Goal: Information Seeking & Learning: Understand process/instructions

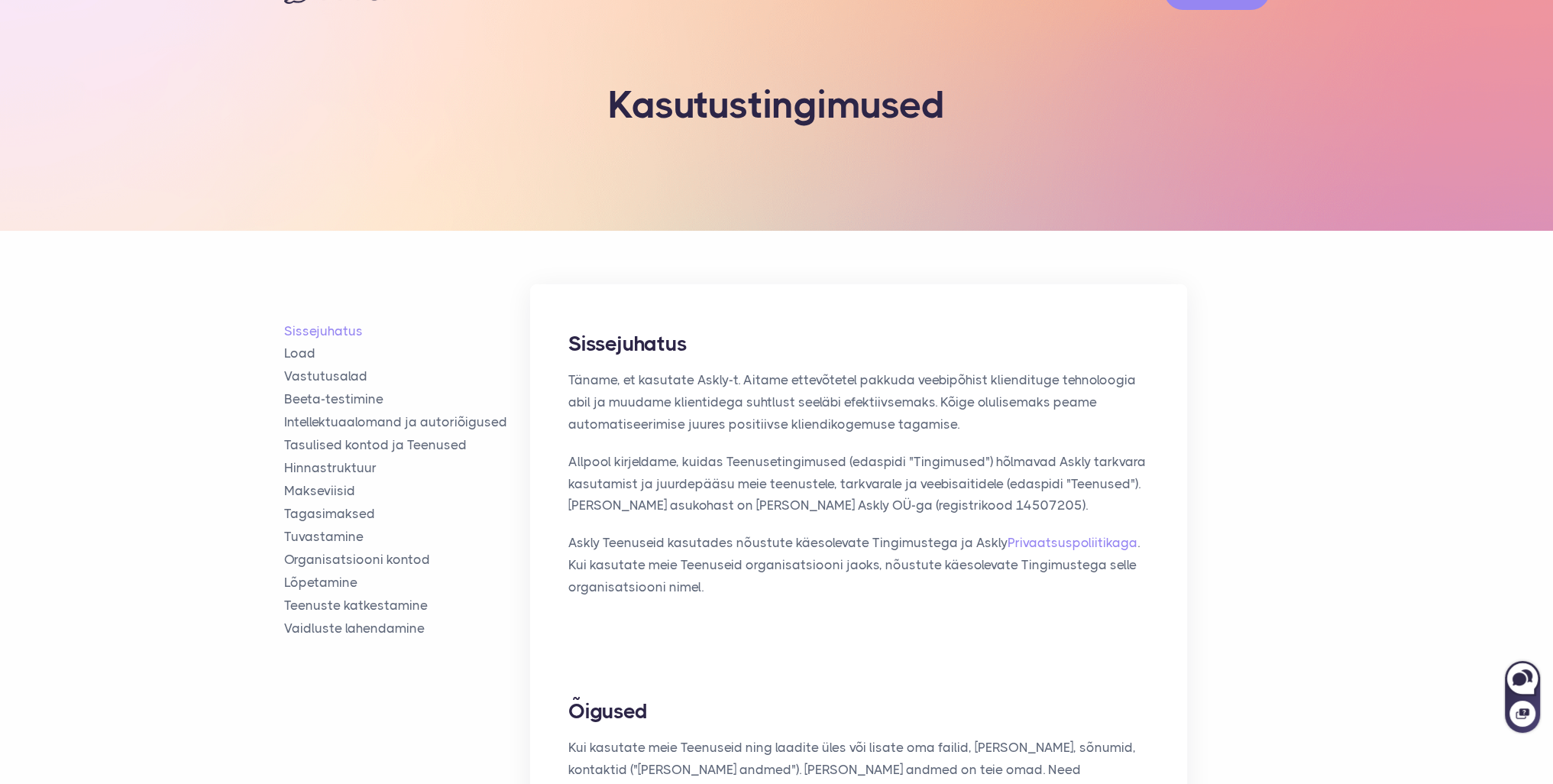
scroll to position [77, 0]
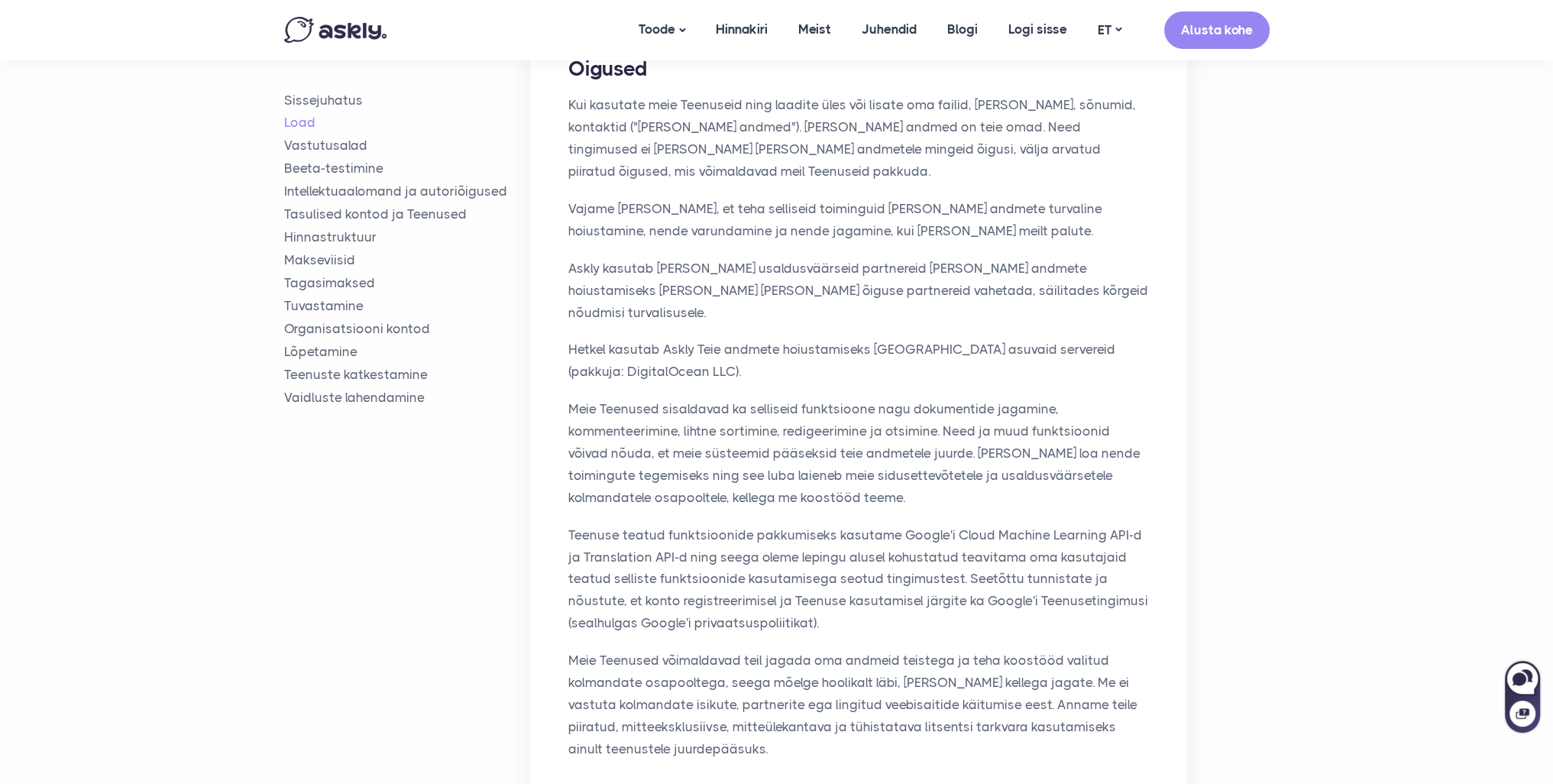
scroll to position [764, 0]
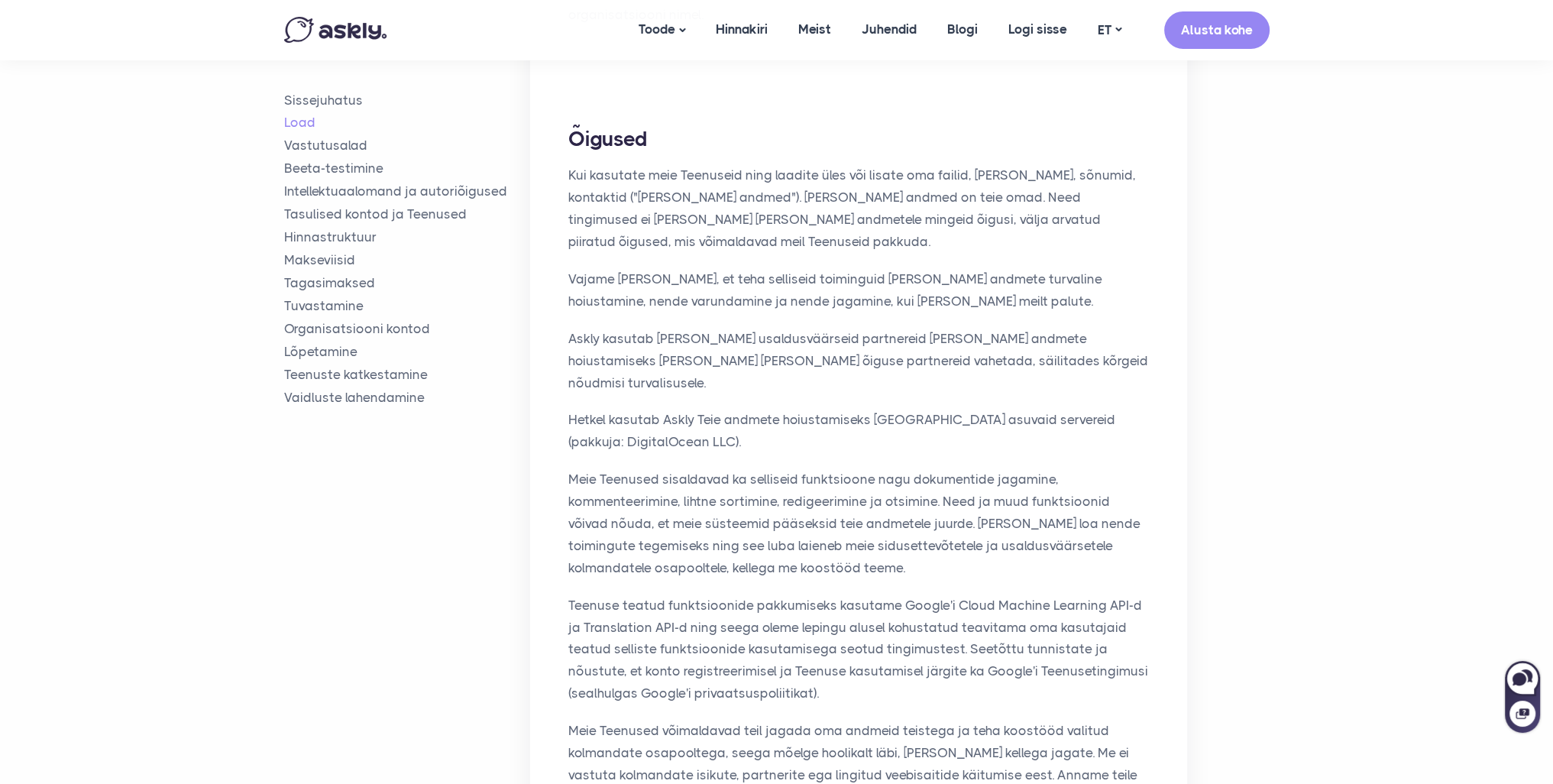
scroll to position [687, 0]
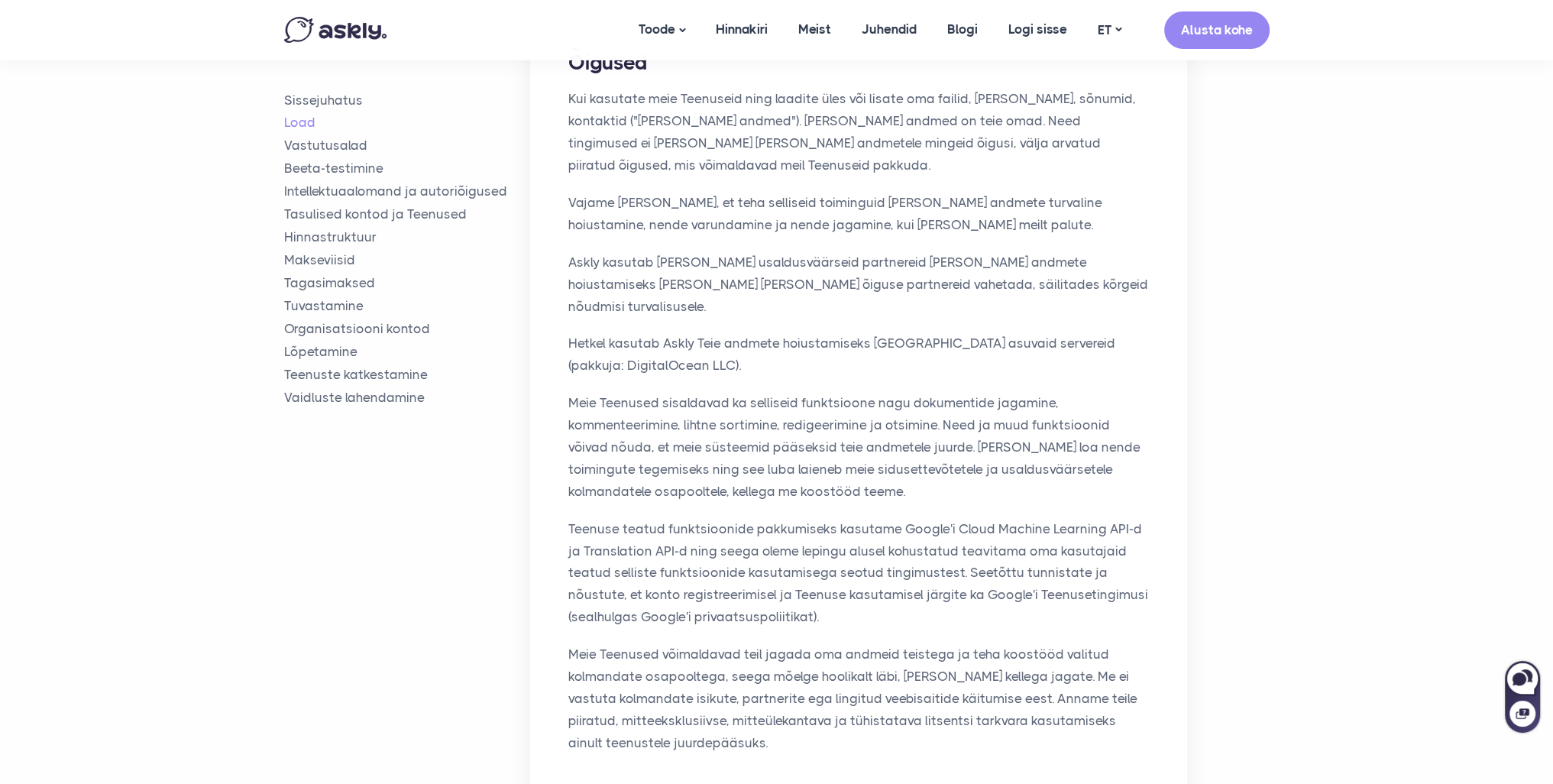
click at [1101, 392] on p "Meie Teenused sisaldavad ka selliseid funktsioone nagu dokumentide jagamine, ko…" at bounding box center [859, 447] width 581 height 110
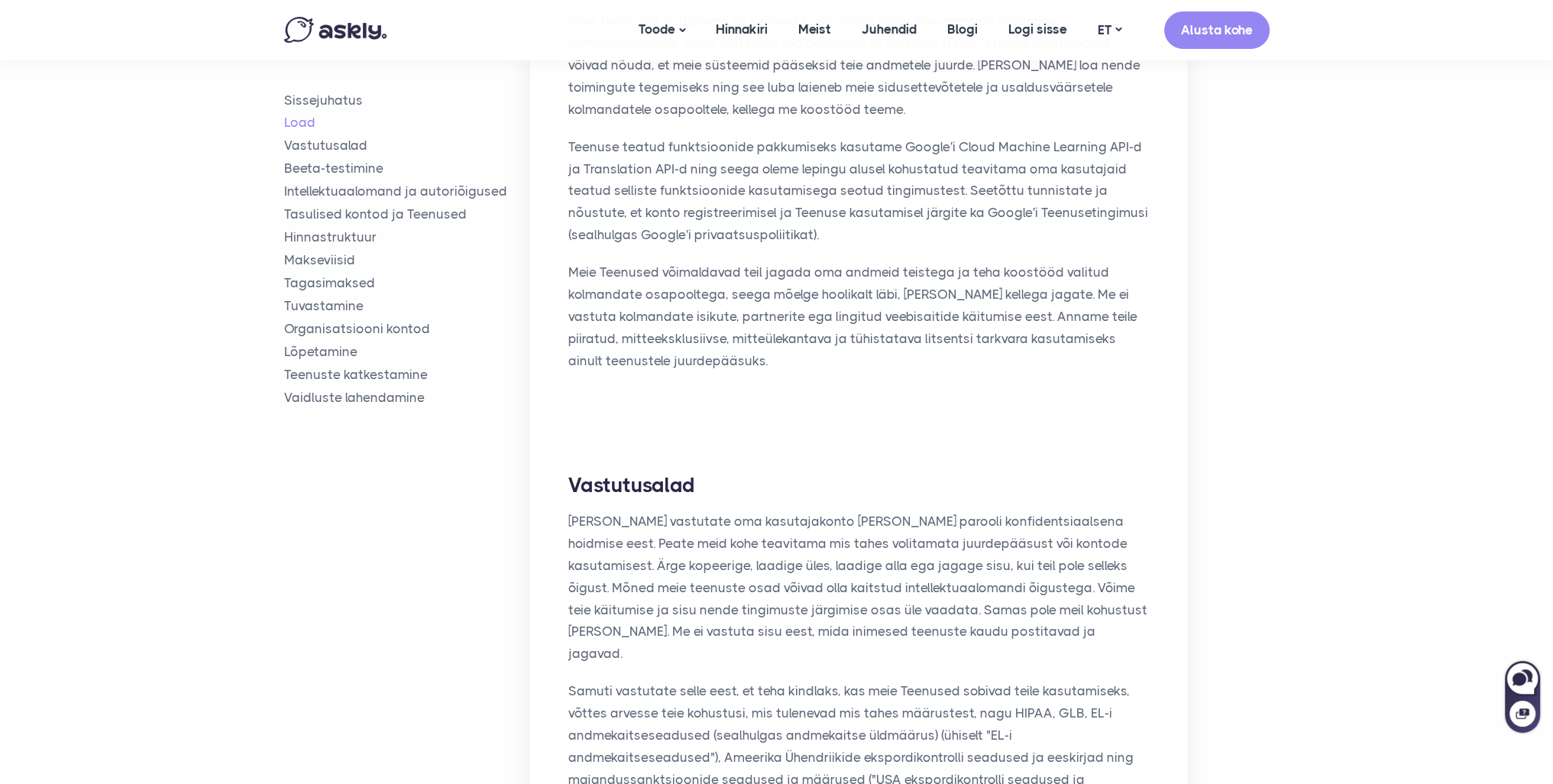
scroll to position [1145, 0]
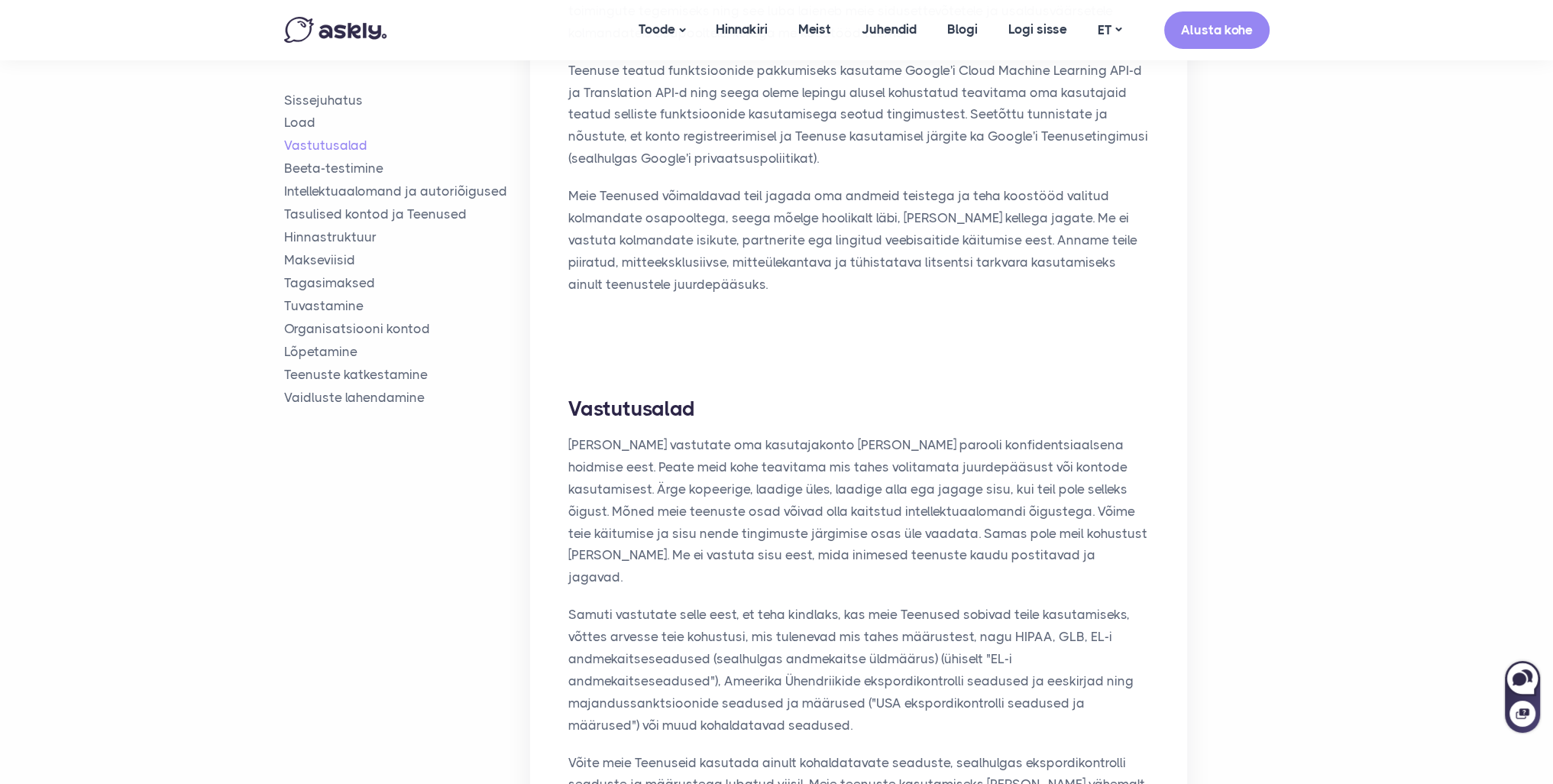
click at [1148, 617] on div "Vastutusalad Teie vastutate oma kasutajakonto nime ja parooli konfidentsiaalsen…" at bounding box center [858, 677] width 657 height 640
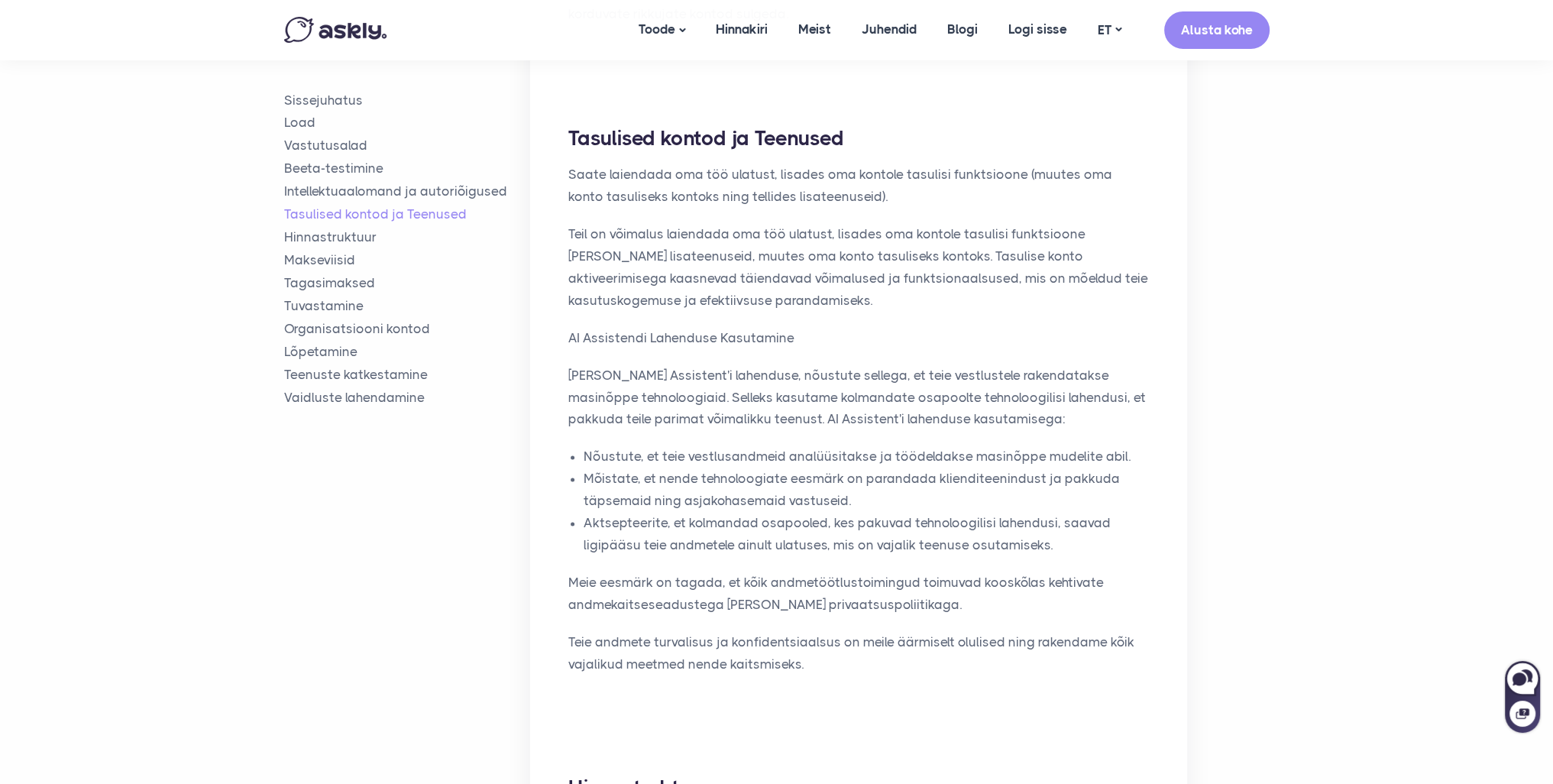
scroll to position [2673, 0]
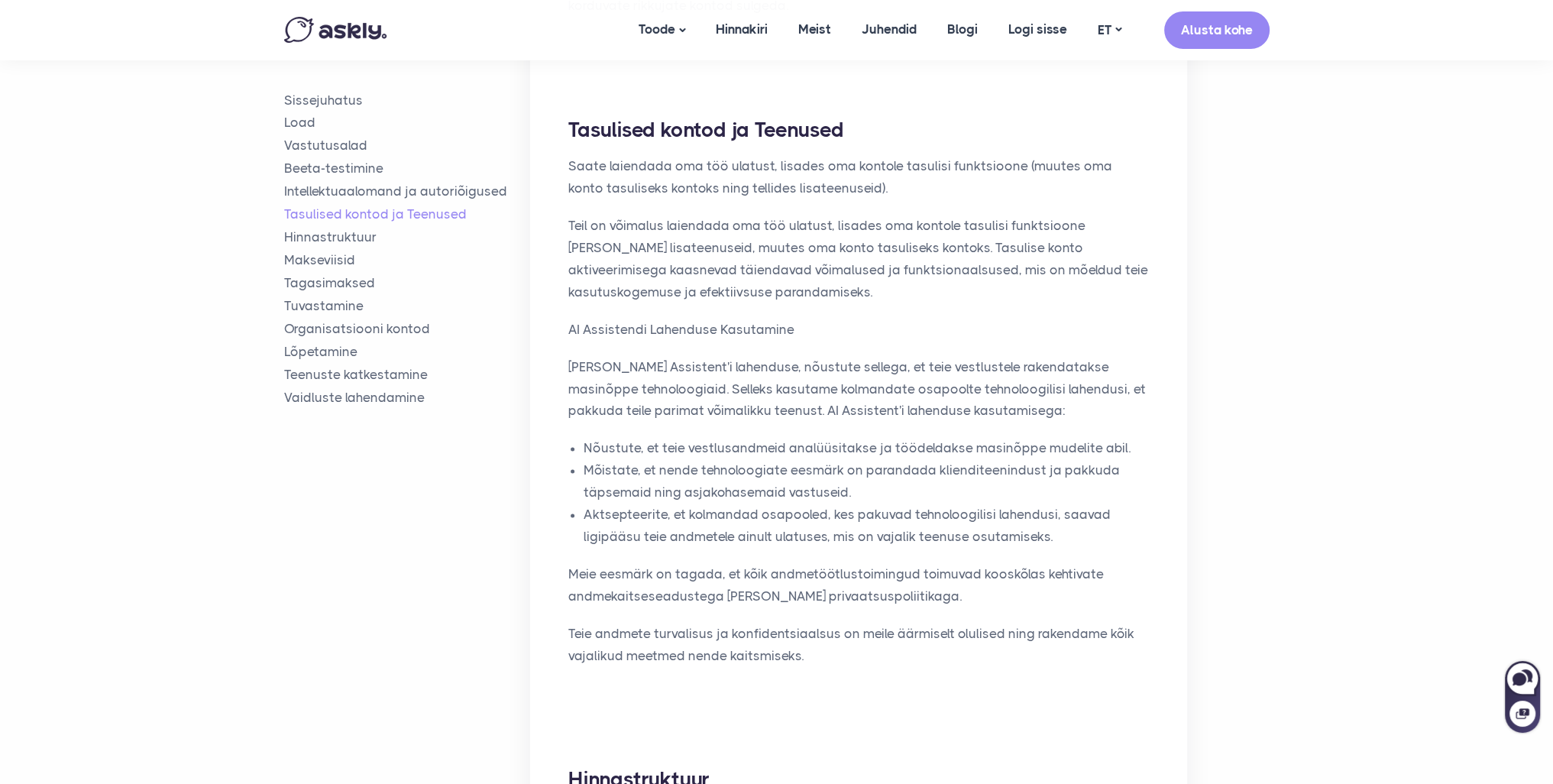
click at [1265, 351] on div "Sissejuhatus Load Vastutusalad Beeta-testimine Intellektuaalomand ja autoriõigu…" at bounding box center [776, 551] width 985 height 5911
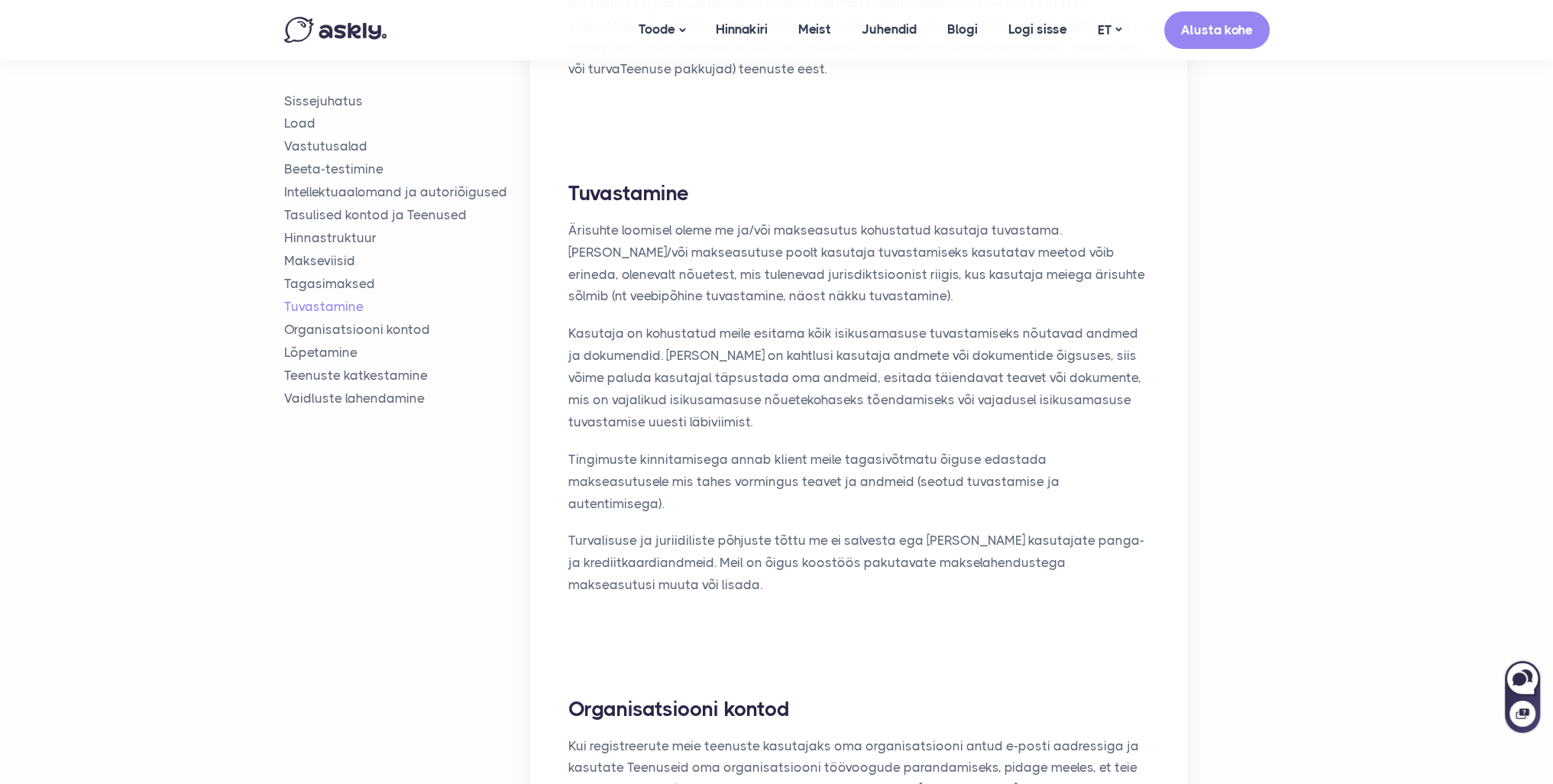
scroll to position [4047, 0]
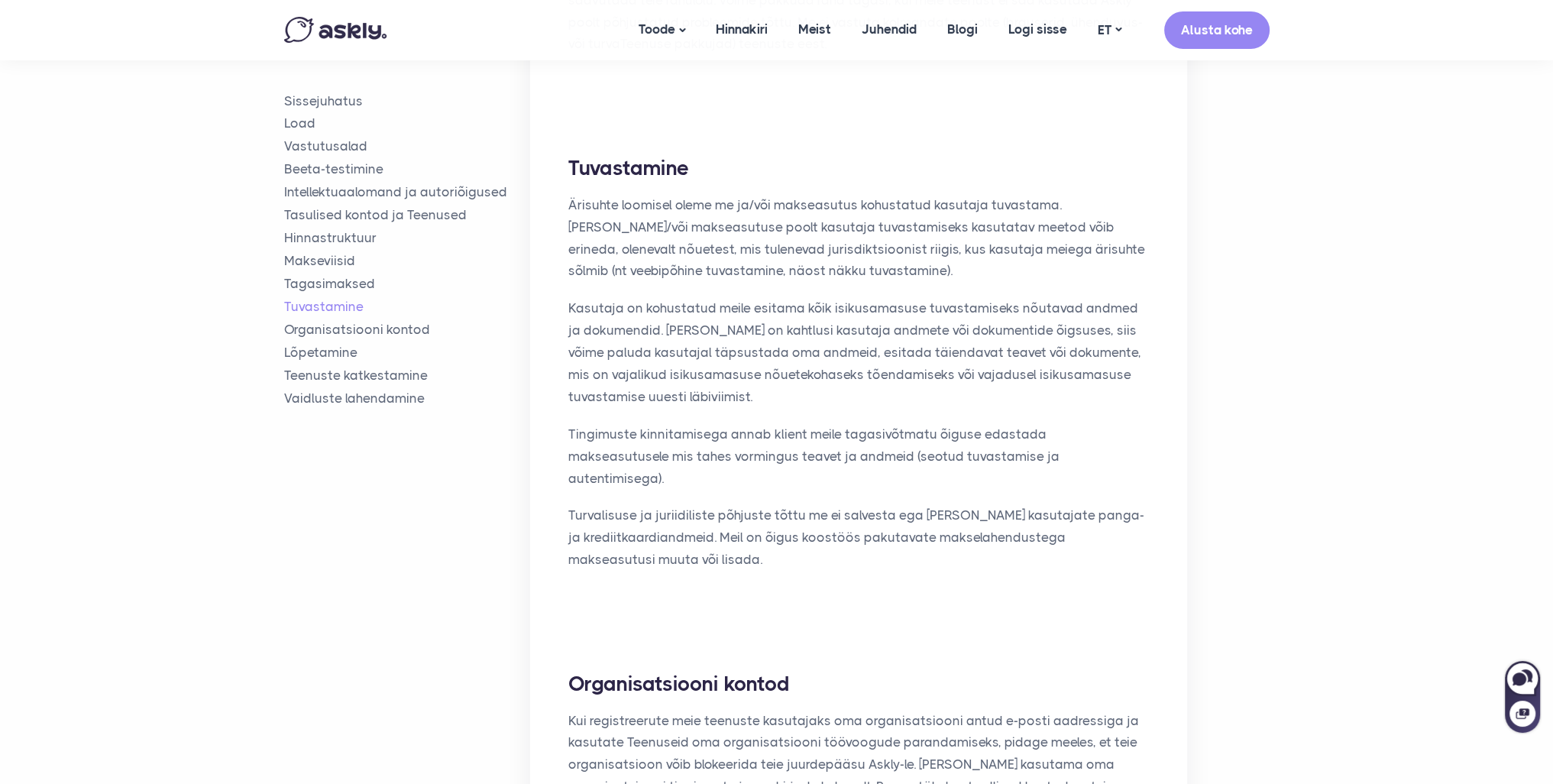
click at [1168, 348] on div "Tuvastamine Ärisuhte loomisel oleme me ja/või makseasutus kohustatud kasutaja t…" at bounding box center [858, 370] width 657 height 508
click at [846, 504] on p "Turvalisuse ja juriidiliste põhjuste tõttu me ei salvesta ega töötle kasutajate…" at bounding box center [859, 537] width 581 height 66
click at [1022, 504] on p "Turvalisuse ja juriidiliste põhjuste tõttu me ei salvesta ega töötle kasutajate…" at bounding box center [859, 537] width 581 height 66
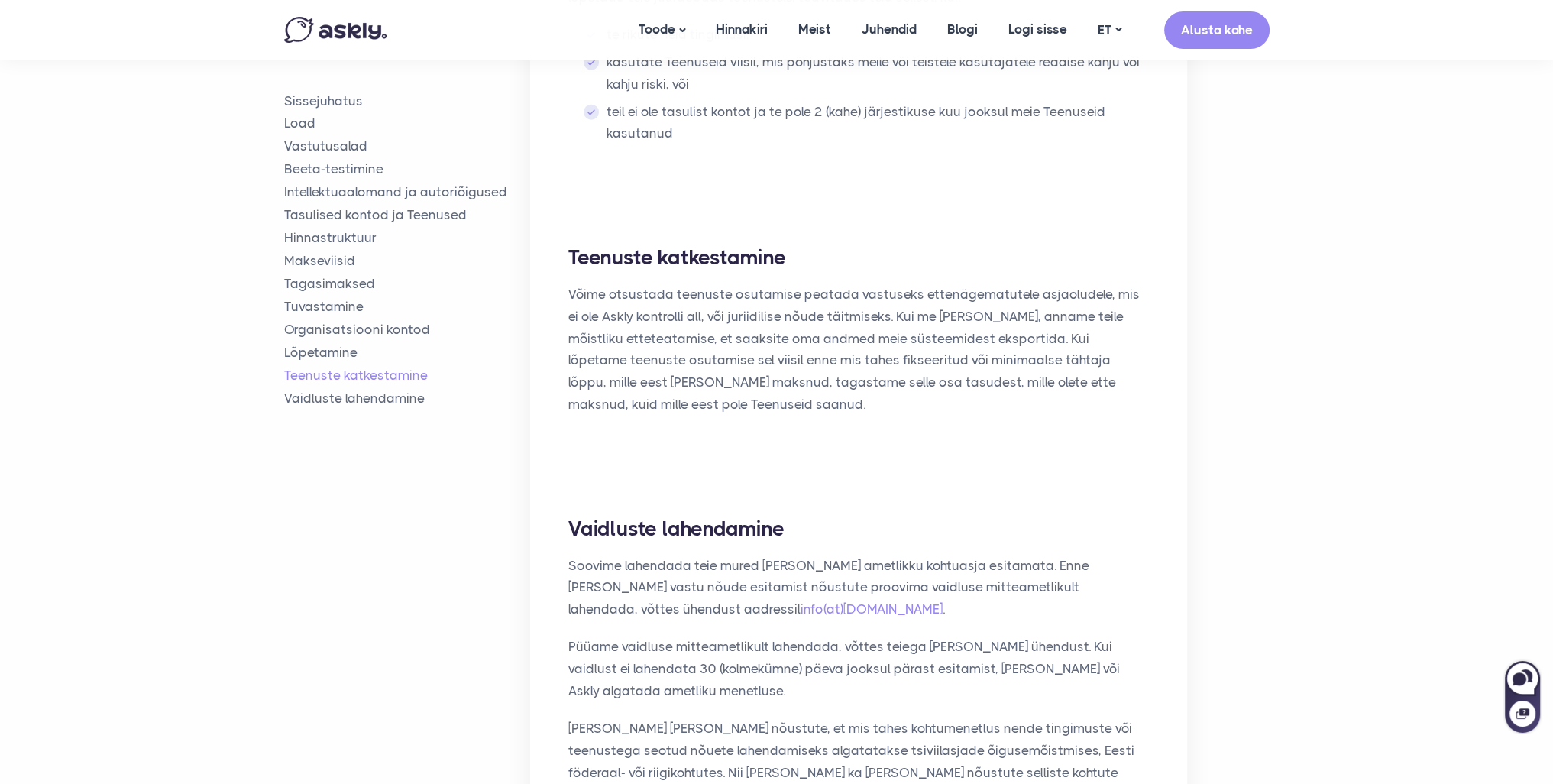
scroll to position [5117, 0]
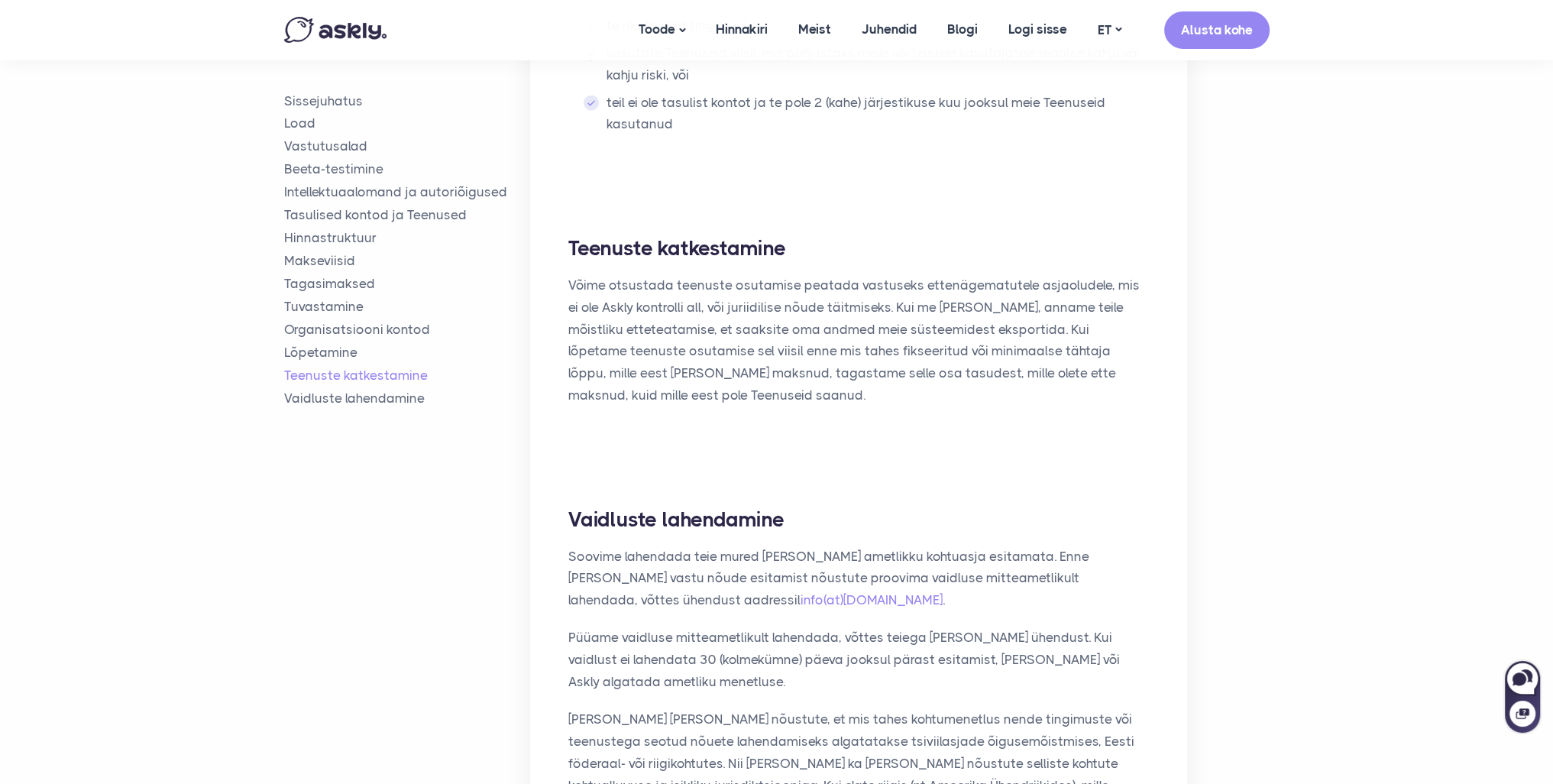
click at [950, 274] on p "Võime otsustada teenuste osutamise peatada vastuseks ettenägematutele asjaolude…" at bounding box center [859, 340] width 581 height 132
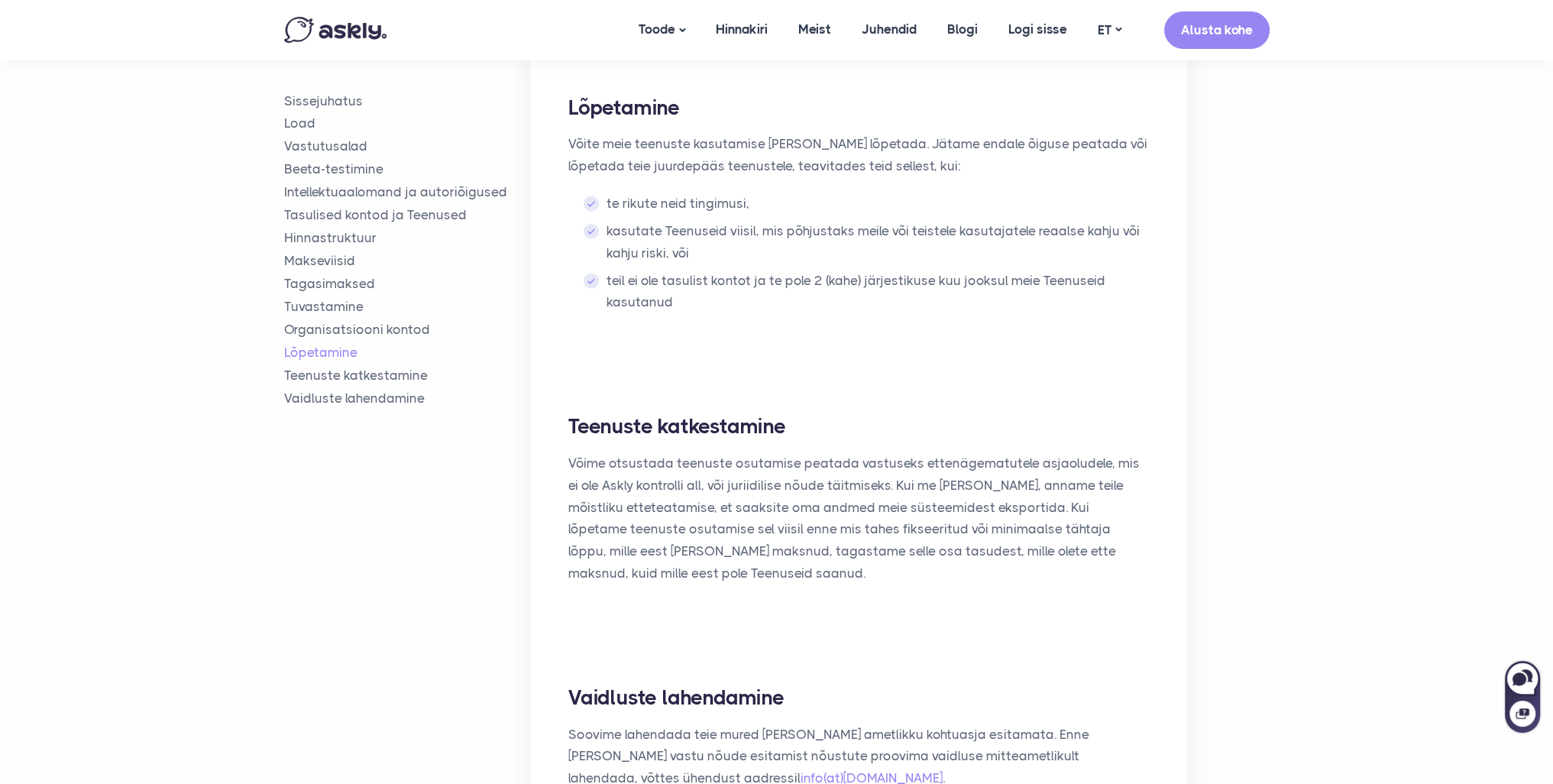
scroll to position [5193, 0]
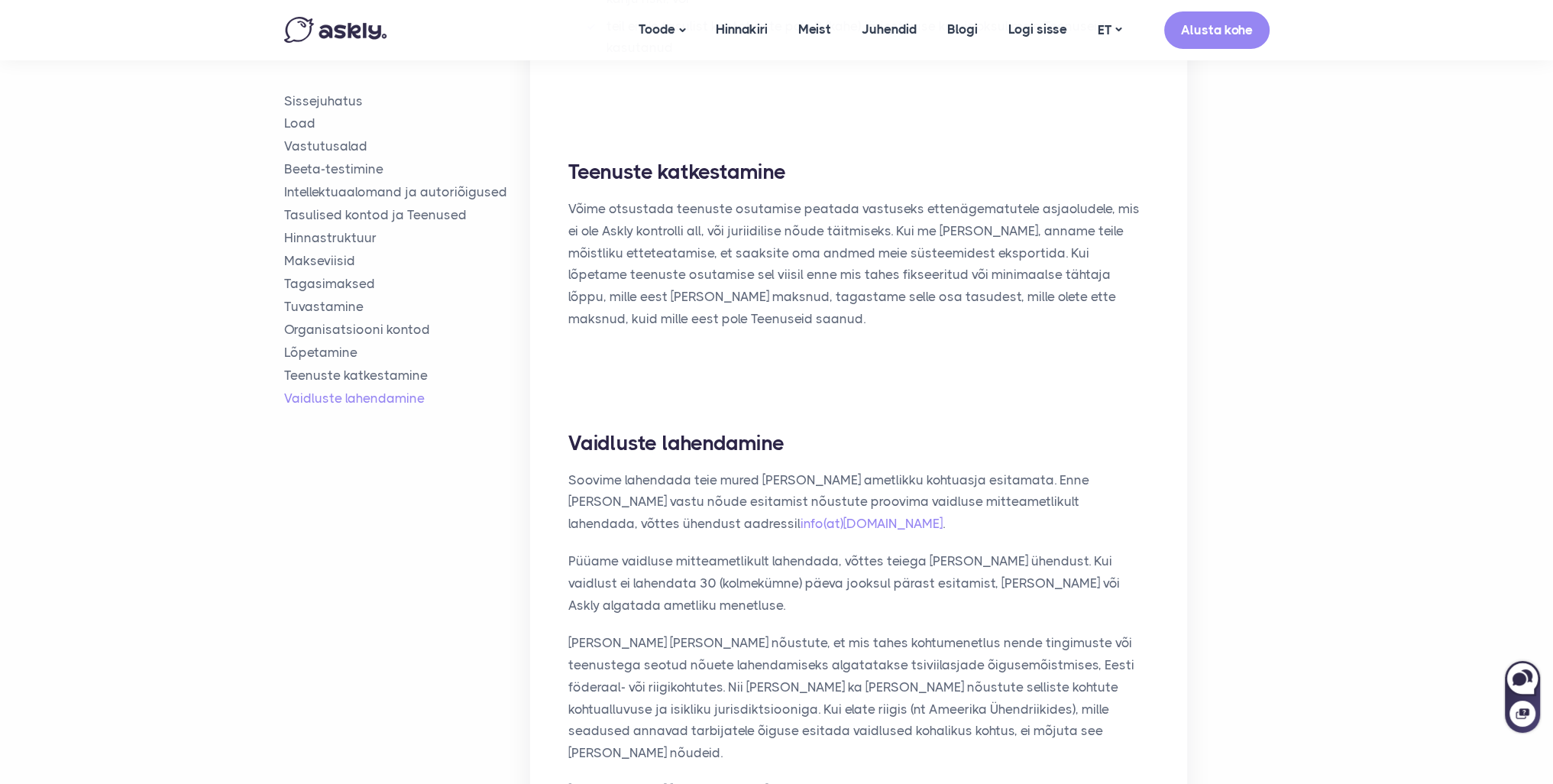
click at [1167, 464] on div "Vaidluste lahendamine Soovime lahendada teie mured ilma ametlikku kohtuasja esi…" at bounding box center [858, 689] width 657 height 596
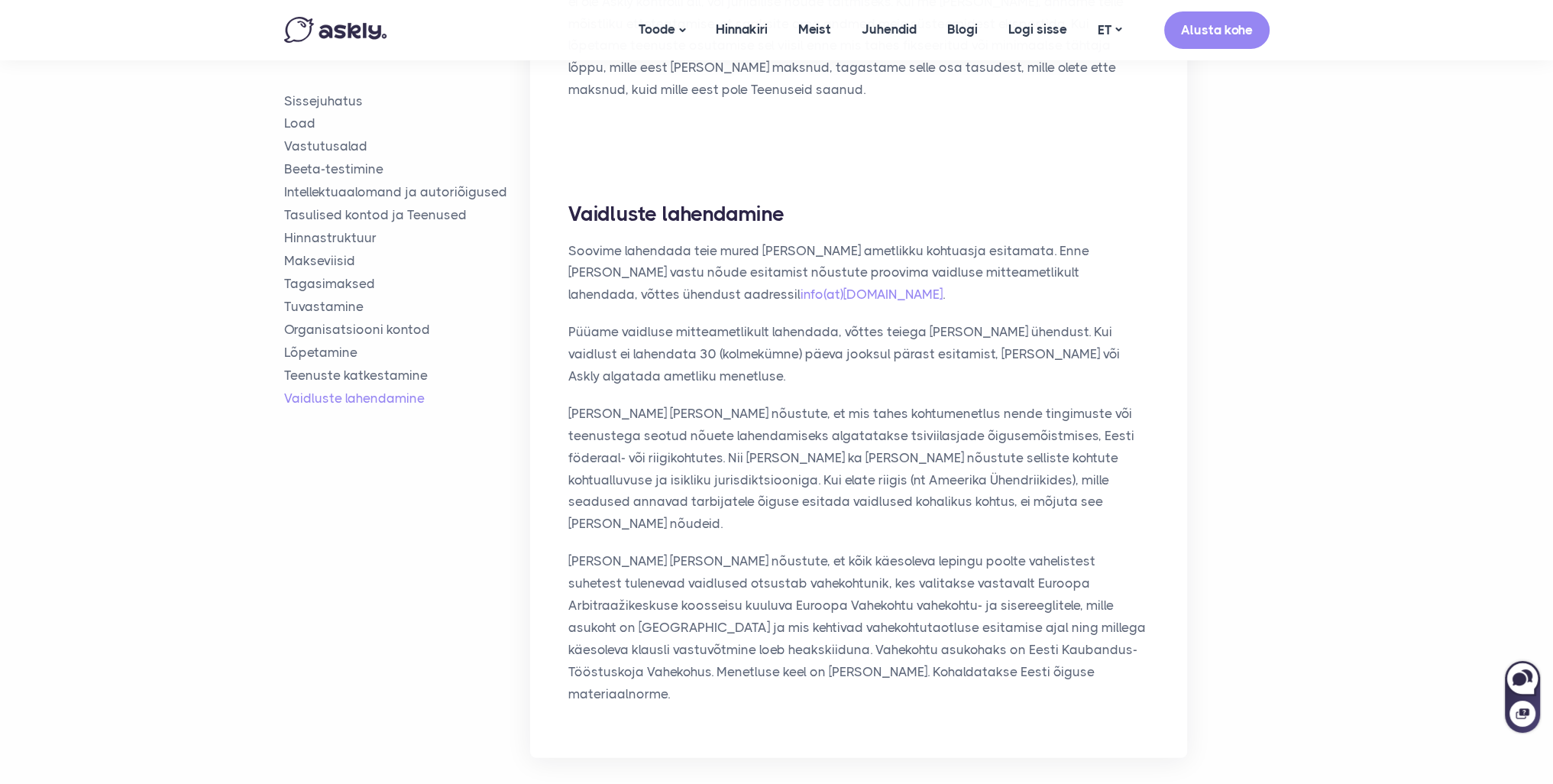
click at [982, 550] on p "Teie ja Askly nõustute, et kõik käesoleva lepingu poolte vahelistest suhetest t…" at bounding box center [859, 627] width 581 height 154
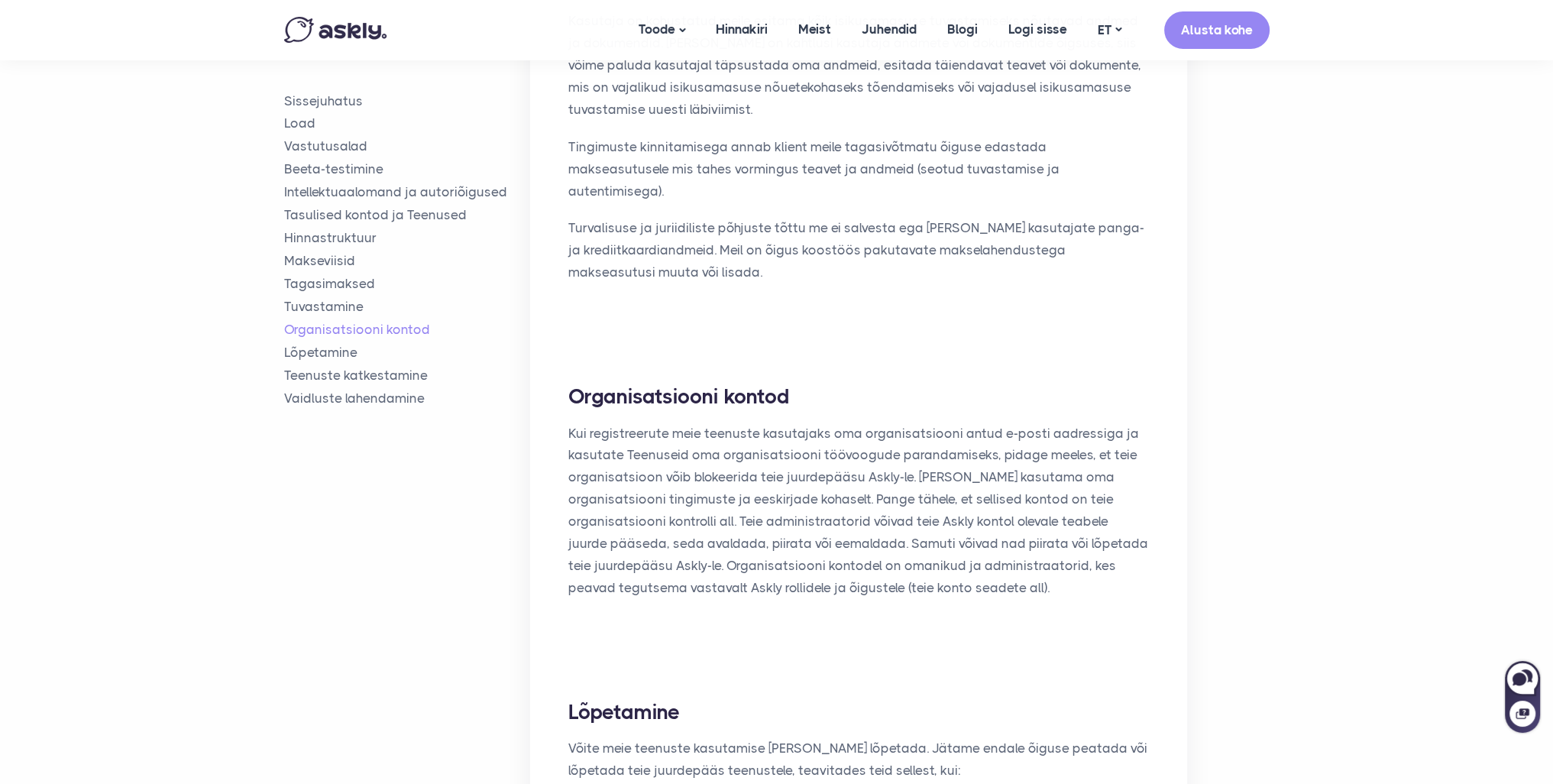
scroll to position [4277, 0]
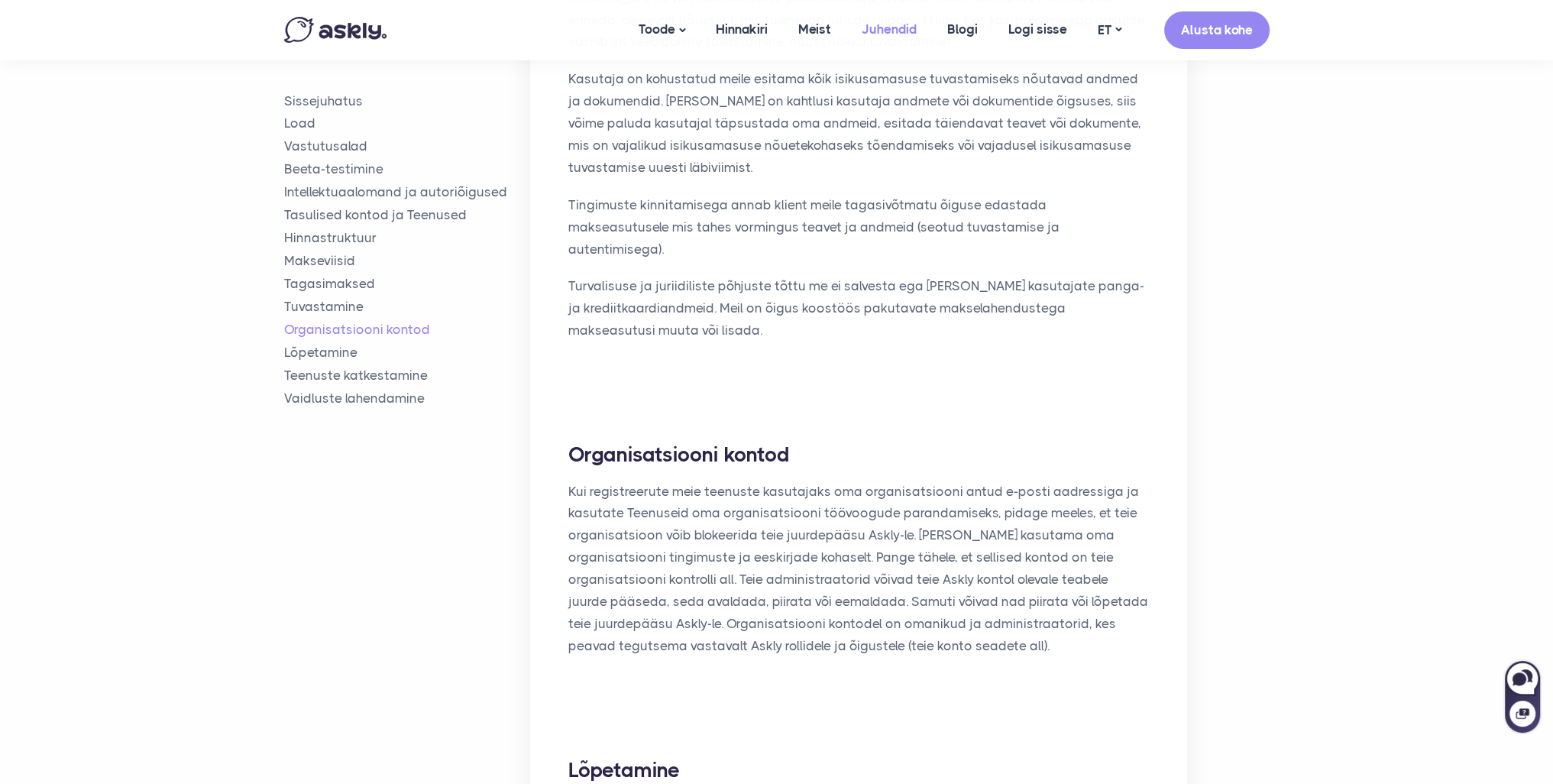
click at [878, 22] on link "Juhendid" at bounding box center [889, 29] width 85 height 58
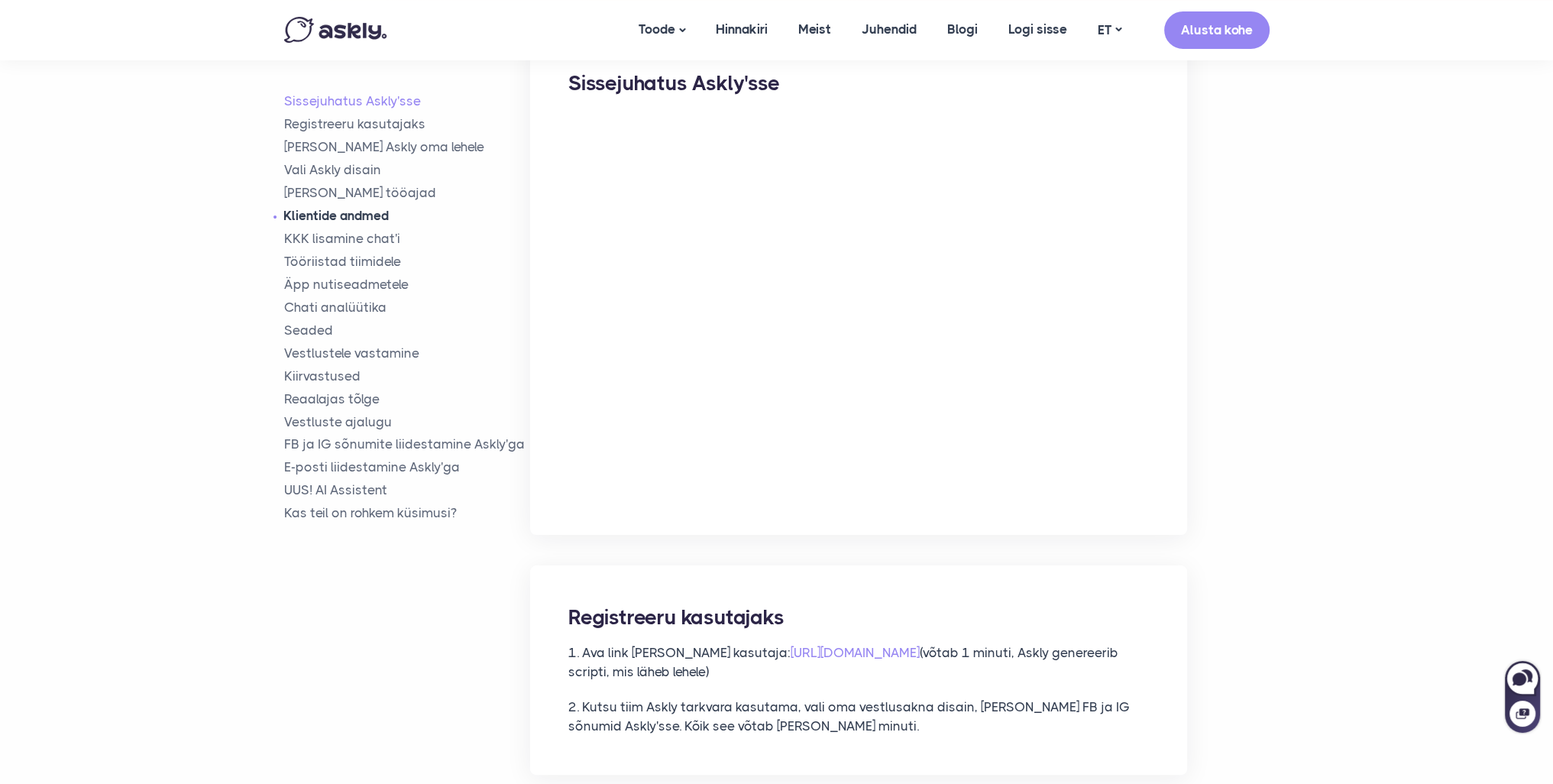
click at [372, 213] on link "Klientide andmed" at bounding box center [406, 216] width 246 height 17
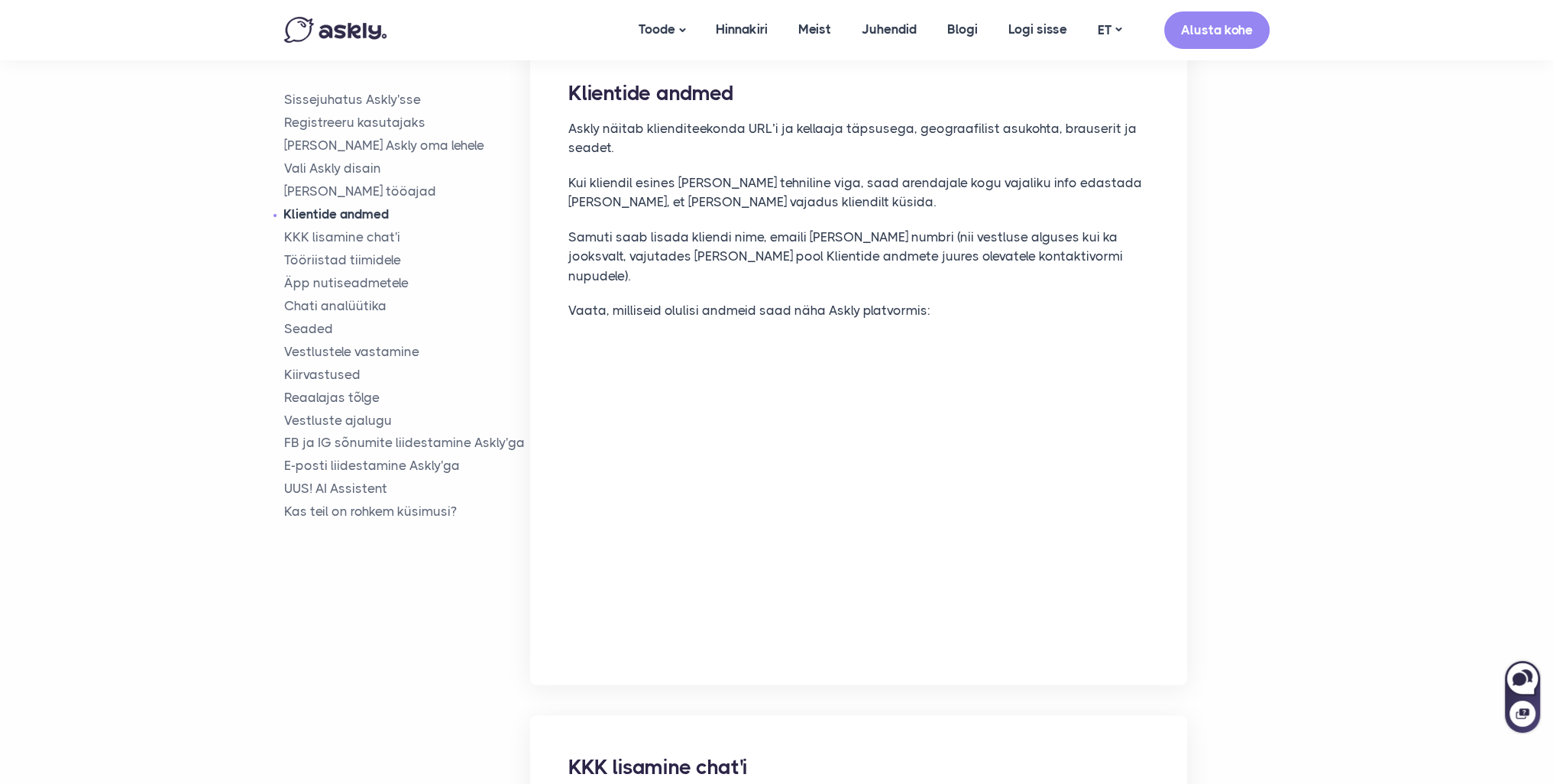
scroll to position [3084, 0]
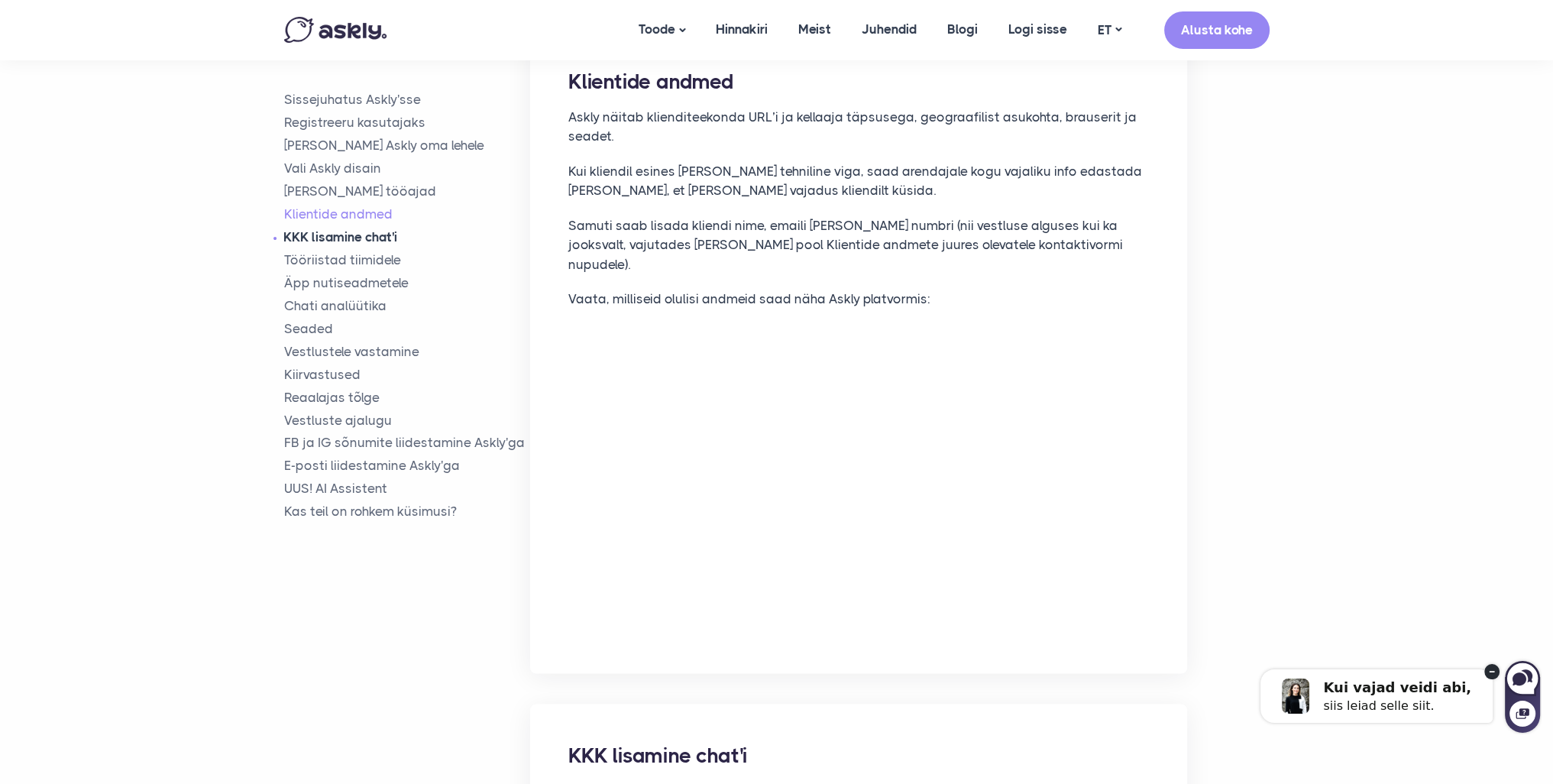
click at [361, 241] on link "KKK lisamine chat'i" at bounding box center [406, 238] width 246 height 17
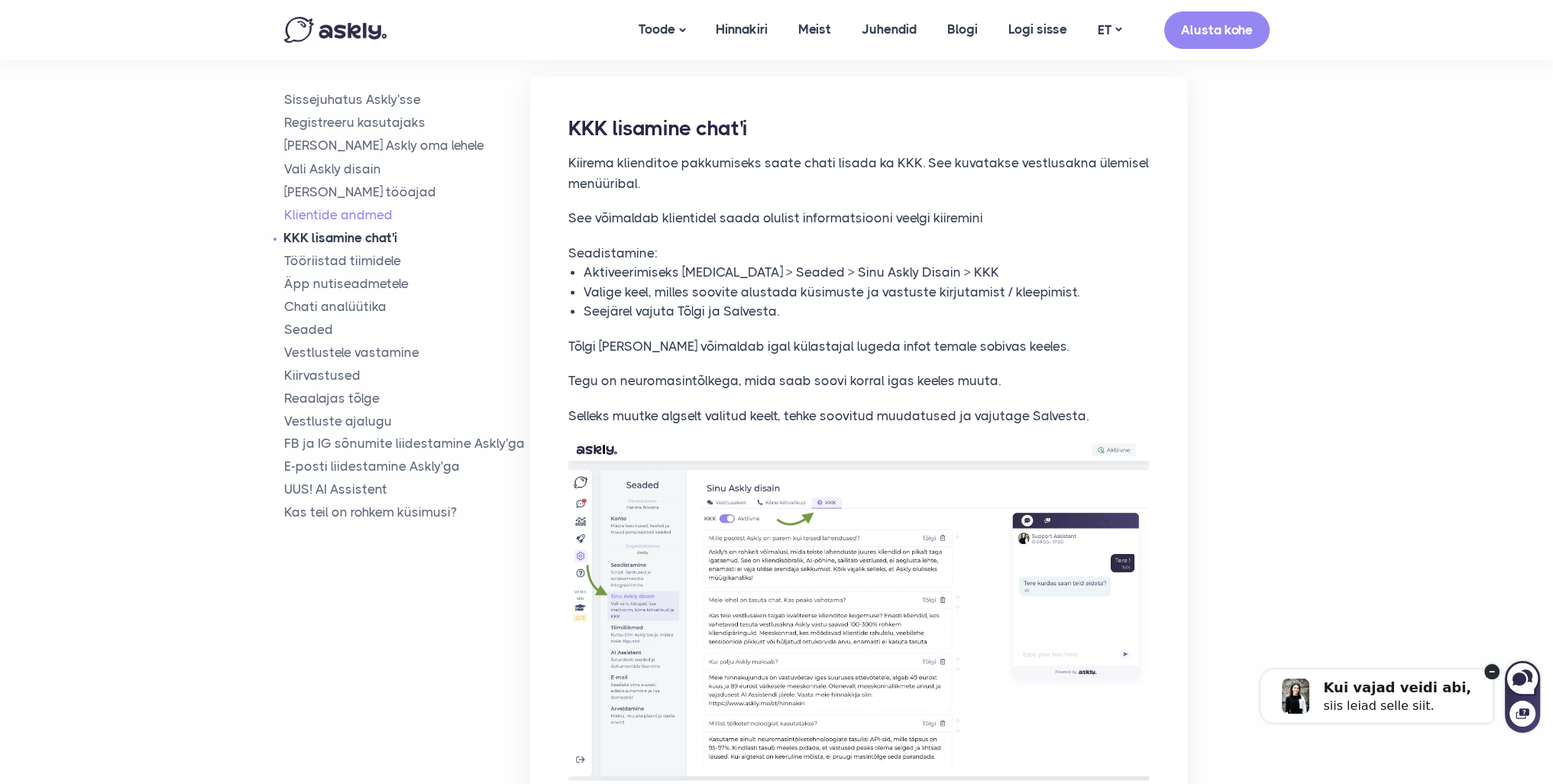
scroll to position [3738, 0]
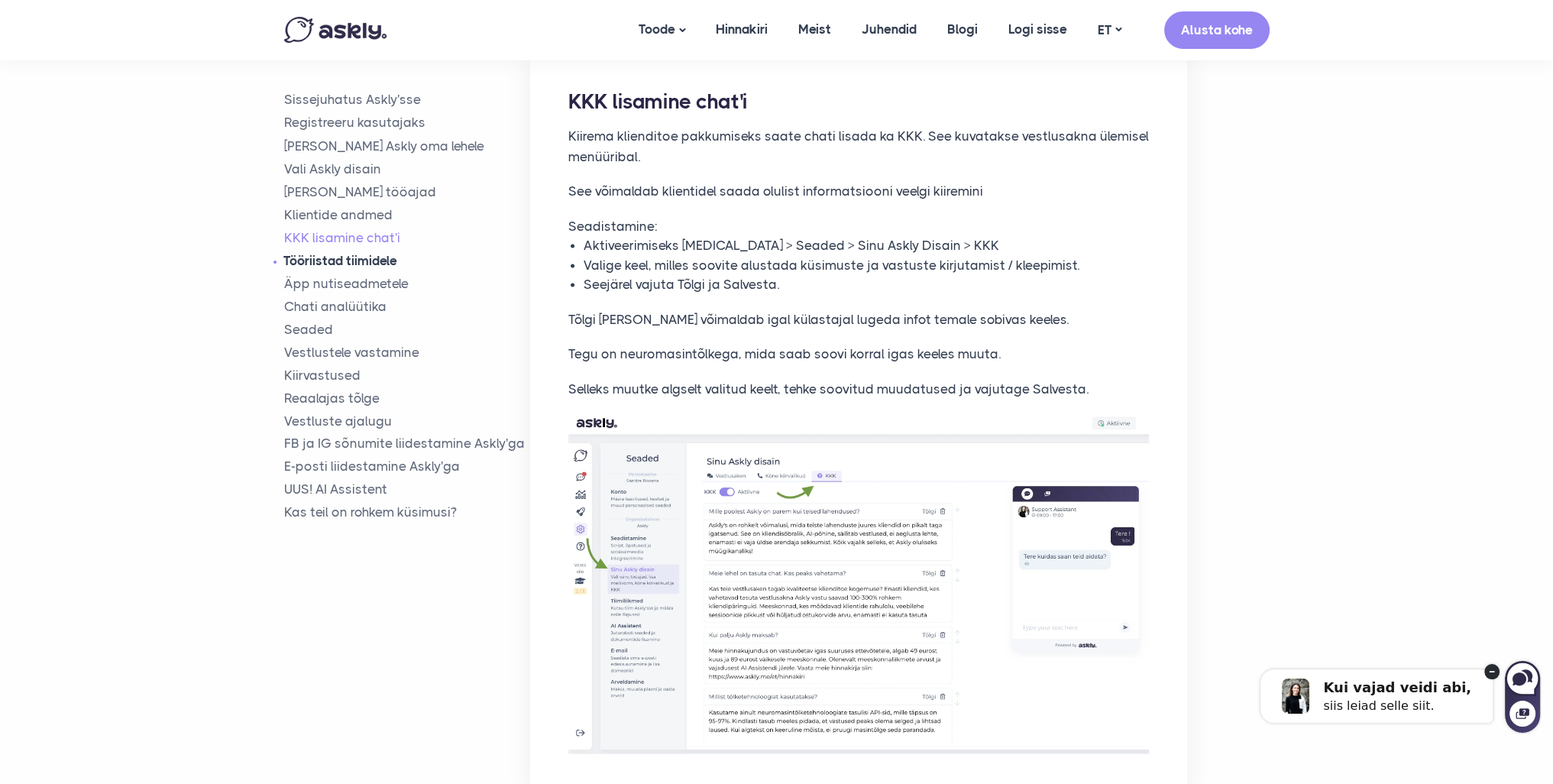
click at [348, 258] on link "Tööriistad tiimidele" at bounding box center [406, 261] width 246 height 17
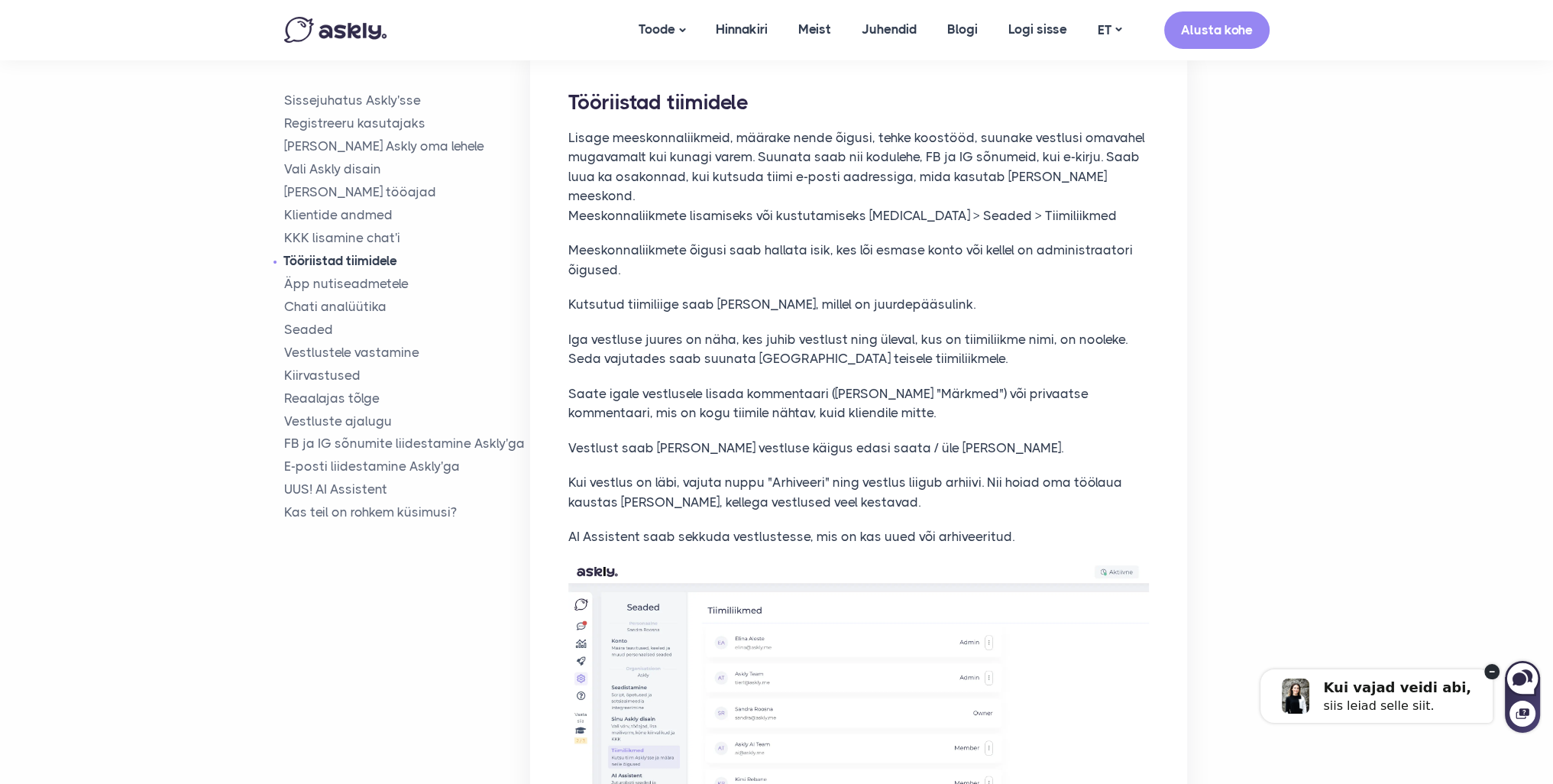
scroll to position [4510, 0]
click at [301, 331] on link "Seaded" at bounding box center [406, 329] width 246 height 17
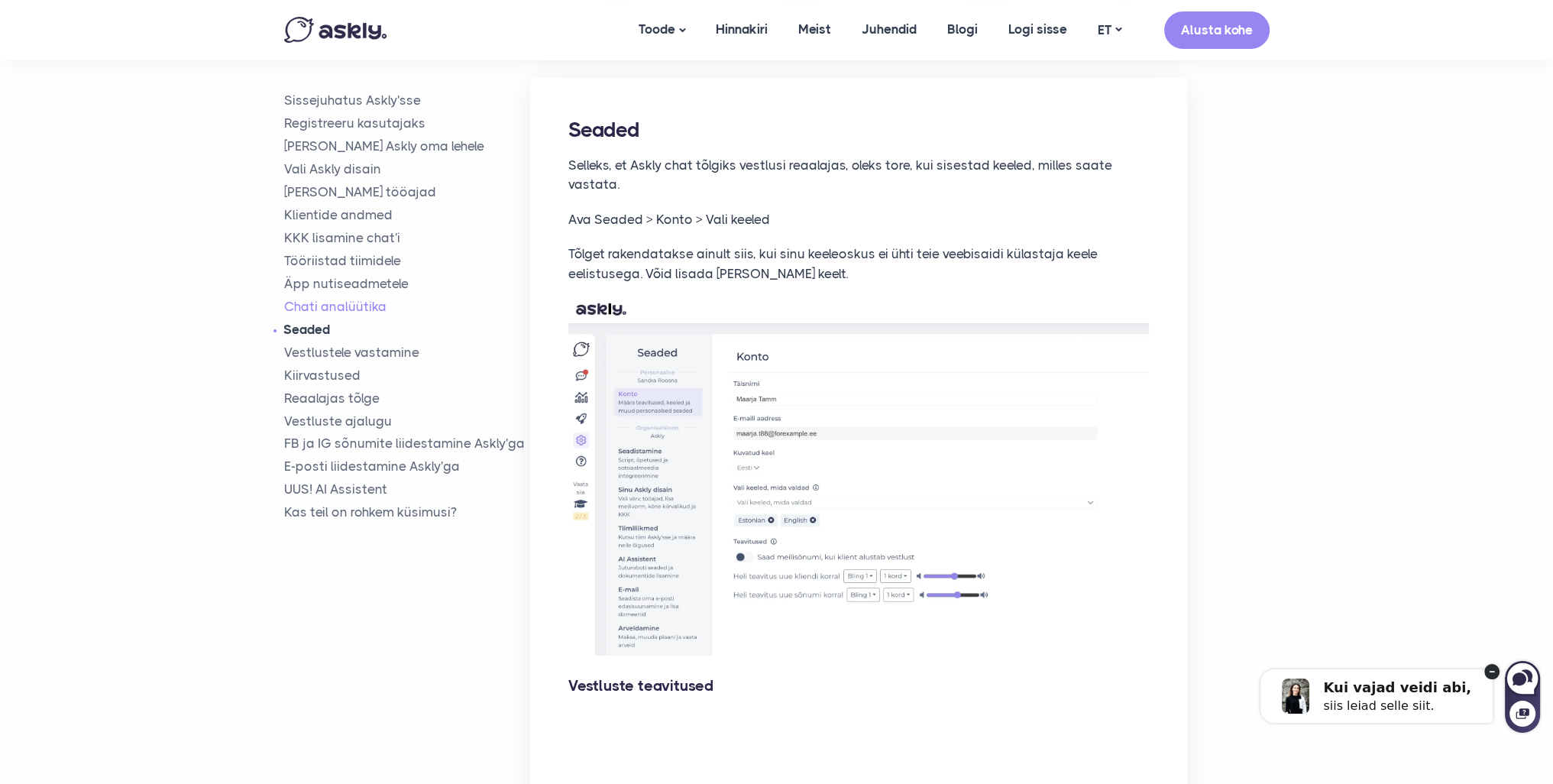
scroll to position [6537, 0]
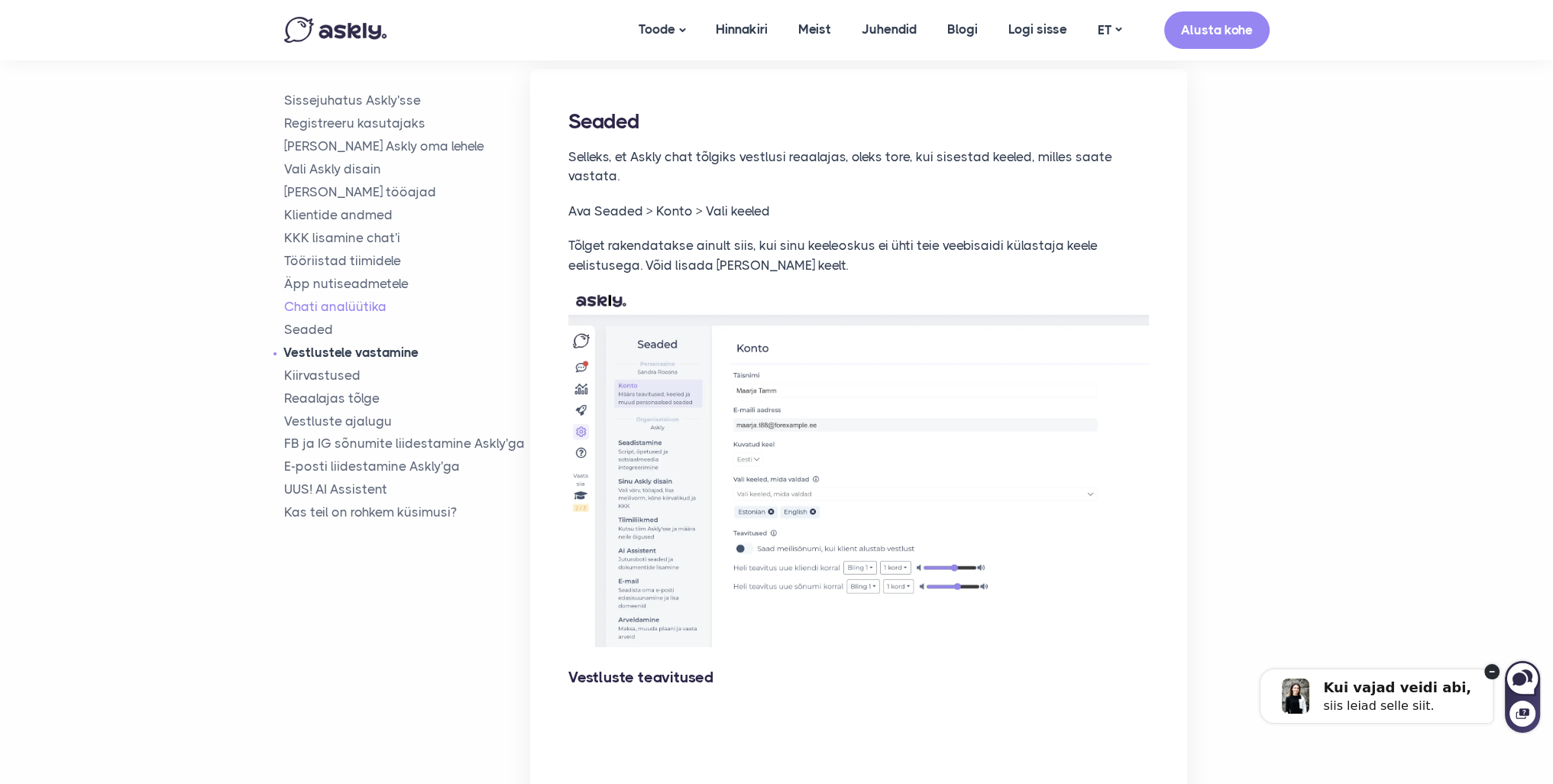
click at [304, 350] on link "Vestlustele vastamine" at bounding box center [406, 352] width 246 height 17
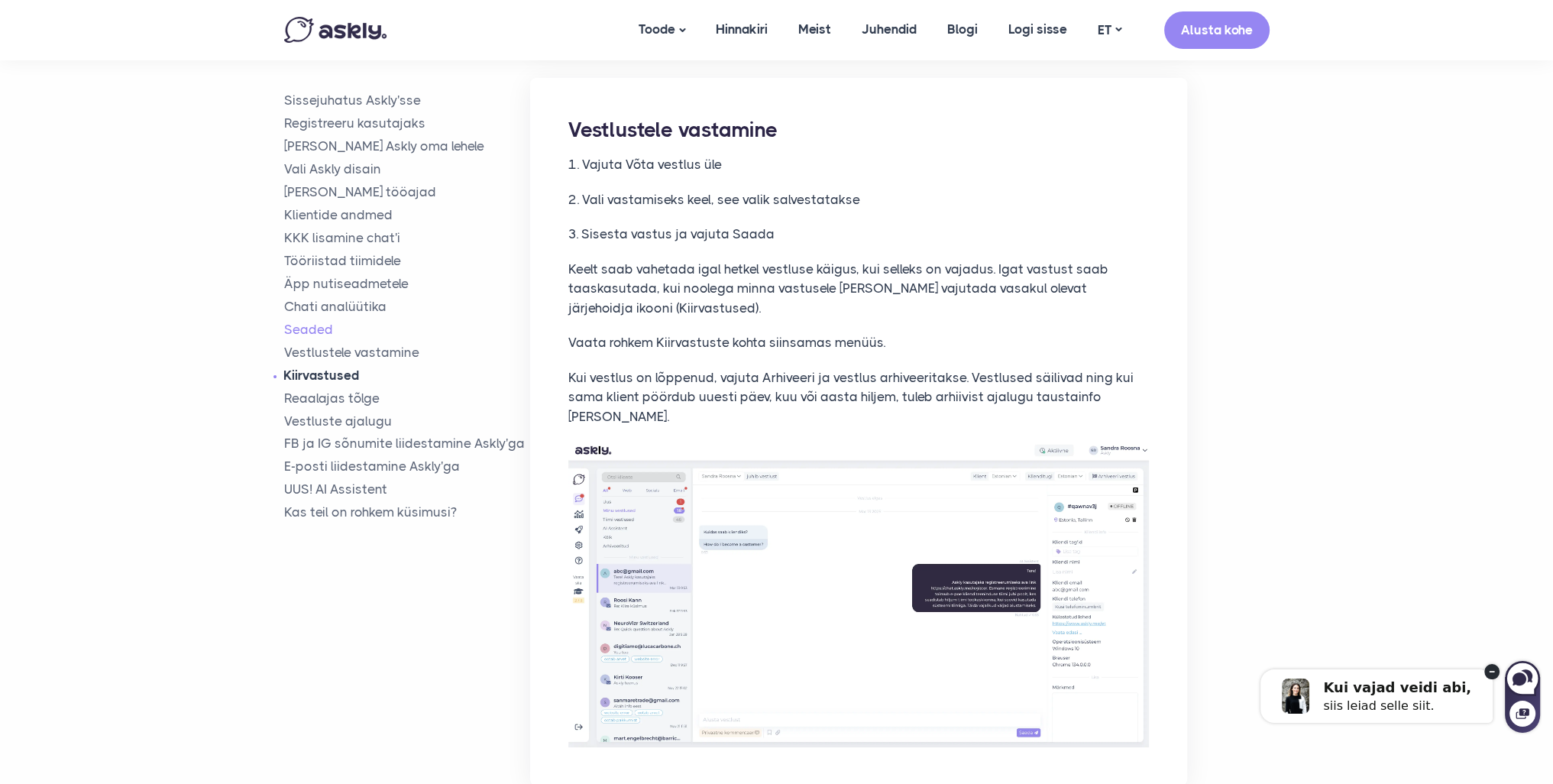
scroll to position [7545, 0]
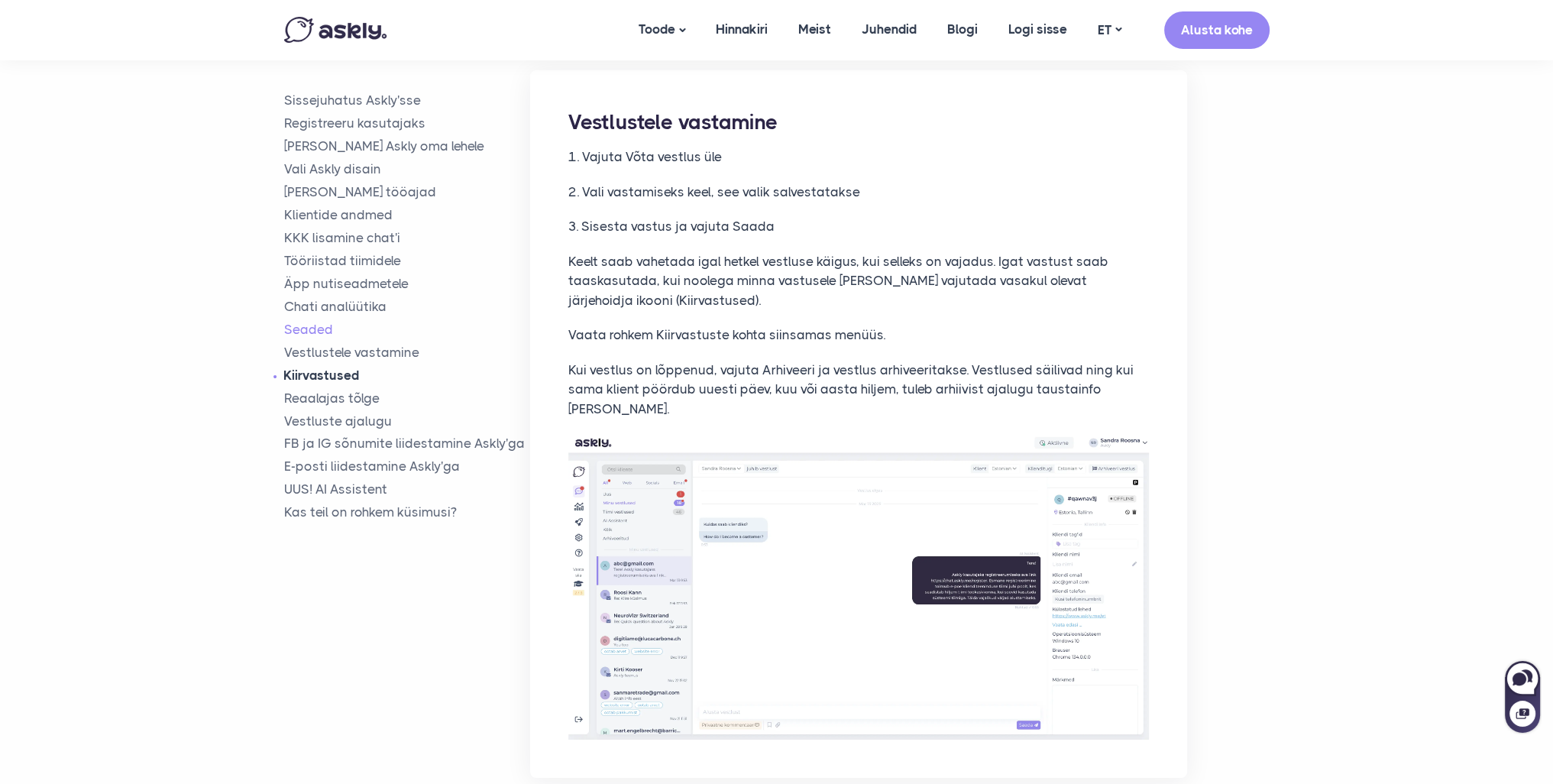
click at [312, 378] on link "Kiirvastused" at bounding box center [406, 375] width 246 height 17
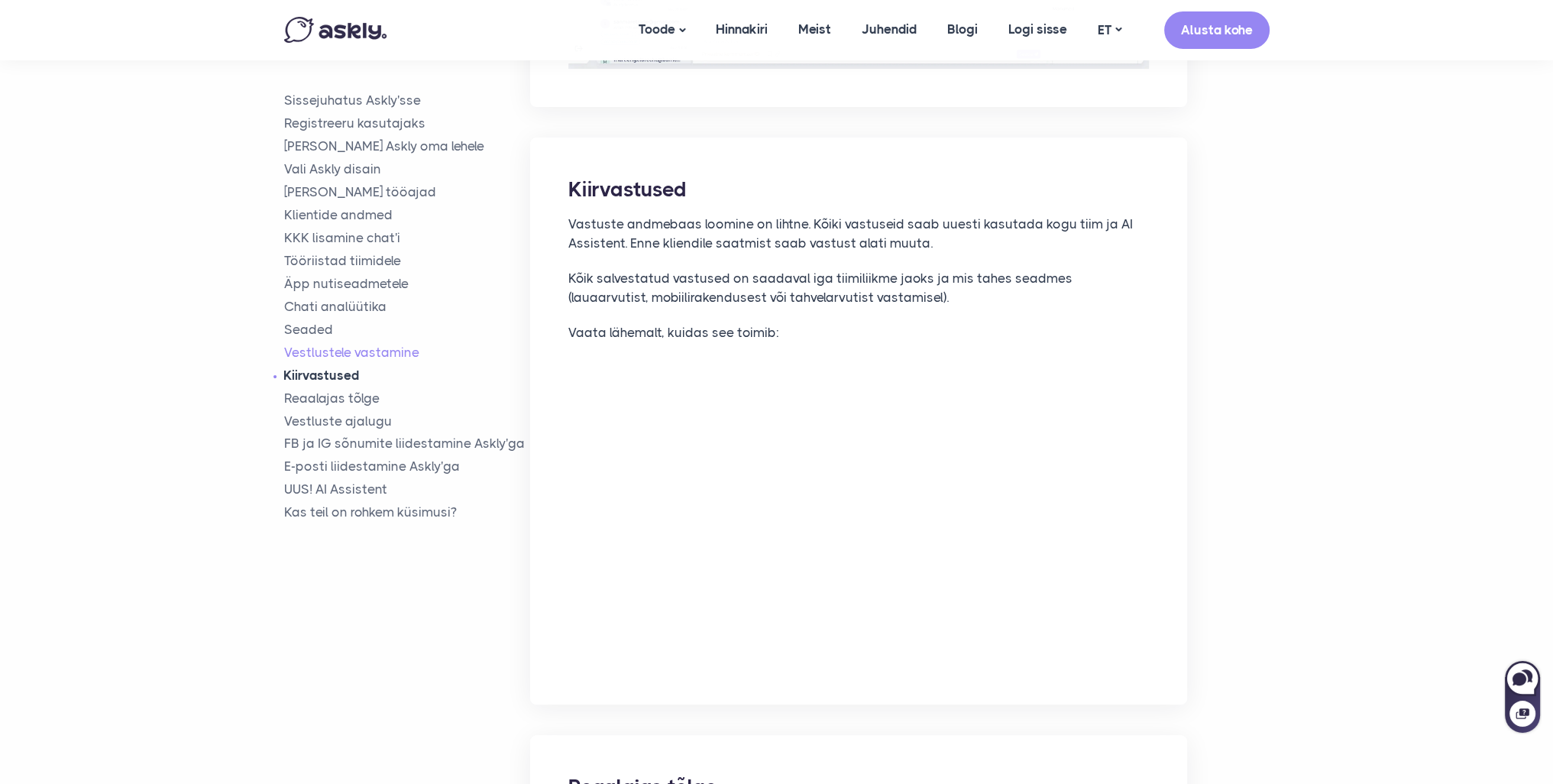
scroll to position [8265, 0]
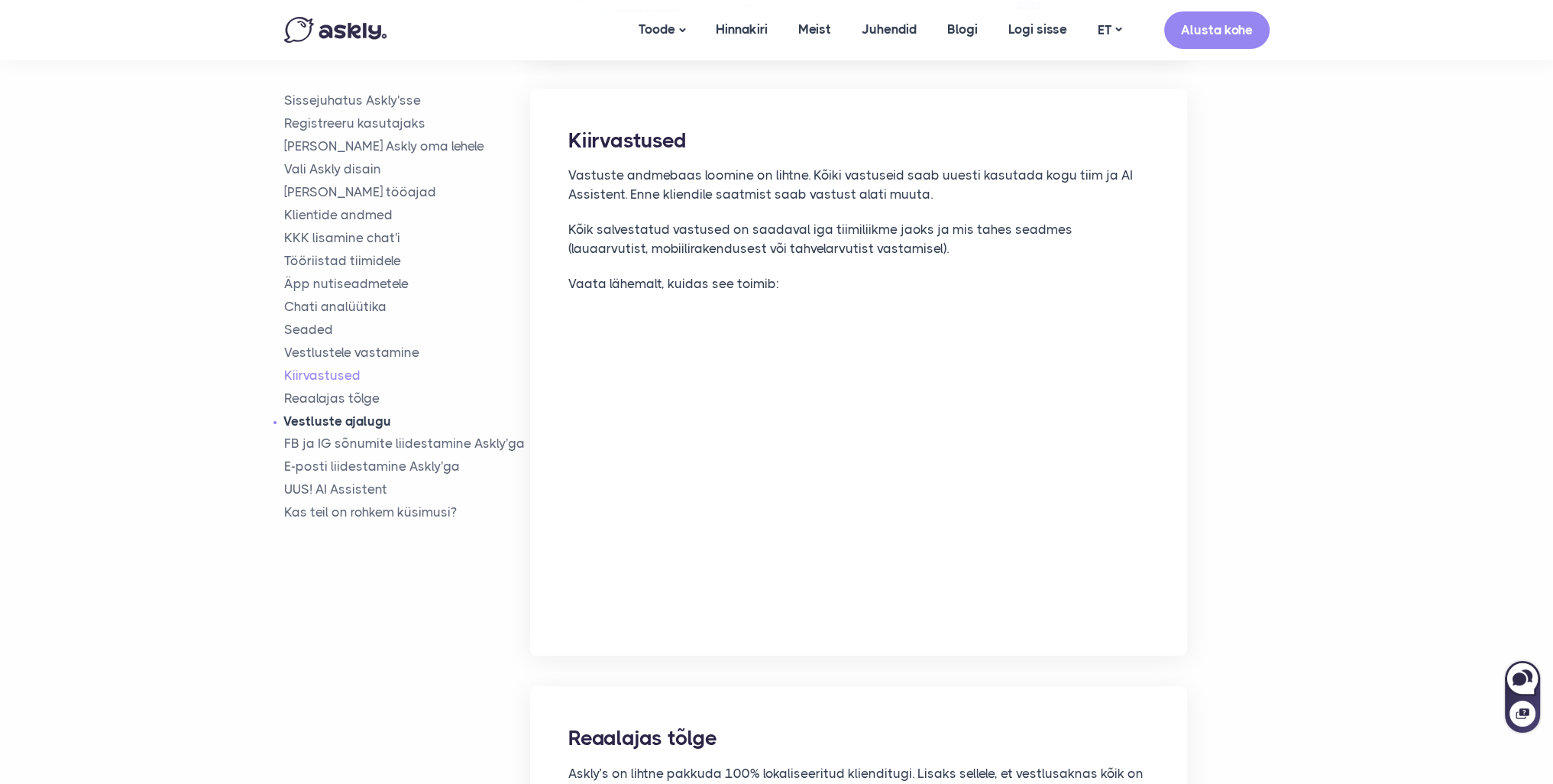
click at [331, 419] on link "Vestluste ajalugu" at bounding box center [406, 420] width 246 height 17
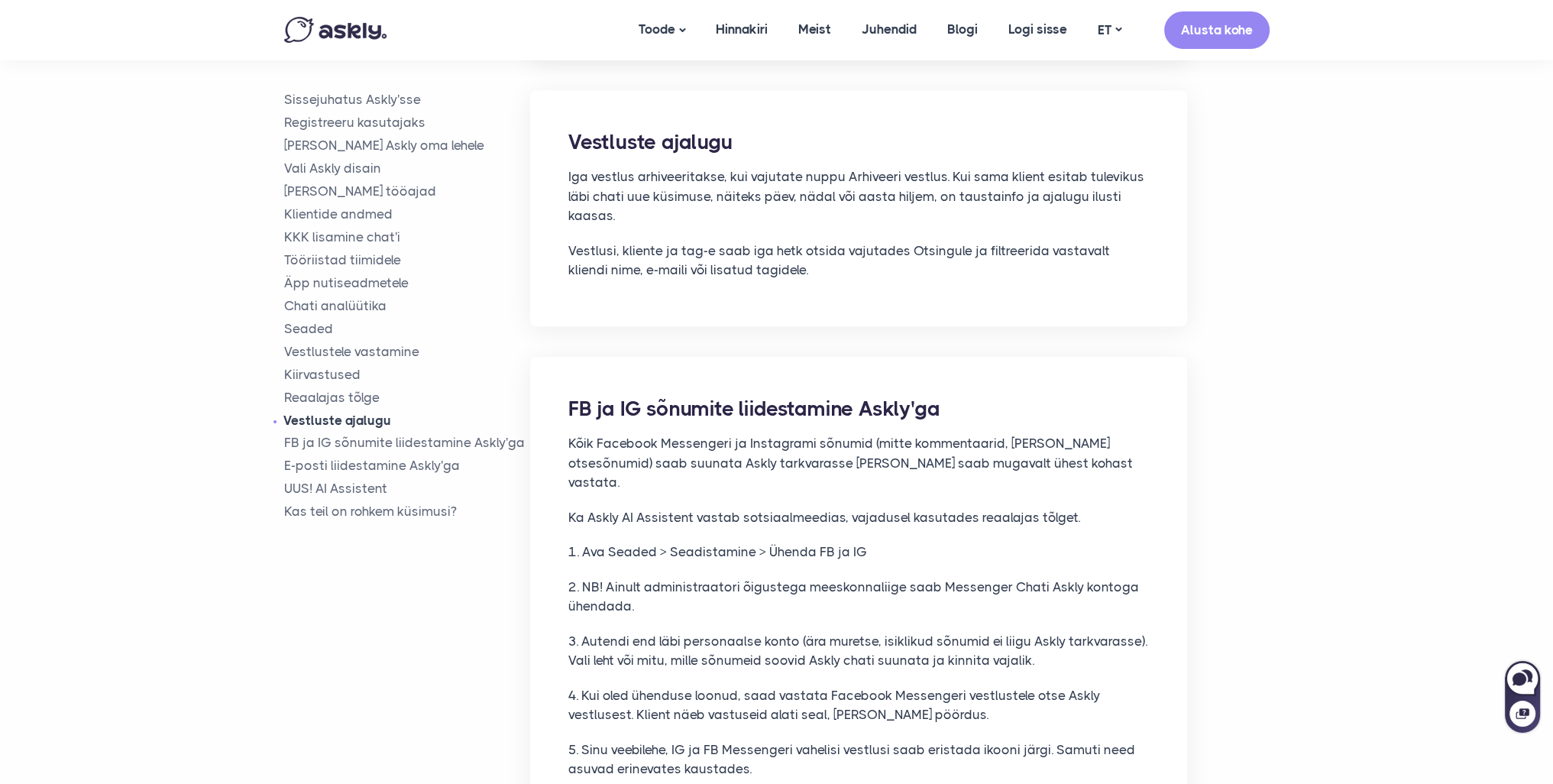
scroll to position [9481, 0]
click at [345, 487] on link "UUS! AI Assistent" at bounding box center [406, 489] width 246 height 17
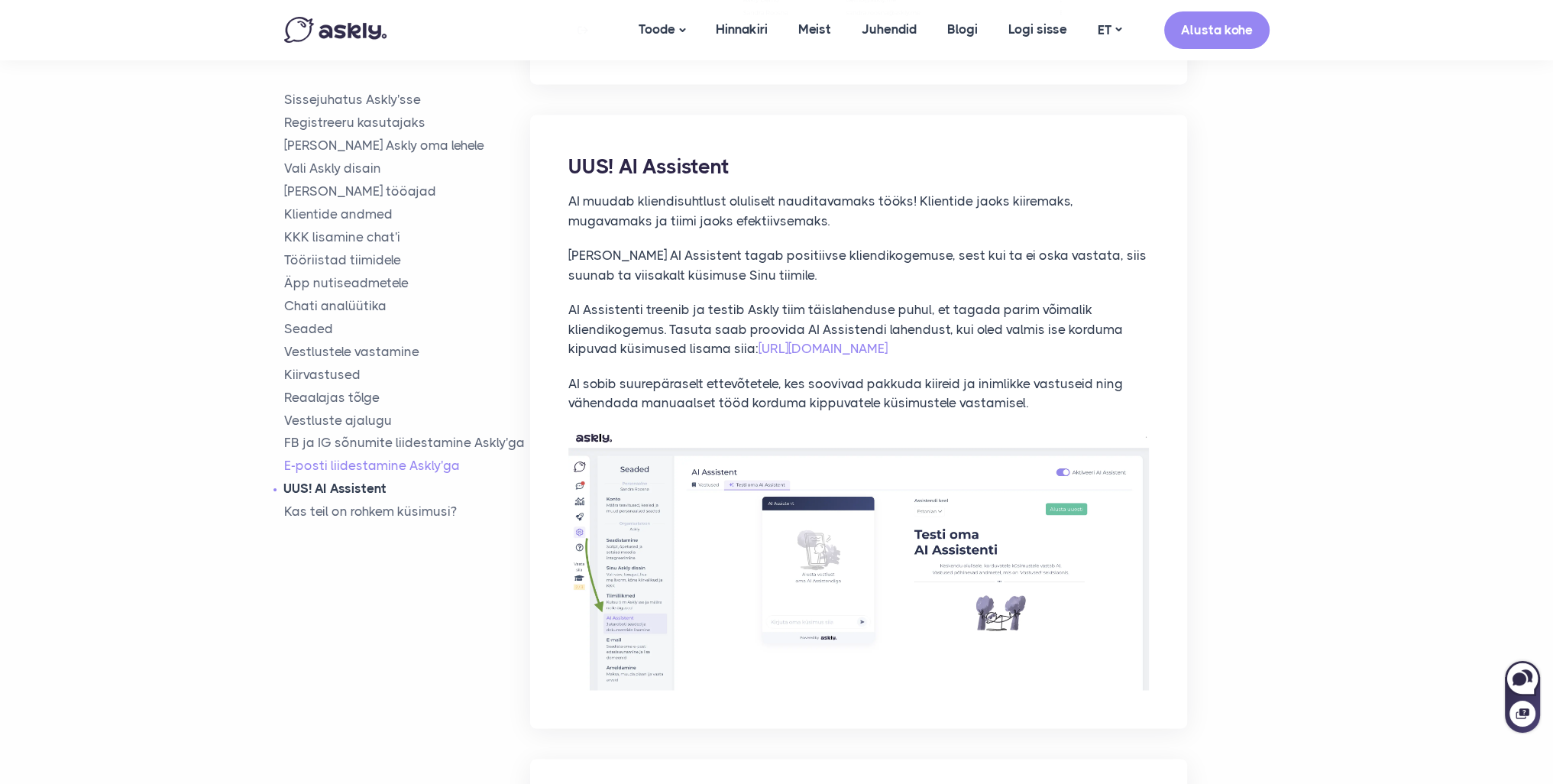
scroll to position [10909, 0]
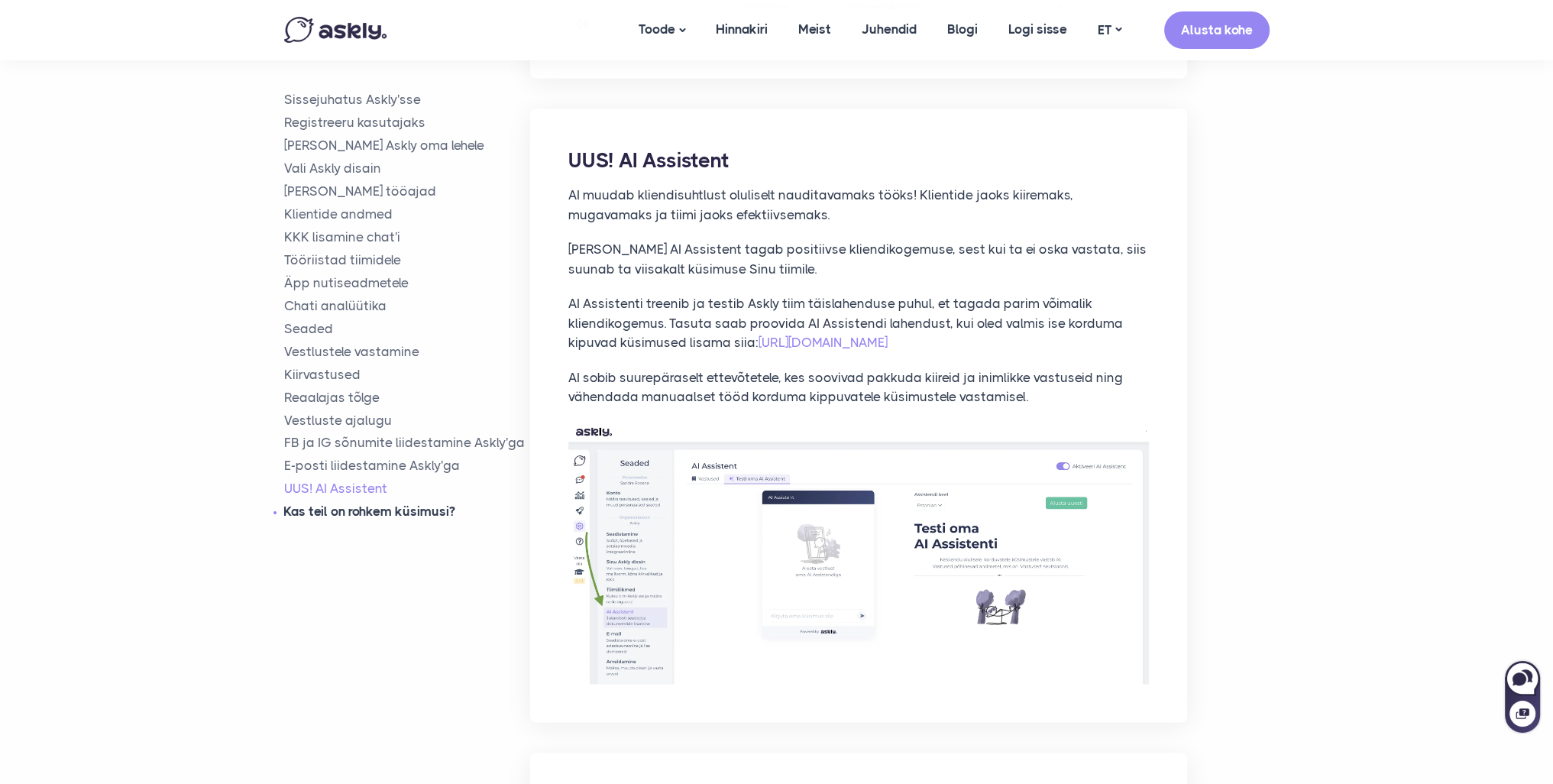
click at [349, 511] on link "Kas teil on rohkem küsimusi?" at bounding box center [406, 512] width 246 height 17
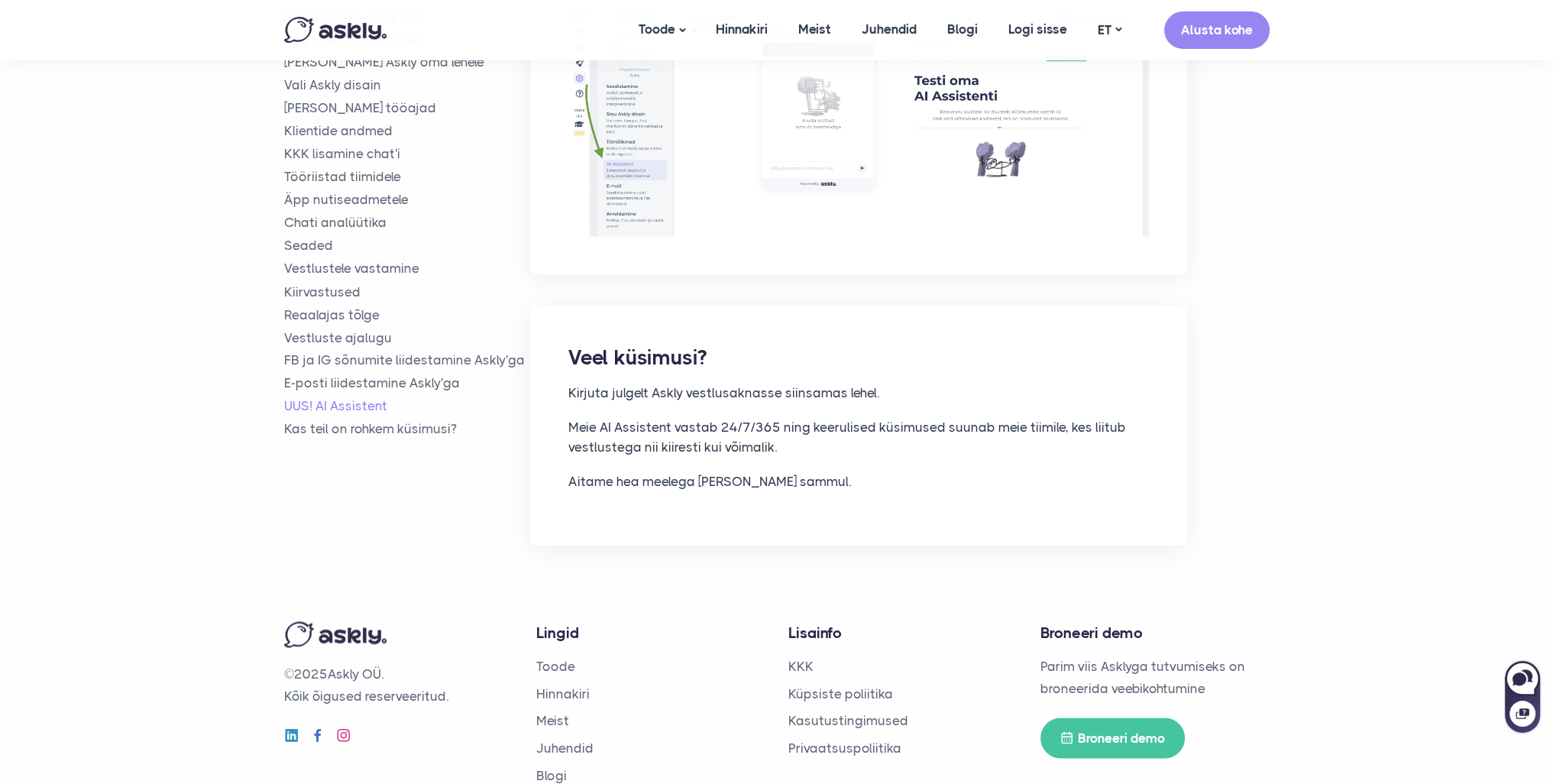
scroll to position [11357, 0]
click at [344, 167] on link "Tööriistad tiimidele" at bounding box center [406, 175] width 246 height 17
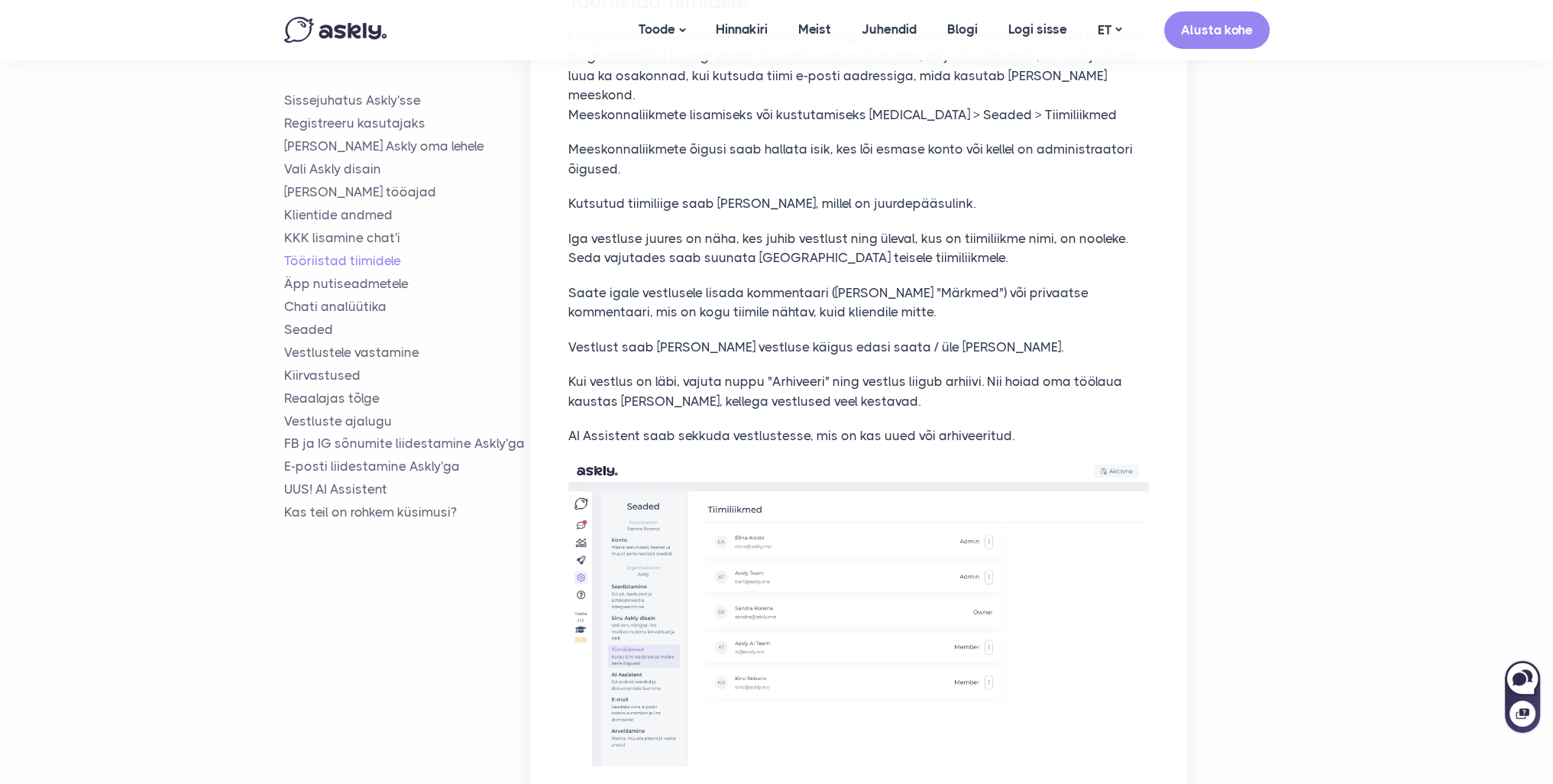
scroll to position [4663, 0]
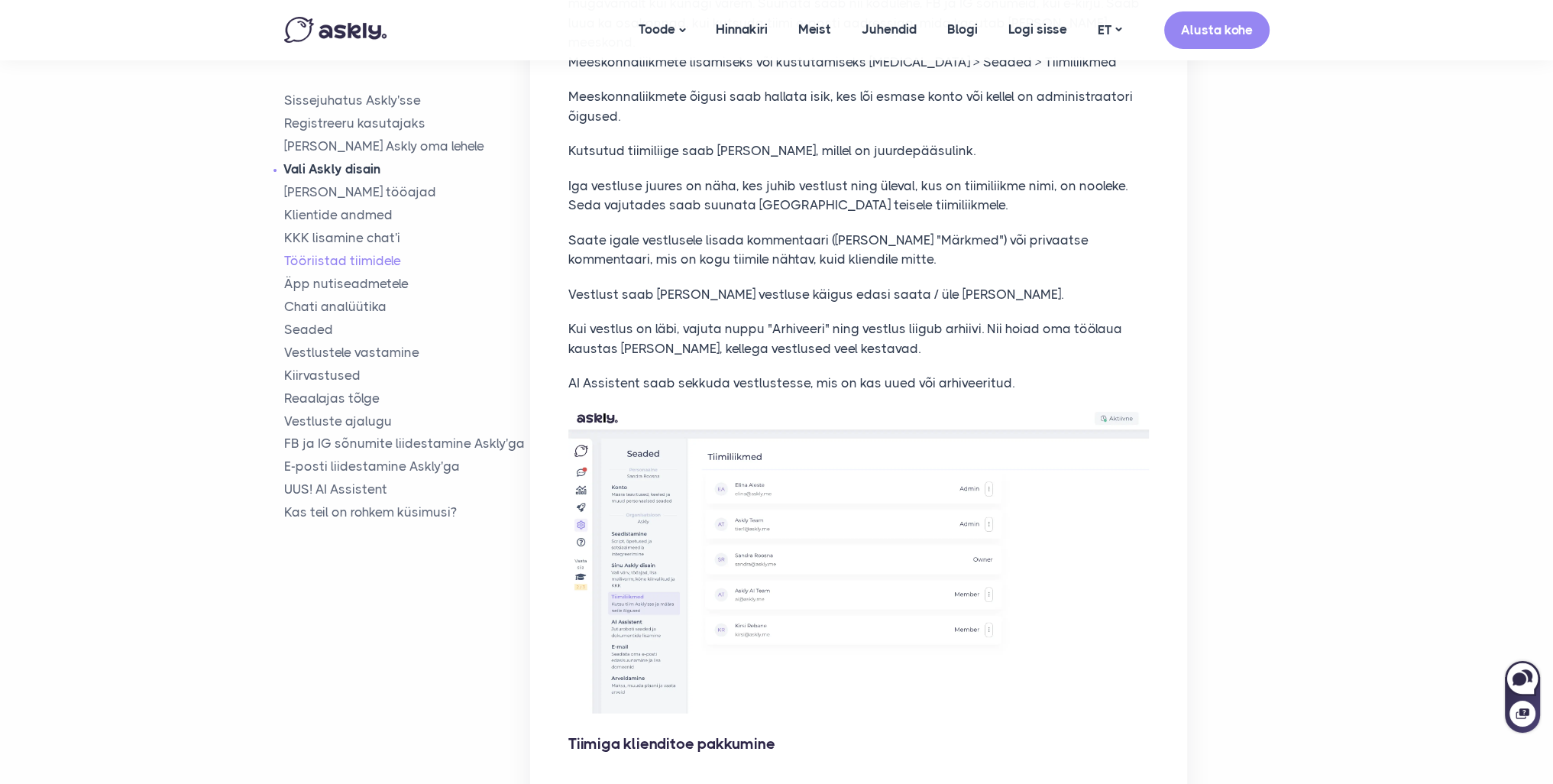
click at [359, 167] on link "Vali Askly disain" at bounding box center [406, 169] width 246 height 17
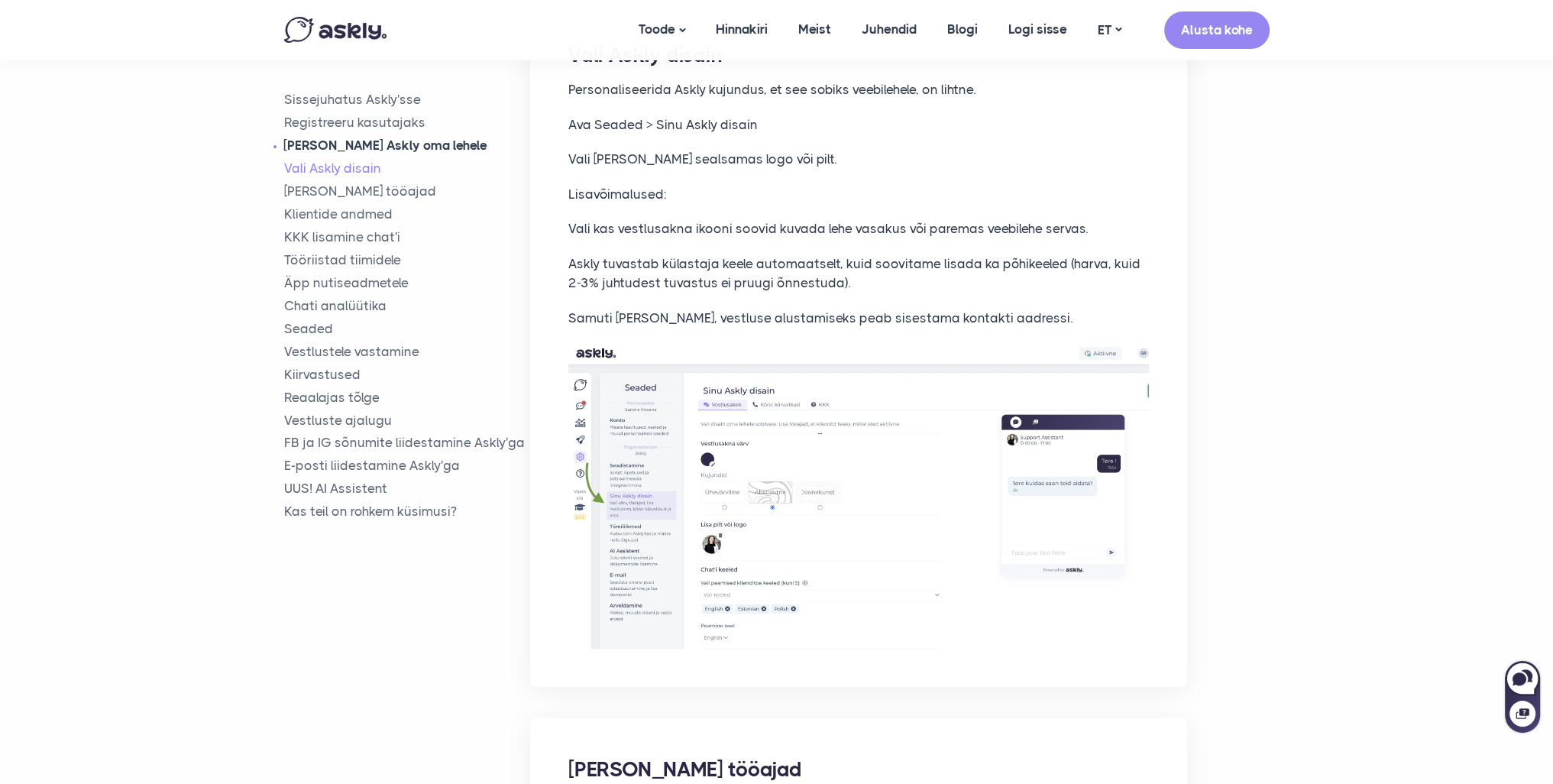
scroll to position [1762, 0]
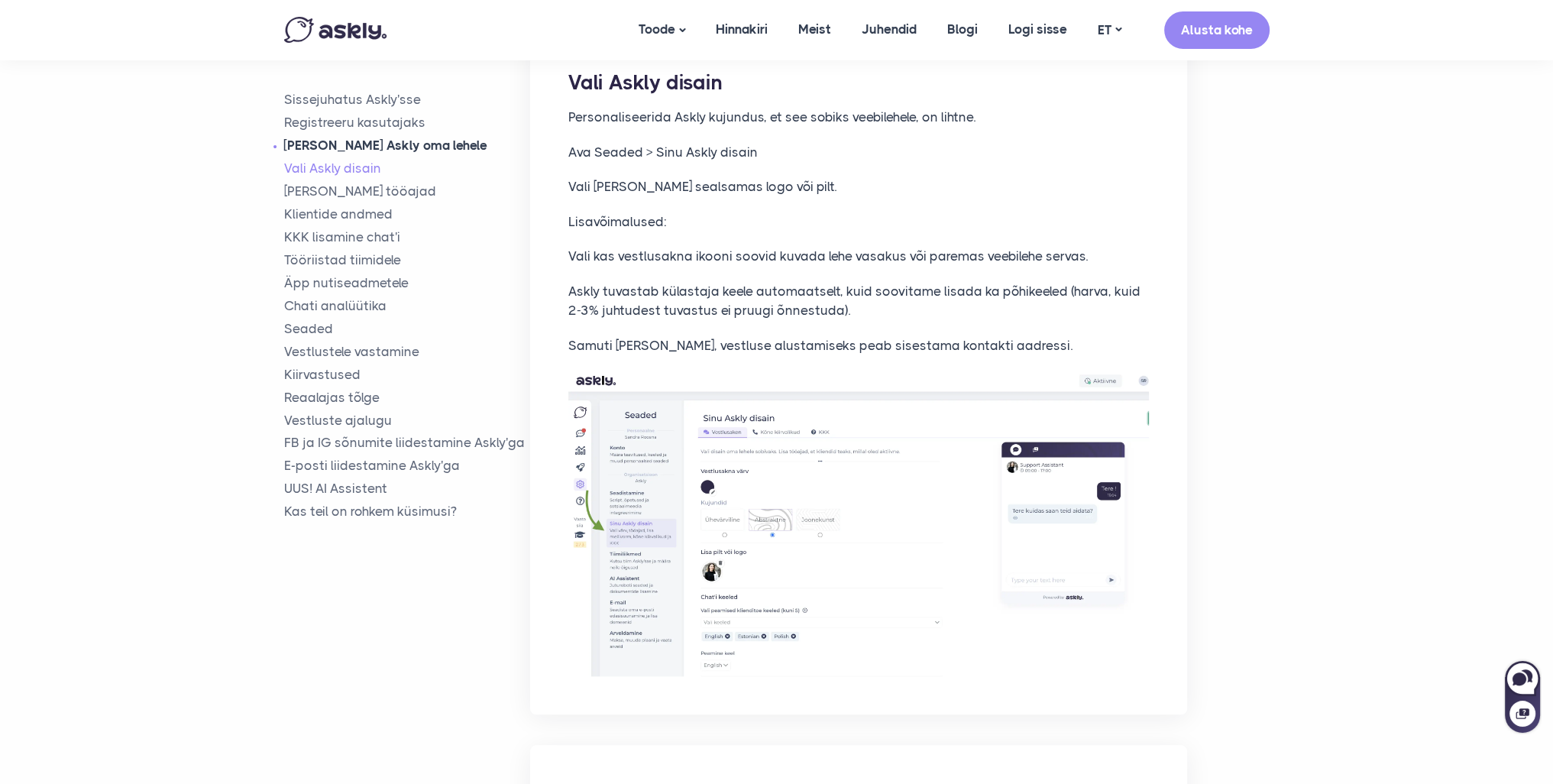
click at [377, 145] on link "Lisa Askly oma lehele" at bounding box center [406, 146] width 246 height 17
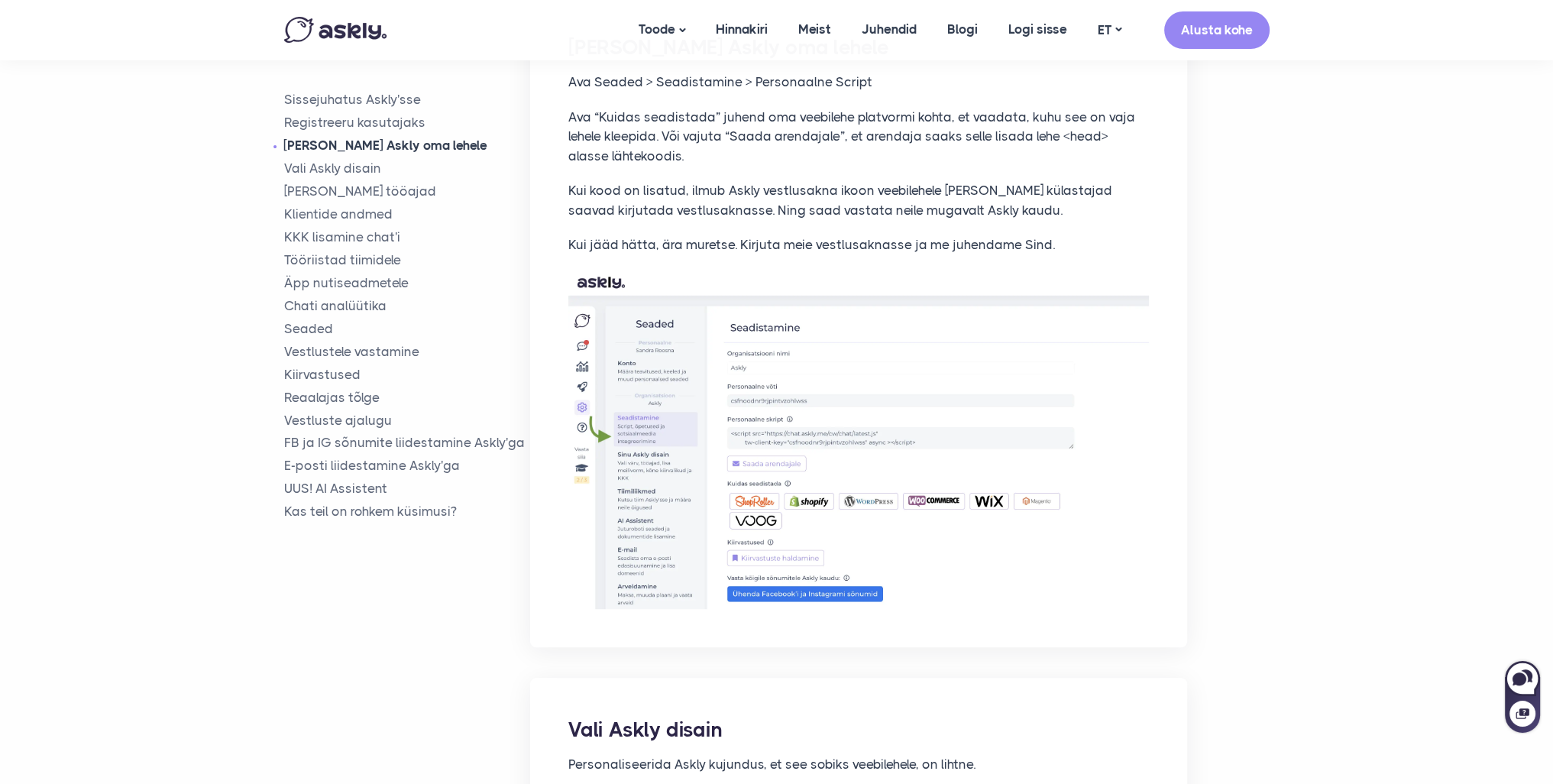
scroll to position [1080, 0]
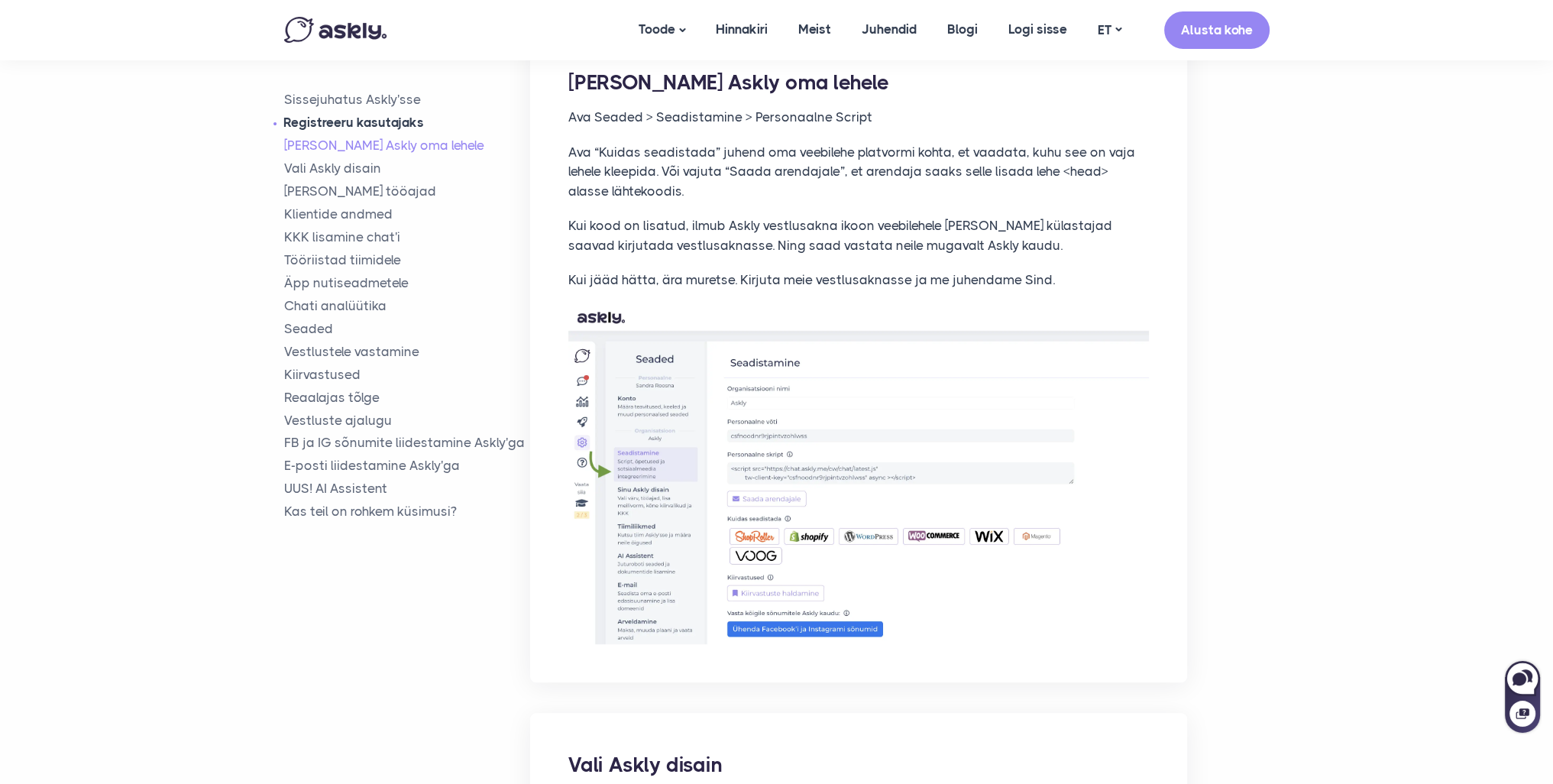
click at [292, 123] on link "Registreeru kasutajaks" at bounding box center [406, 124] width 246 height 17
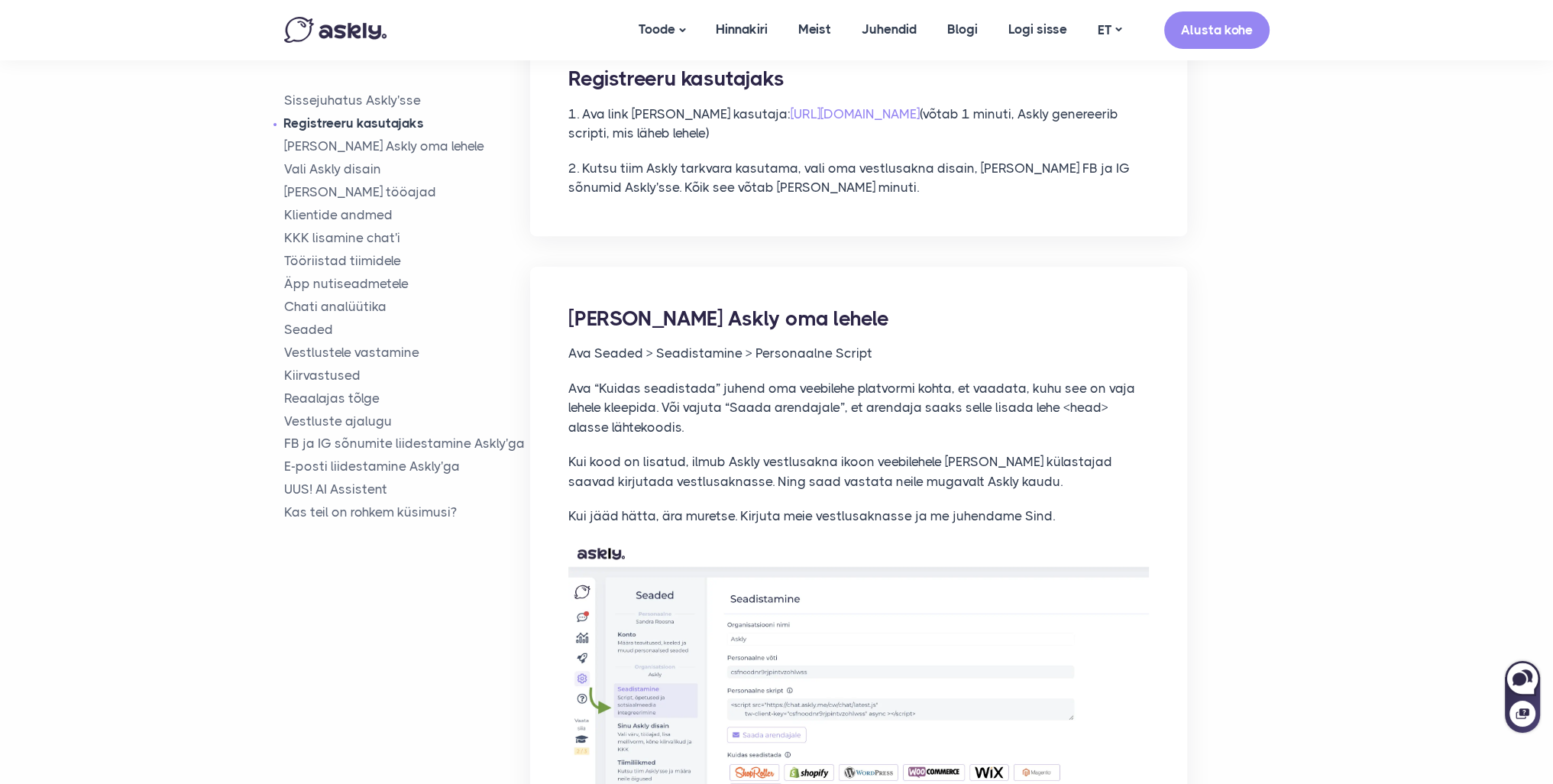
scroll to position [840, 0]
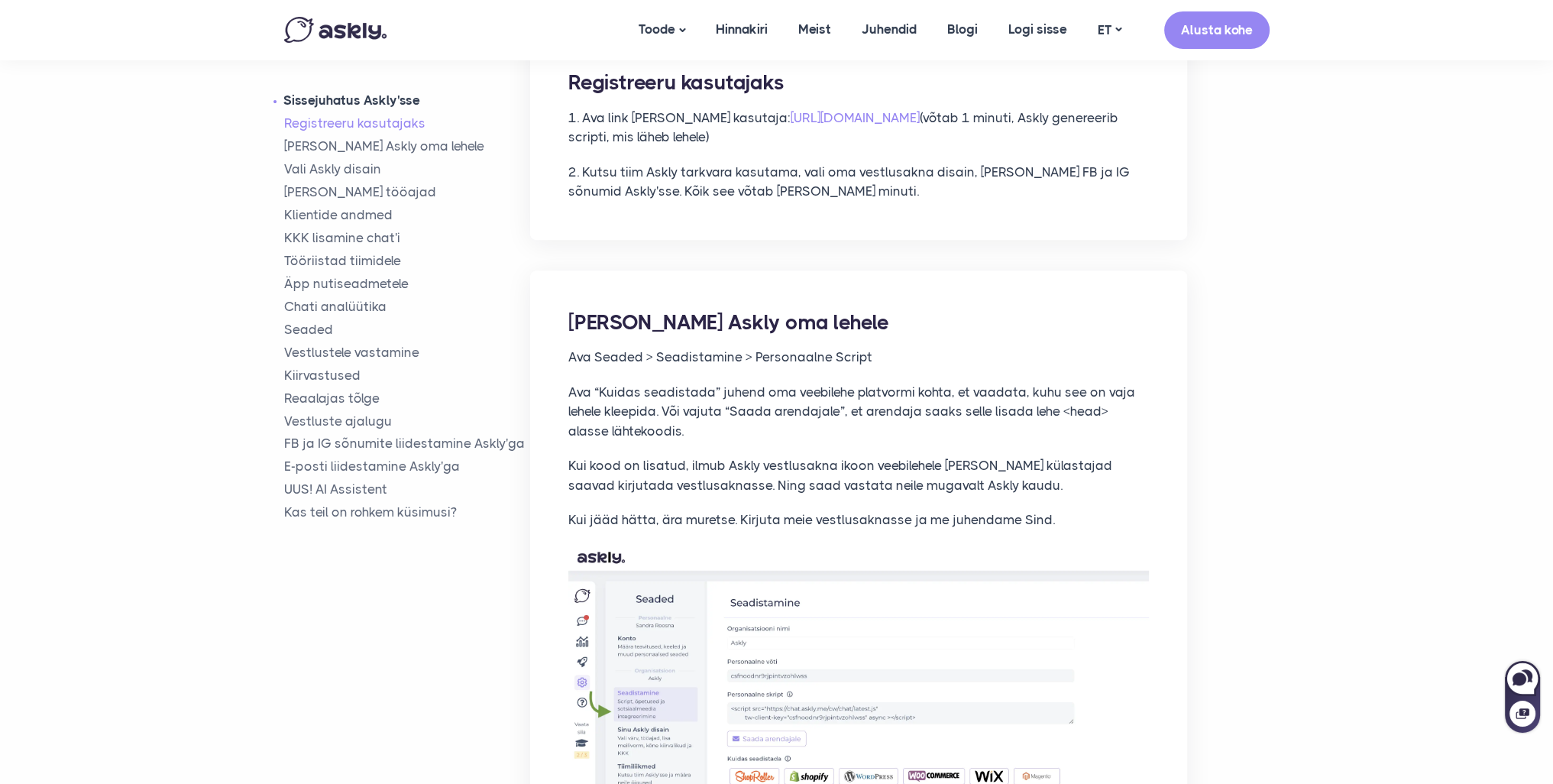
click at [320, 102] on link "Sissejuhatus Askly'sse" at bounding box center [406, 101] width 246 height 17
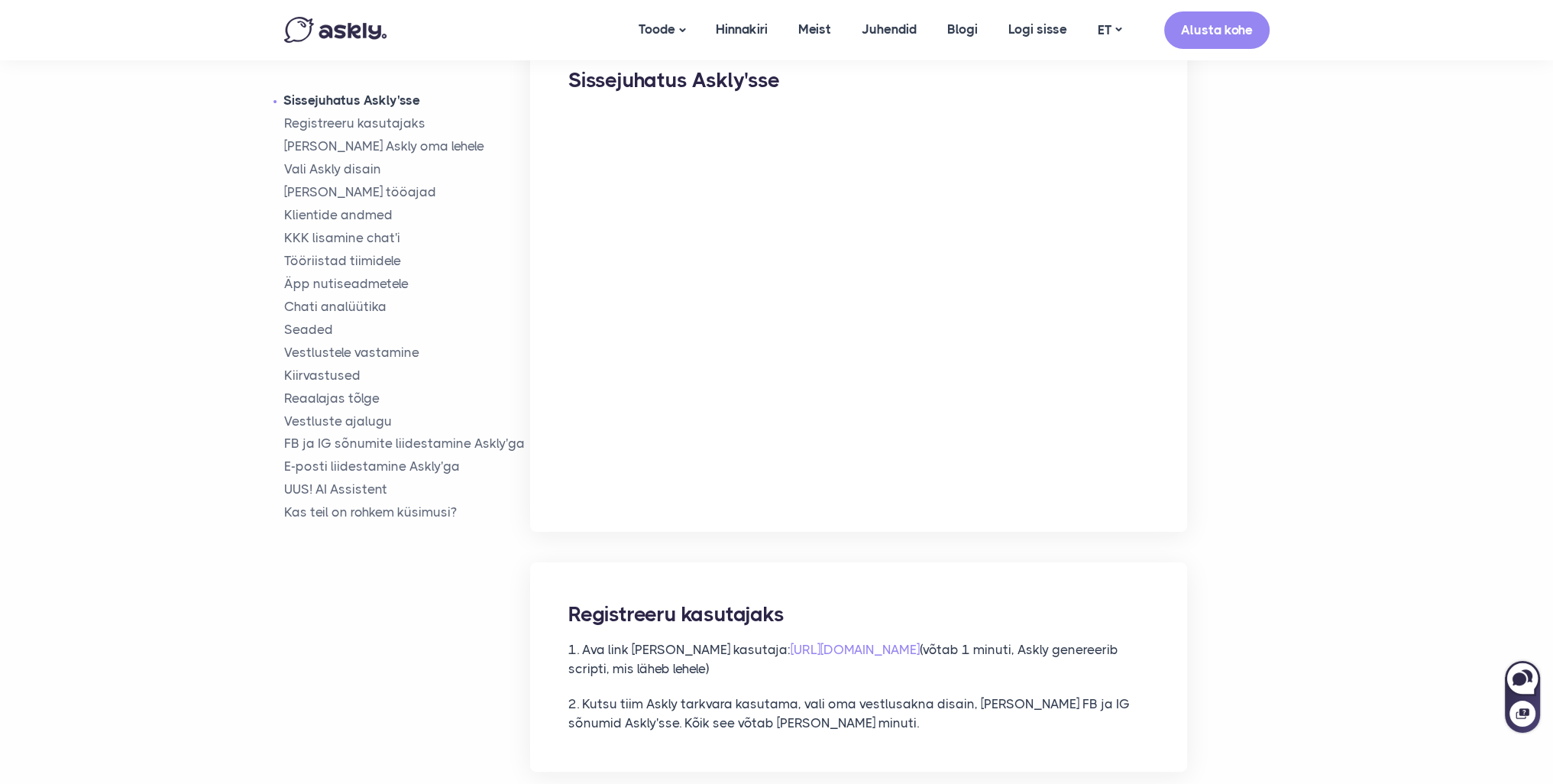
scroll to position [306, 0]
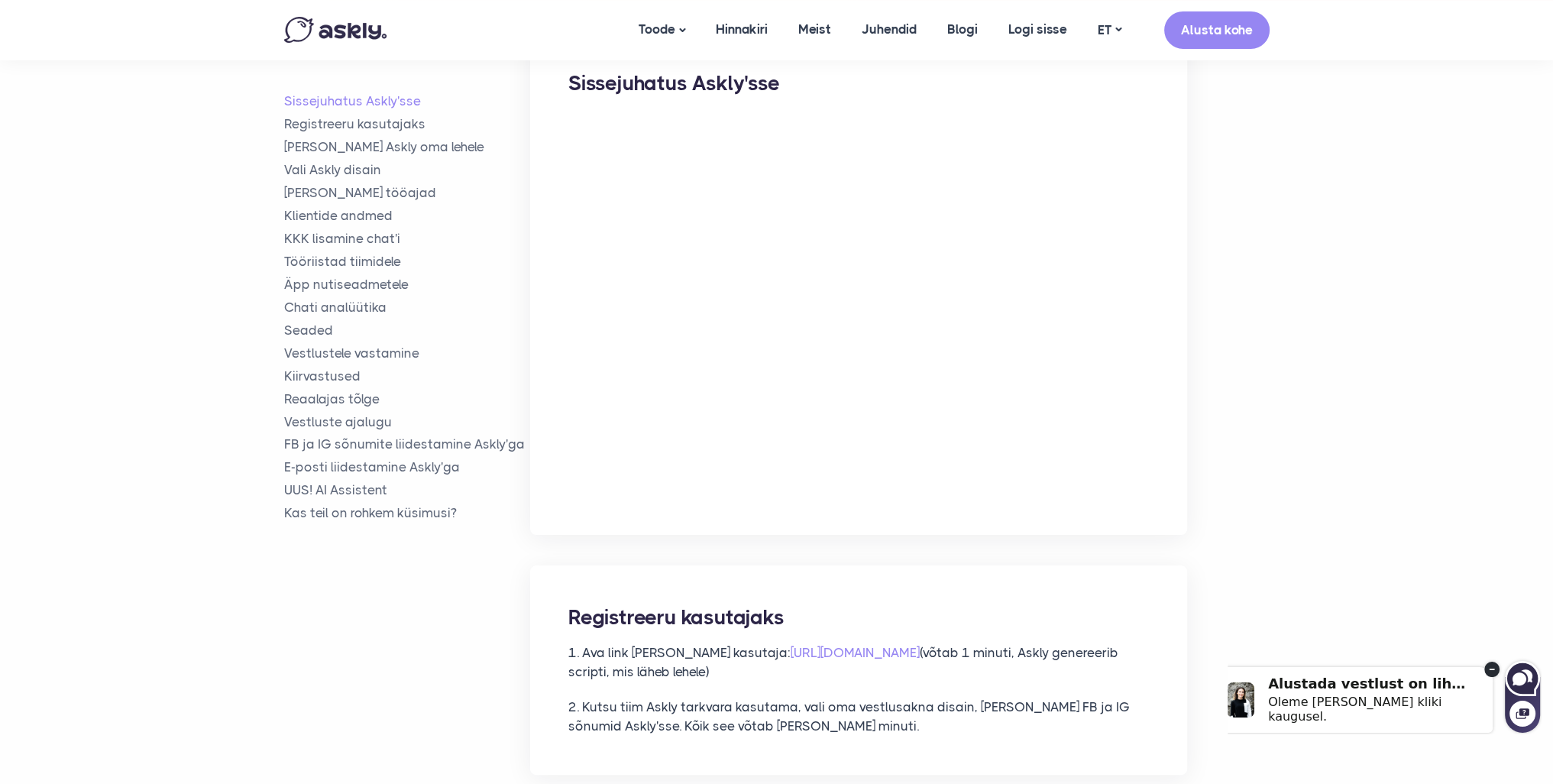
click at [1522, 690] on icon at bounding box center [1522, 678] width 33 height 33
select select "**"
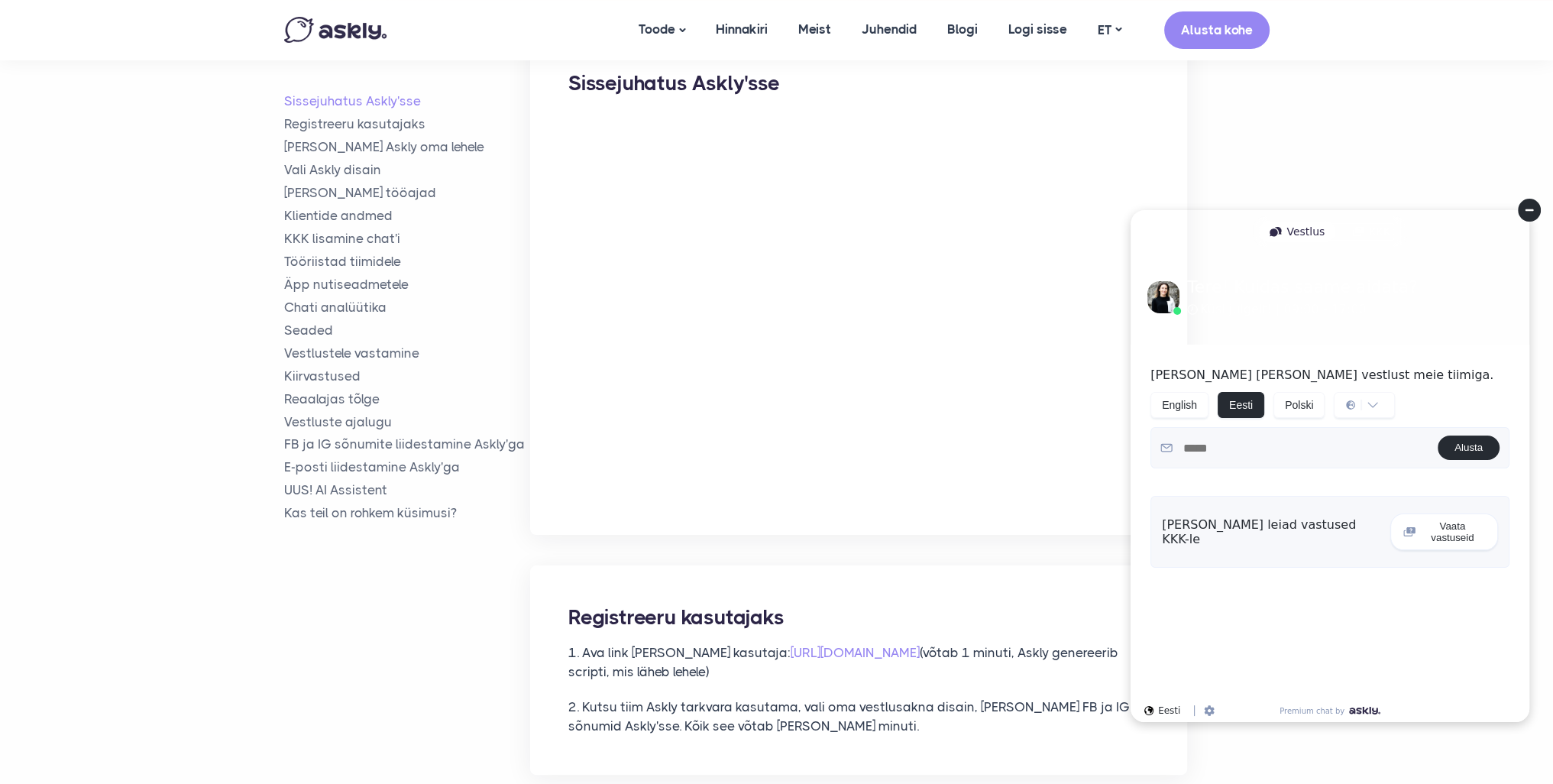
click at [1225, 452] on textarea at bounding box center [1305, 448] width 265 height 28
click at [1528, 205] on circle at bounding box center [1529, 210] width 23 height 23
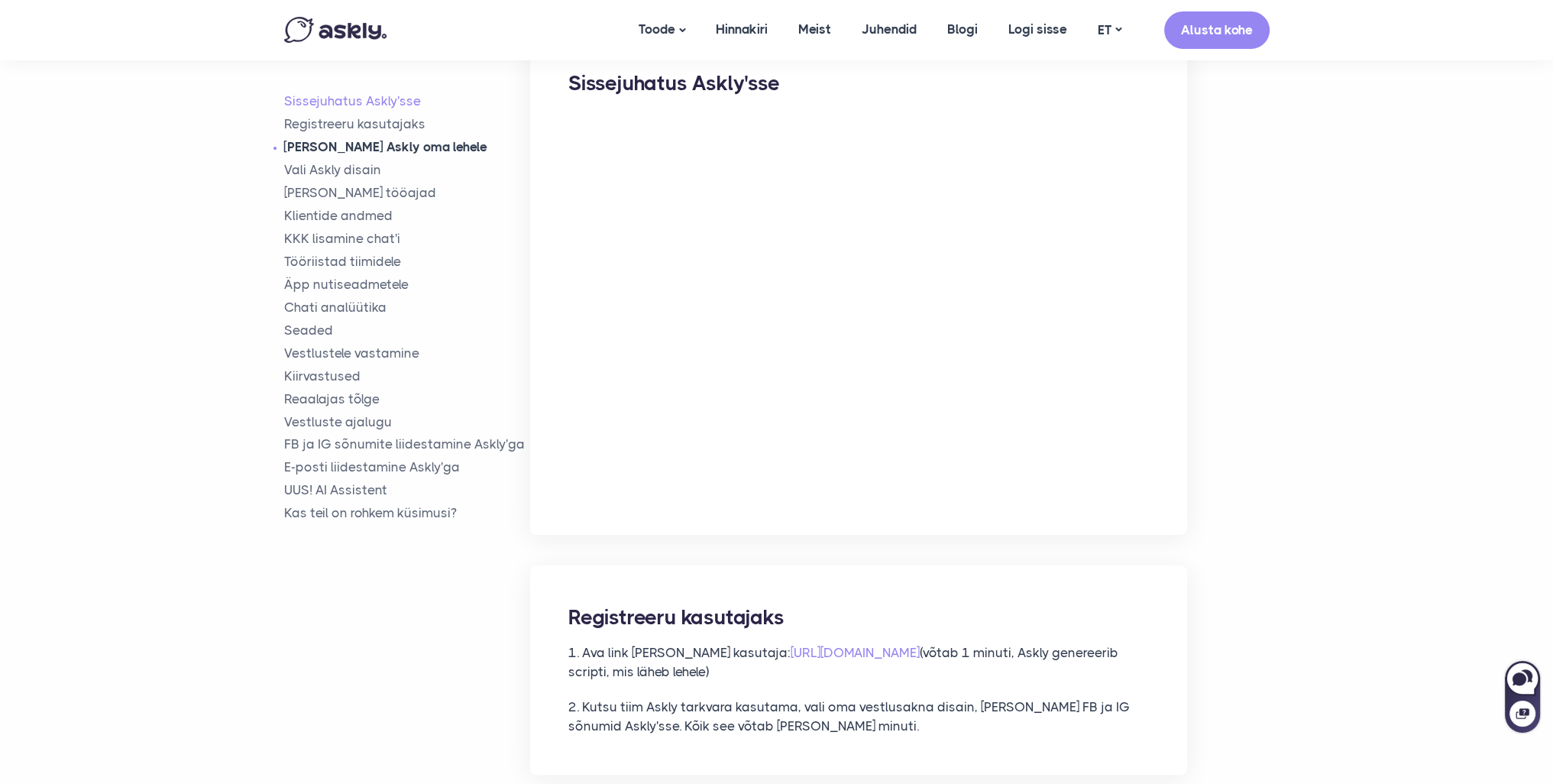
click at [333, 149] on link "Lisa Askly oma lehele" at bounding box center [406, 147] width 246 height 17
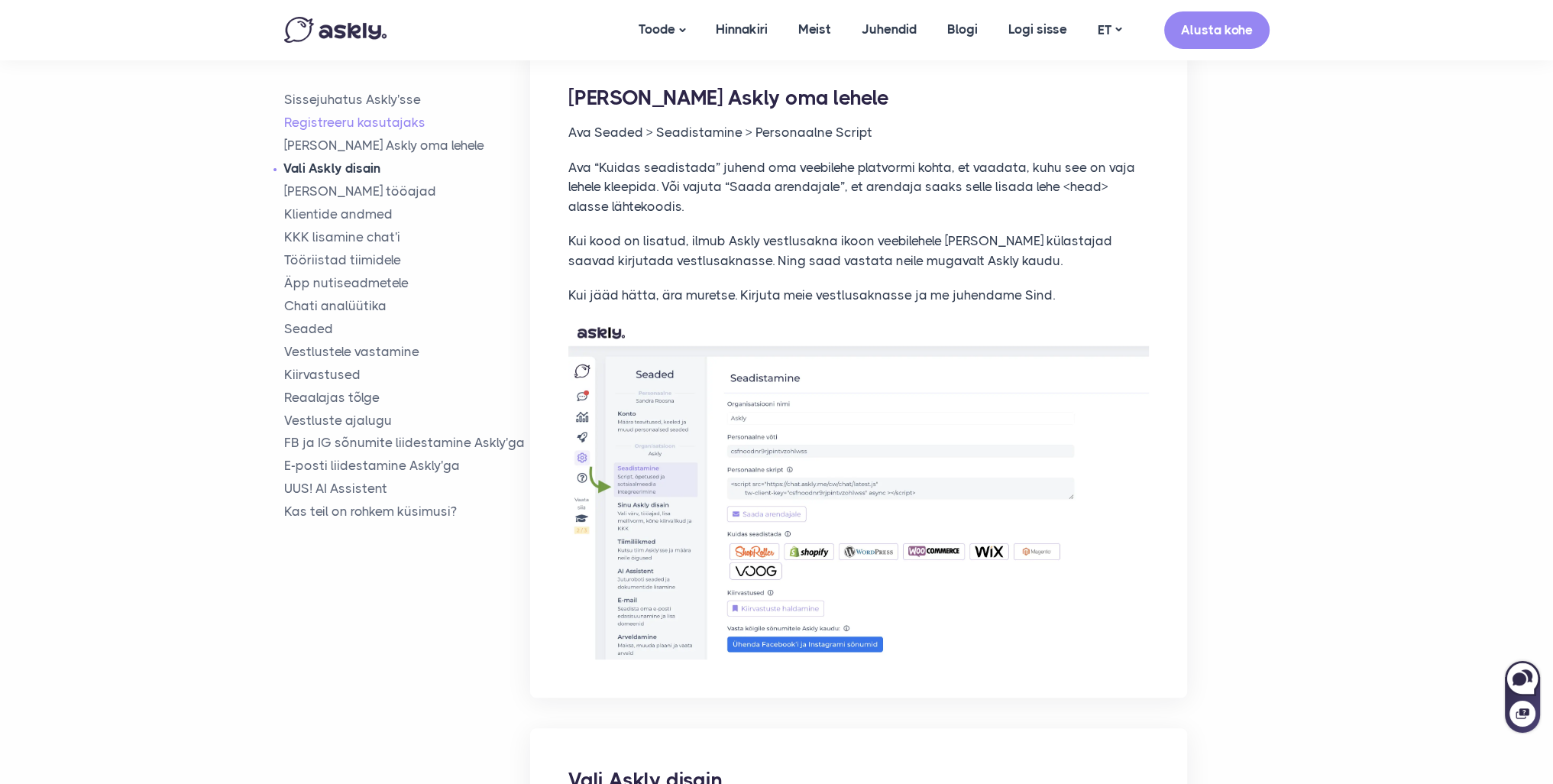
scroll to position [1080, 0]
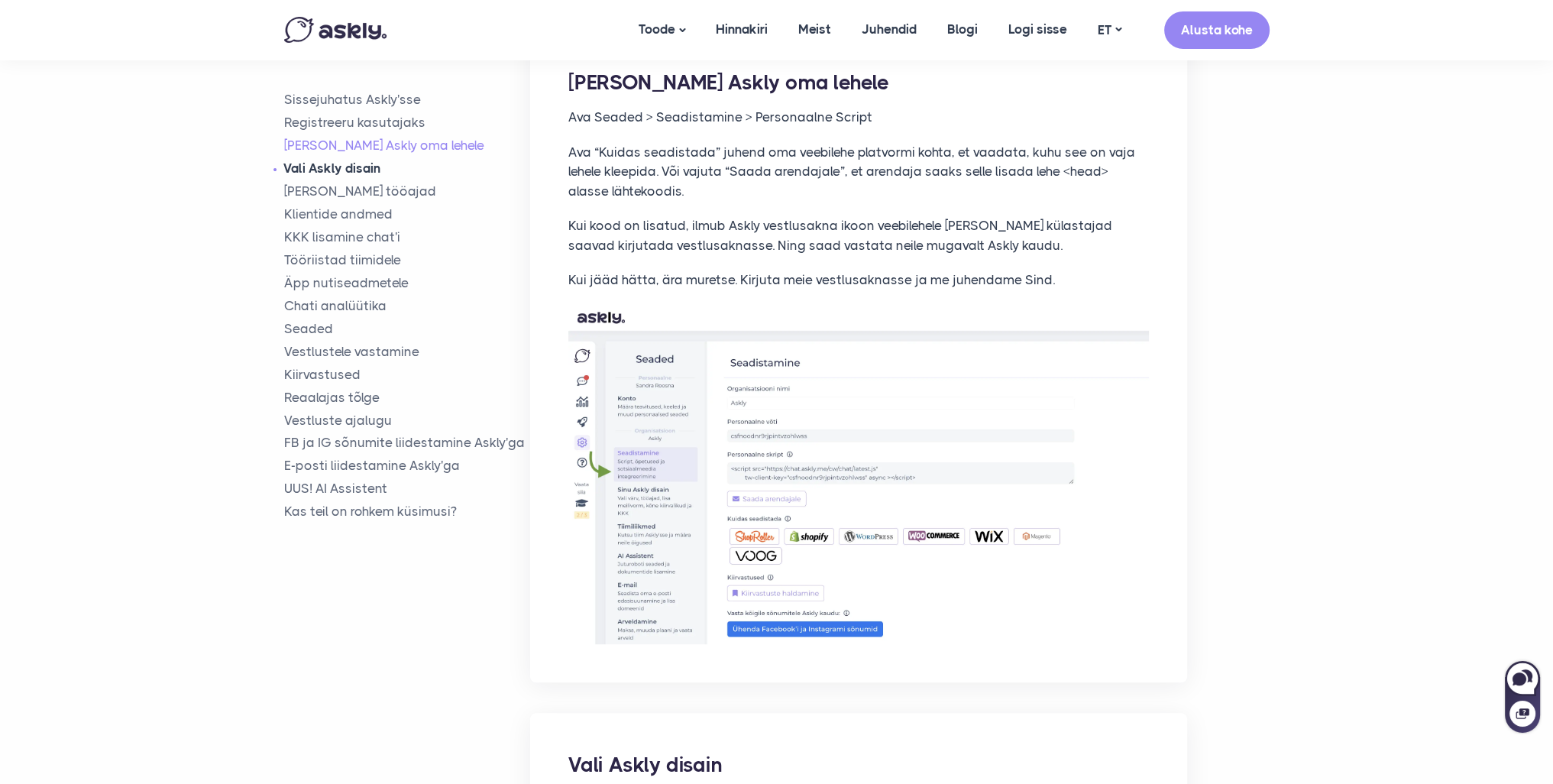
click at [325, 166] on link "Vali Askly disain" at bounding box center [406, 169] width 246 height 17
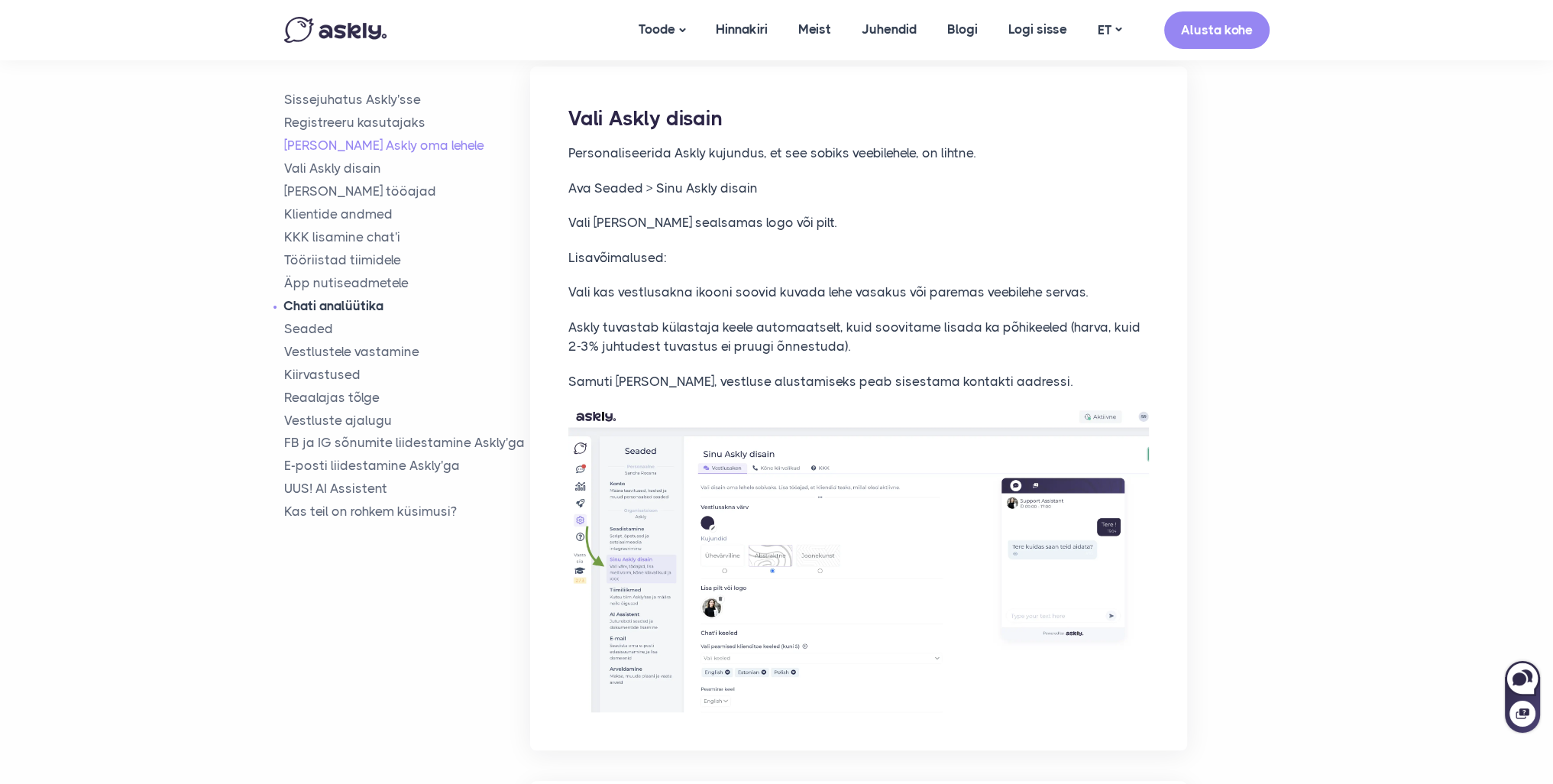
scroll to position [1762, 0]
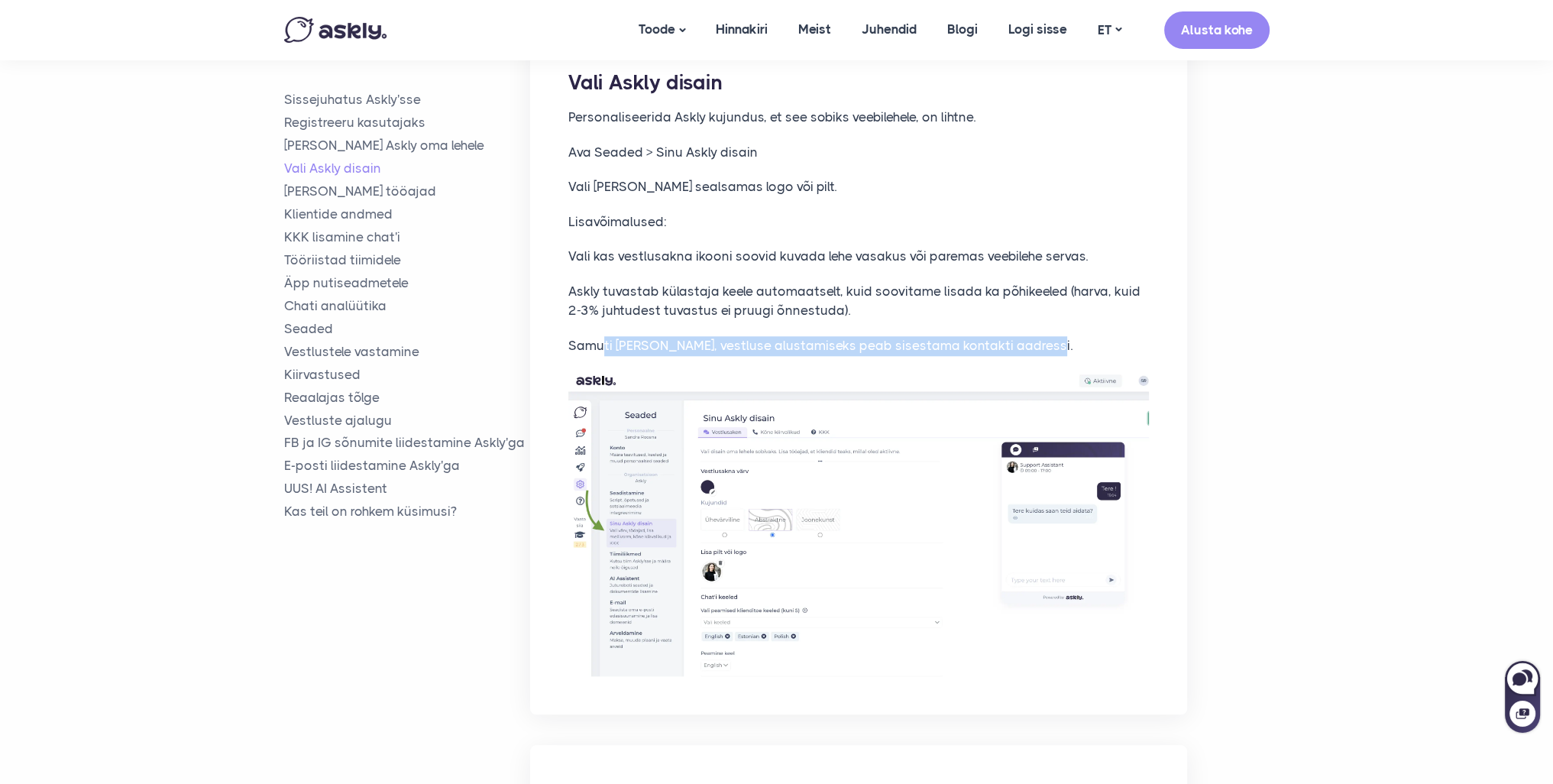
drag, startPoint x: 600, startPoint y: 347, endPoint x: 1061, endPoint y: 340, distance: 461.1
click at [1061, 340] on p "Samuti saad valida, vestluse alustamiseks peab sisestama kontakti aadressi." at bounding box center [859, 346] width 581 height 20
drag, startPoint x: 1041, startPoint y: 350, endPoint x: 558, endPoint y: 344, distance: 483.0
click at [558, 344] on div "Vali Askly disain Personaliseerida Askly kujundus, et see sobiks veebilehele, o…" at bounding box center [858, 373] width 657 height 684
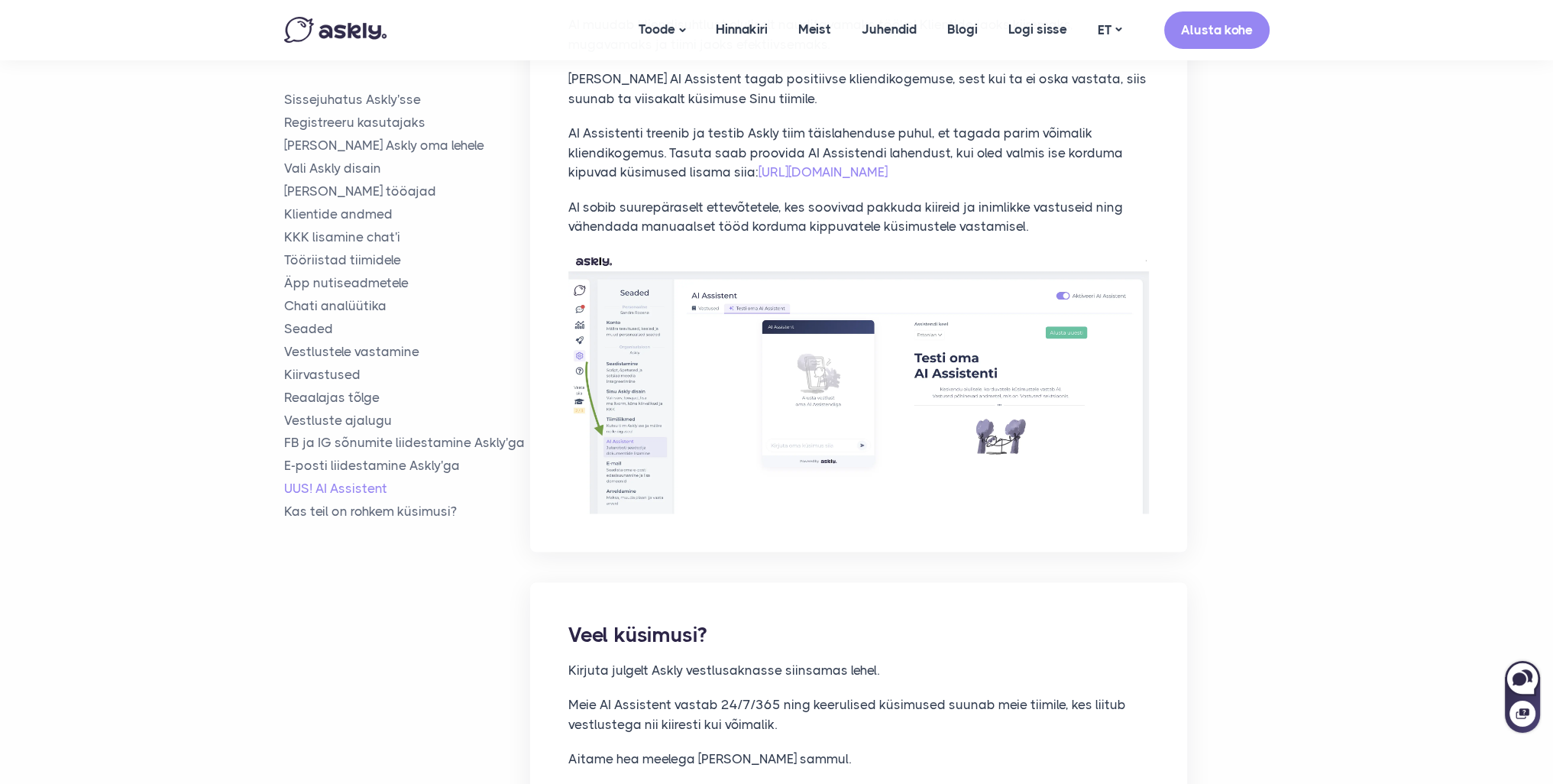
scroll to position [11357, 0]
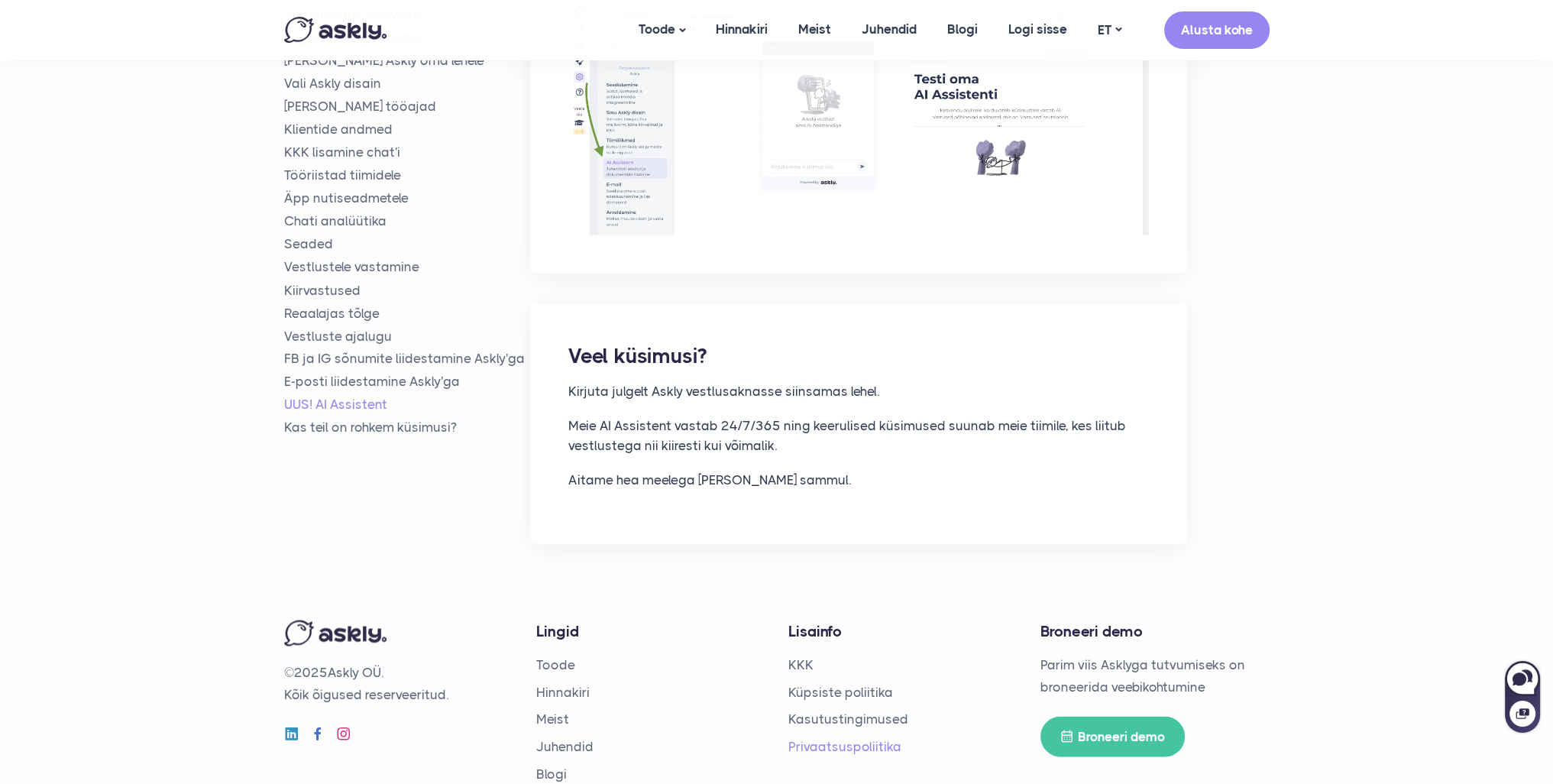
click at [825, 738] on link "Privaatsuspoliitika" at bounding box center [845, 746] width 113 height 15
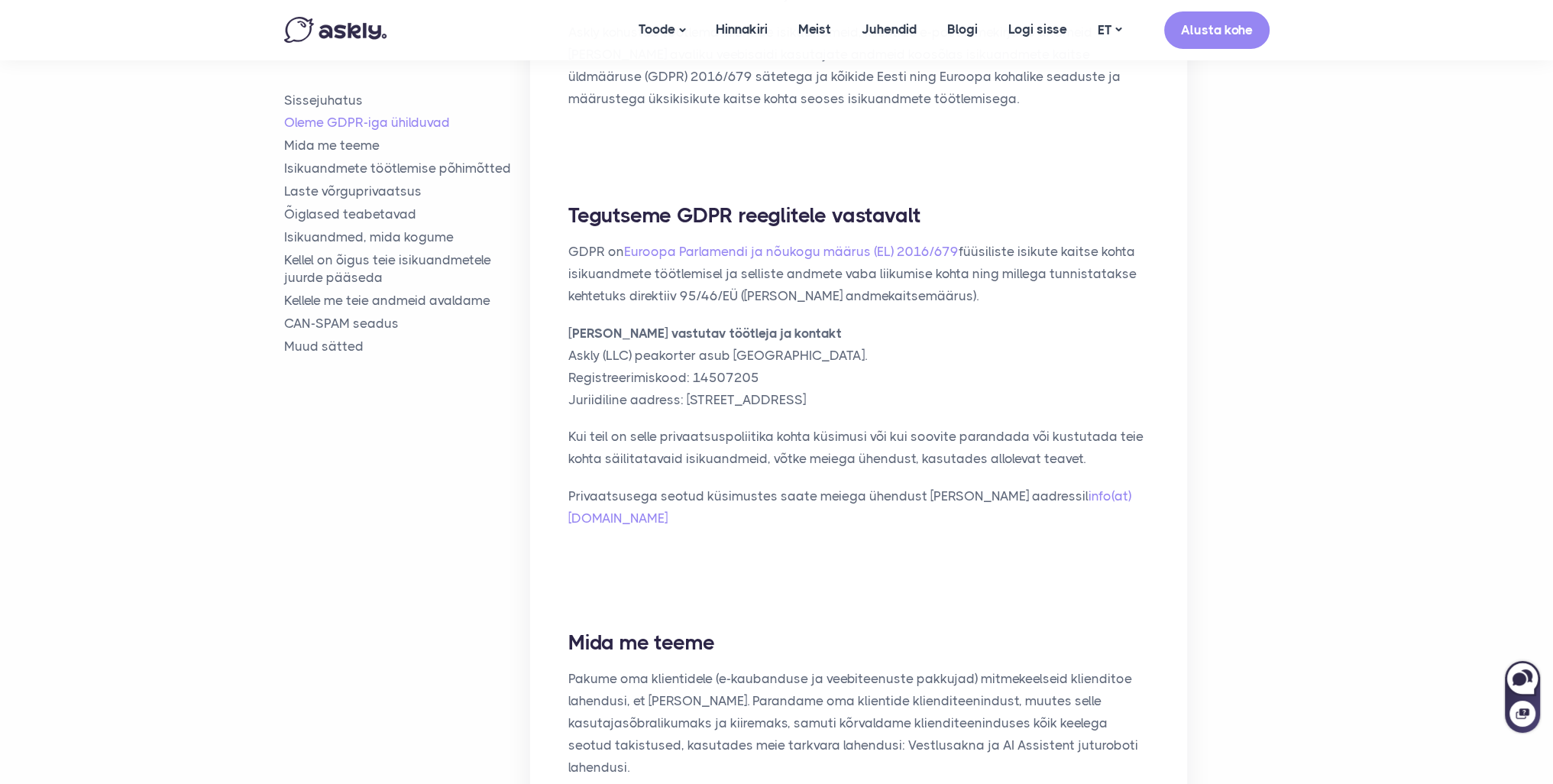
scroll to position [611, 0]
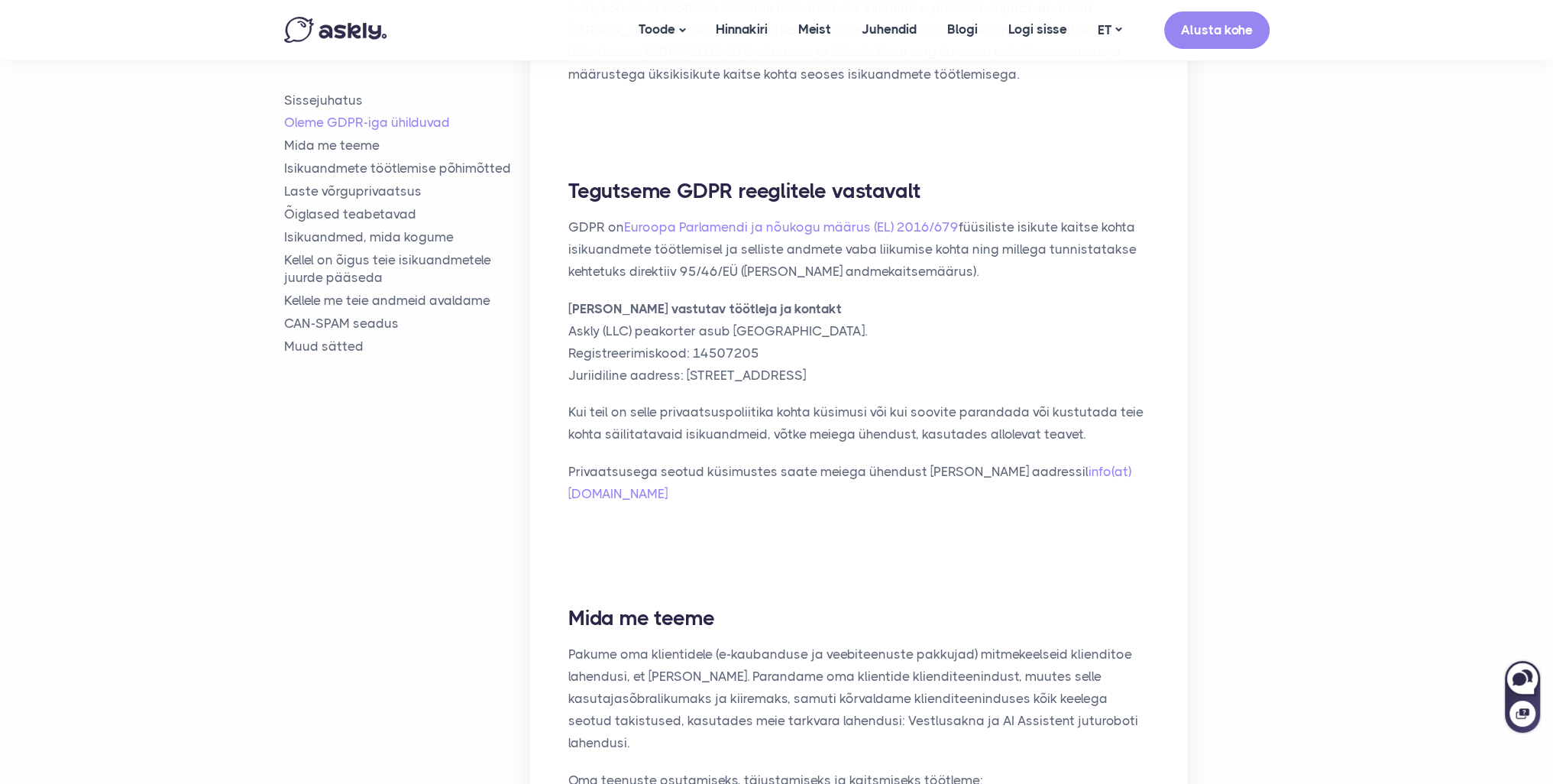
drag, startPoint x: 1309, startPoint y: 501, endPoint x: 1243, endPoint y: 524, distance: 69.9
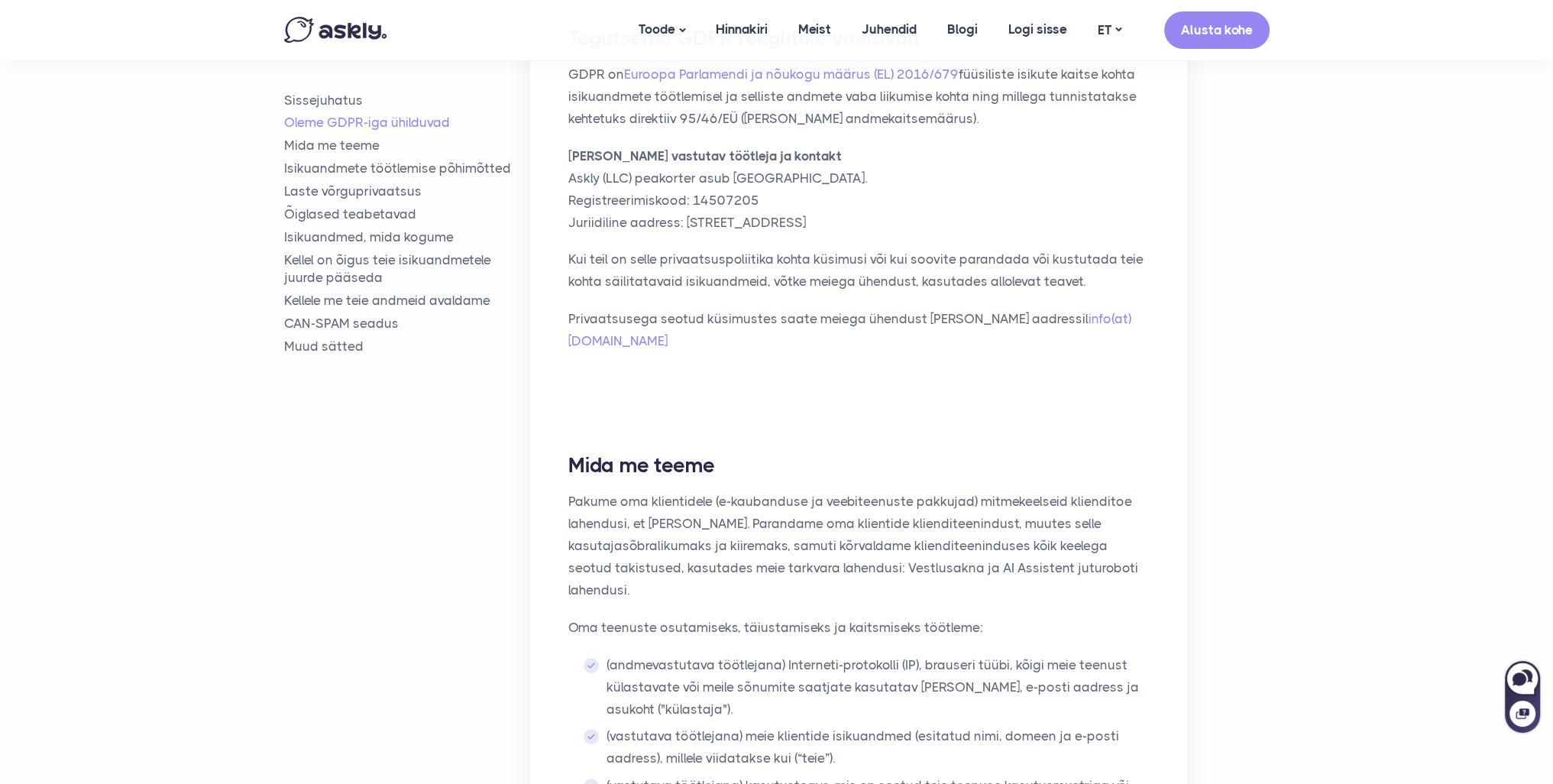
scroll to position [840, 0]
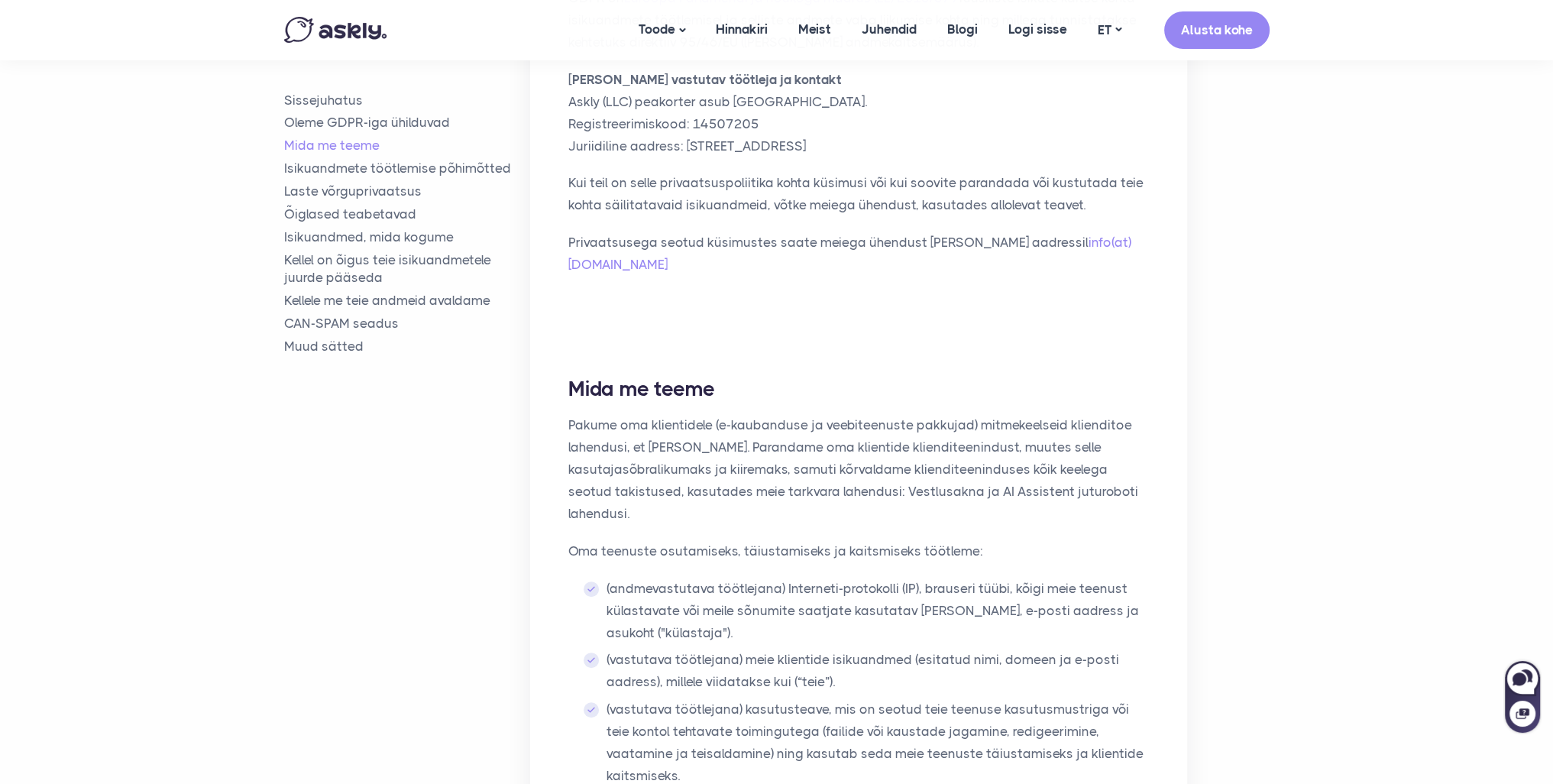
click at [1174, 672] on div "Mida me teeme Pakume oma klientidele (e-kaubanduse ja veebiteenuste pakkujad) m…" at bounding box center [858, 637] width 657 height 602
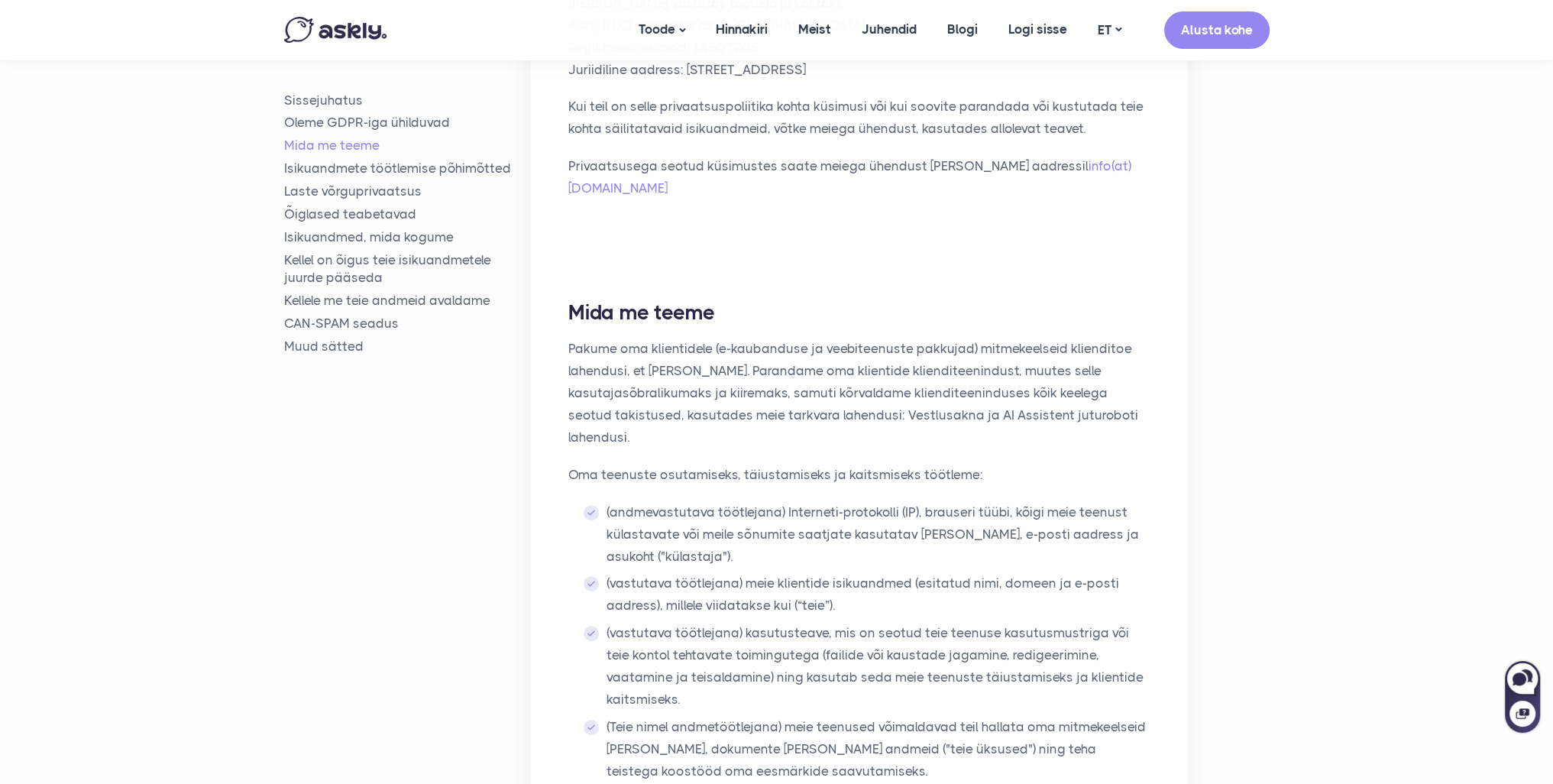
scroll to position [993, 0]
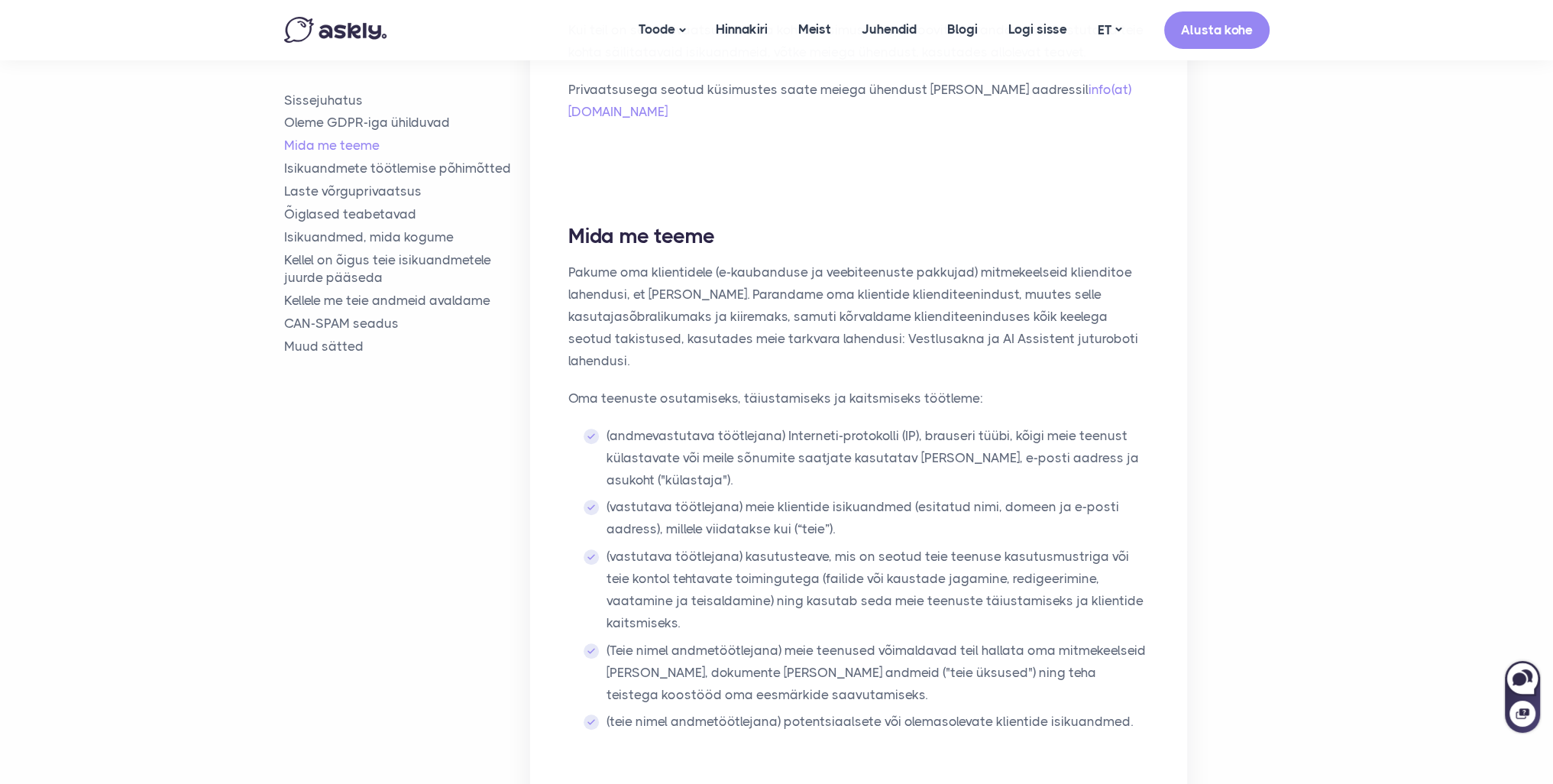
click at [1168, 664] on div "Mida me teeme Pakume oma klientidele (e-kaubanduse ja veebiteenuste pakkujad) m…" at bounding box center [858, 485] width 657 height 602
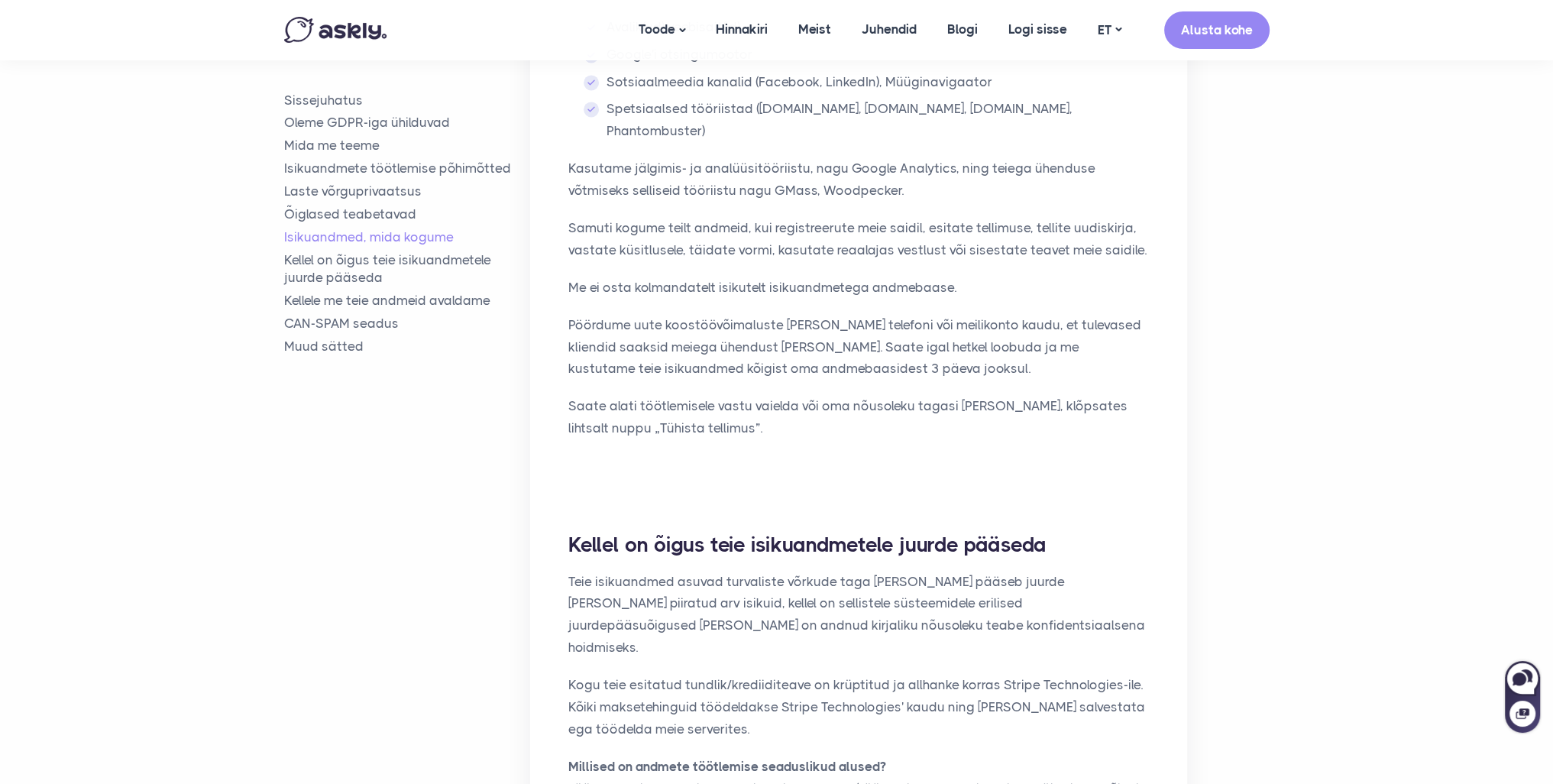
scroll to position [3055, 0]
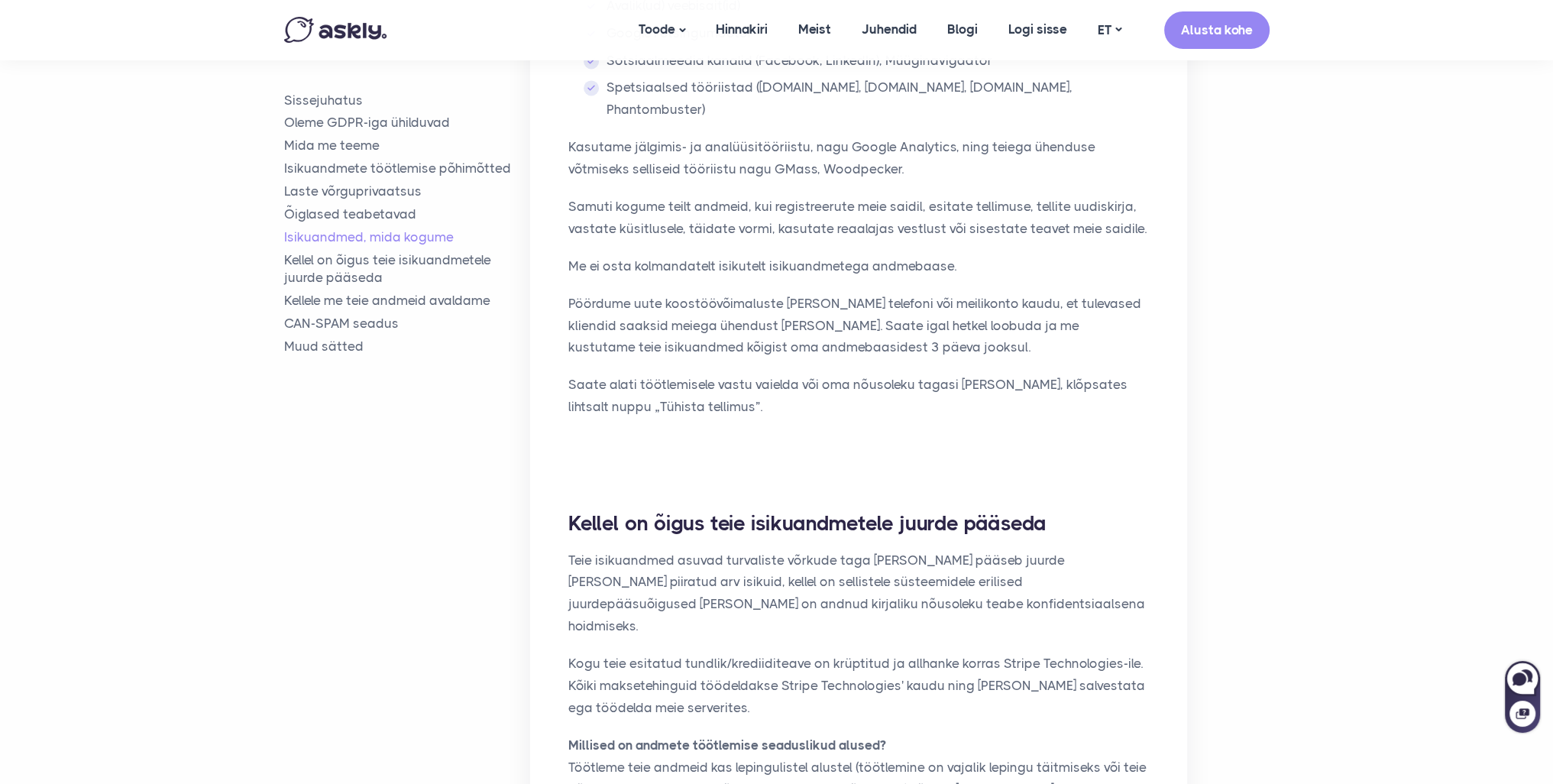
click at [1130, 336] on div "Isikuandmed, mida kogume Kogume ja töötleme ainult järgmisi isikuandmeid, mis o…" at bounding box center [858, 71] width 657 height 785
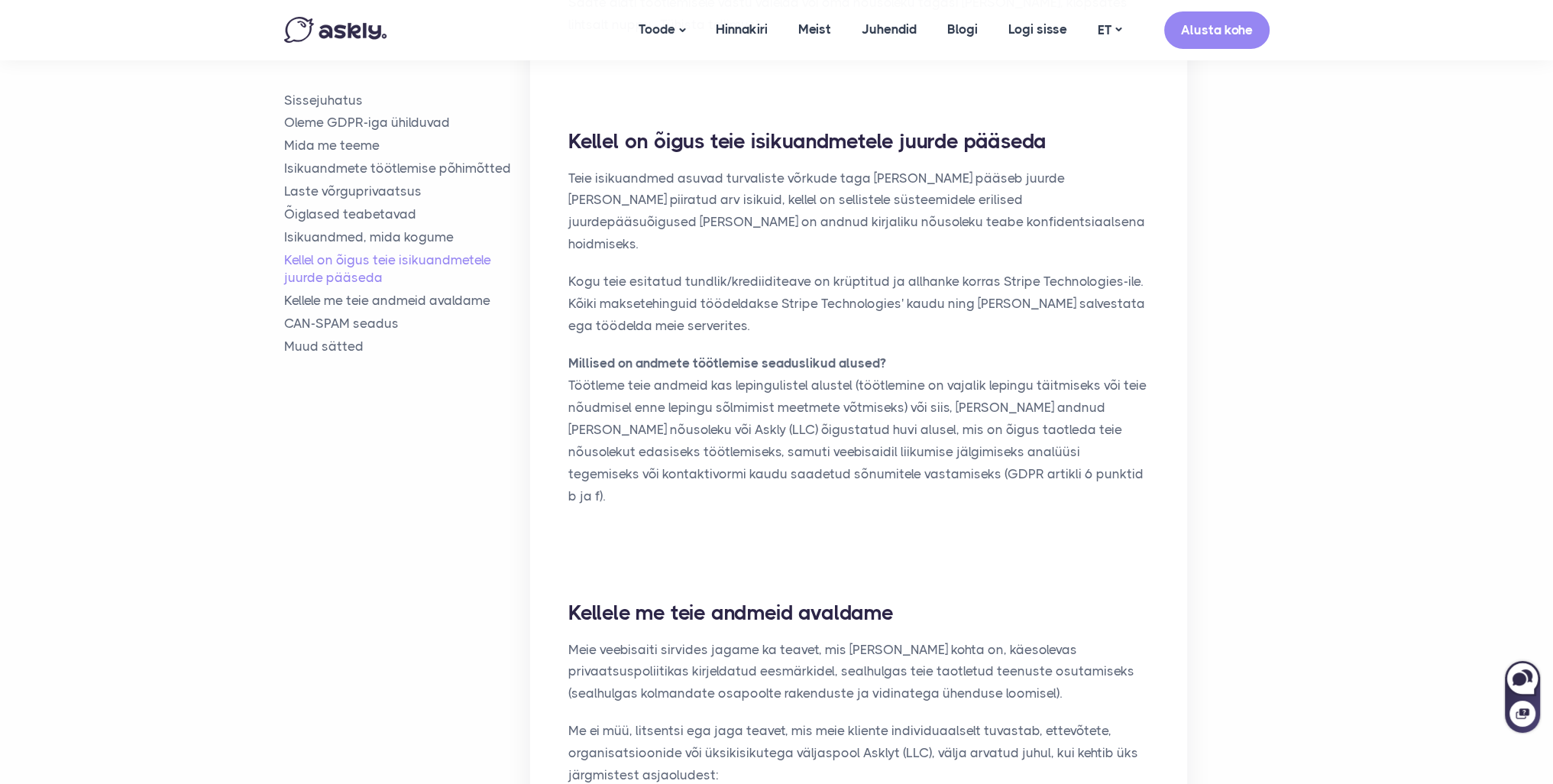
scroll to position [3360, 0]
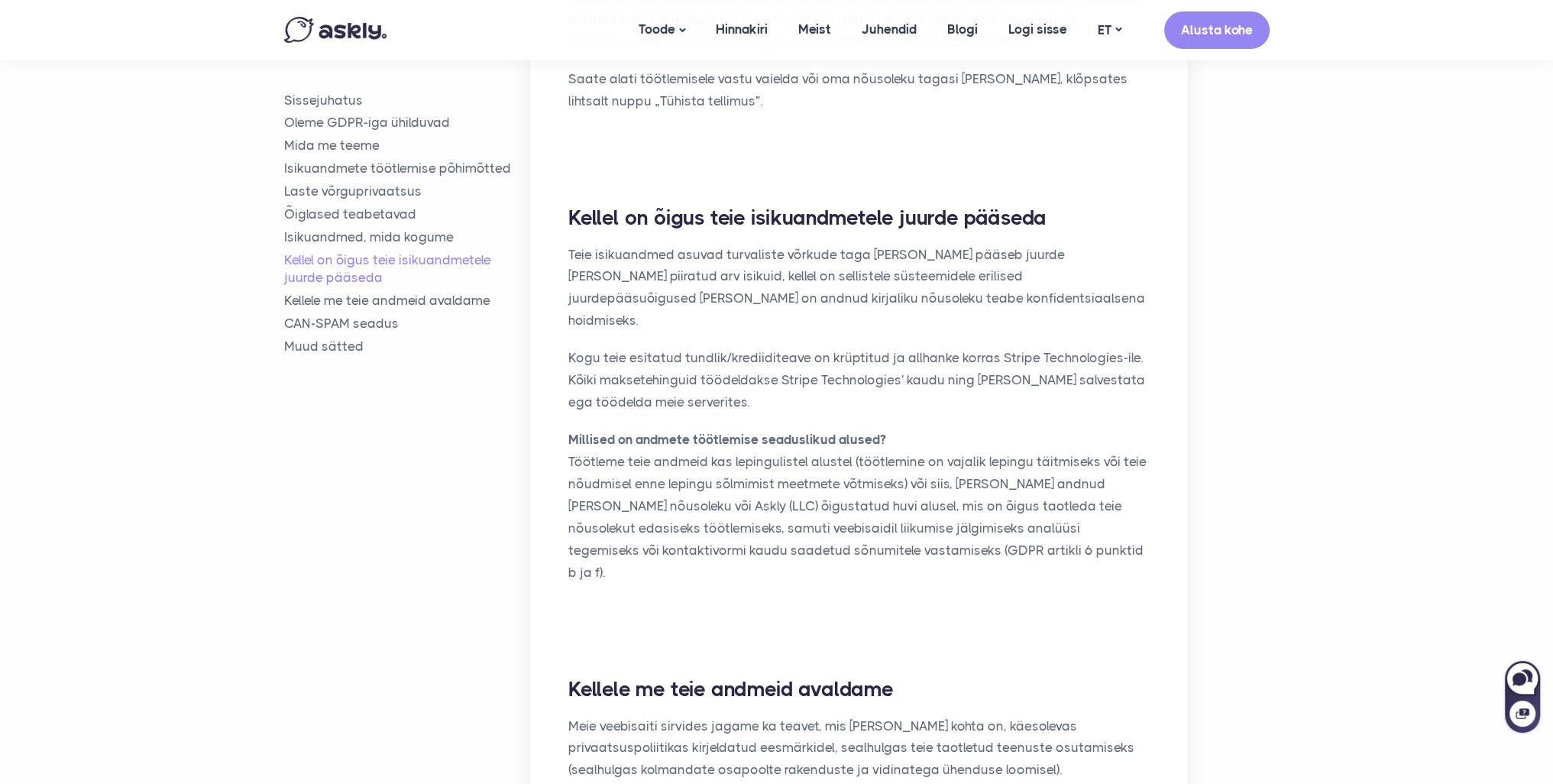
click at [1186, 308] on div "Kellel on õigus teie isikuandmetele juurde pääseda Teie isikuandmed asuvad turv…" at bounding box center [858, 397] width 657 height 463
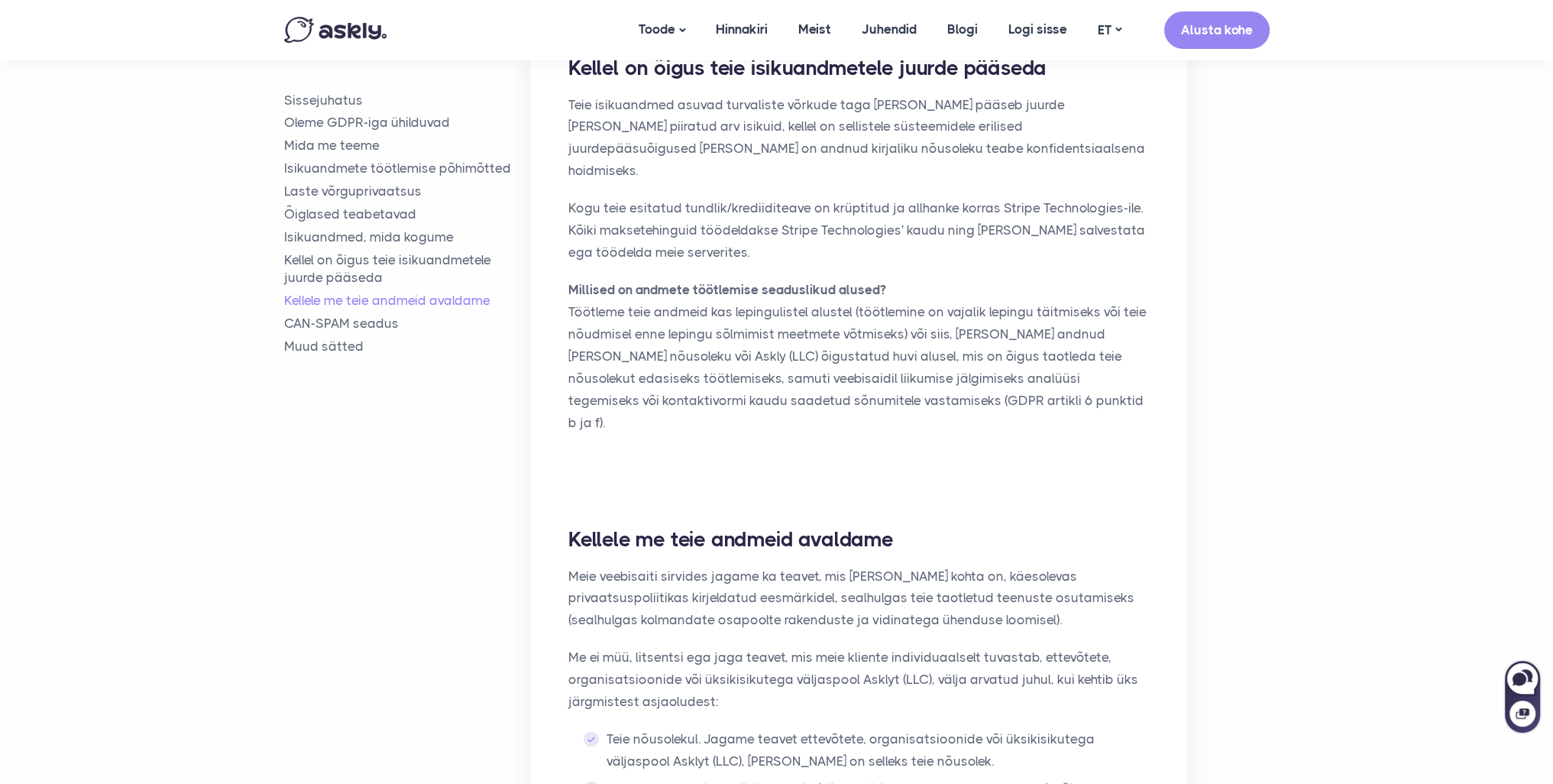
scroll to position [3666, 0]
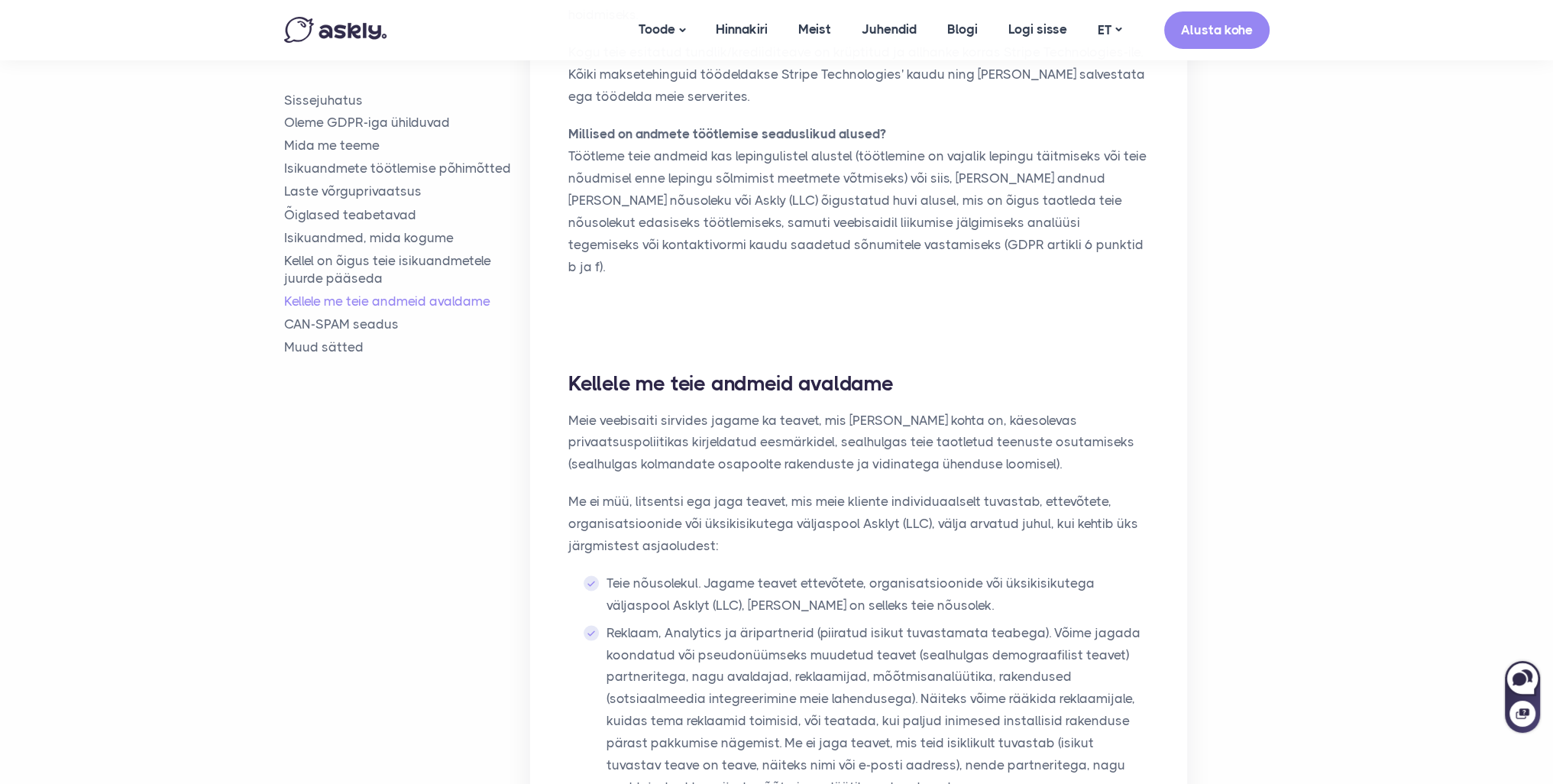
click at [1133, 621] on li "Reklaam, Analytics ja äripartnerid (piiratud isikut tuvastamata teabega). Võime…" at bounding box center [867, 709] width 566 height 176
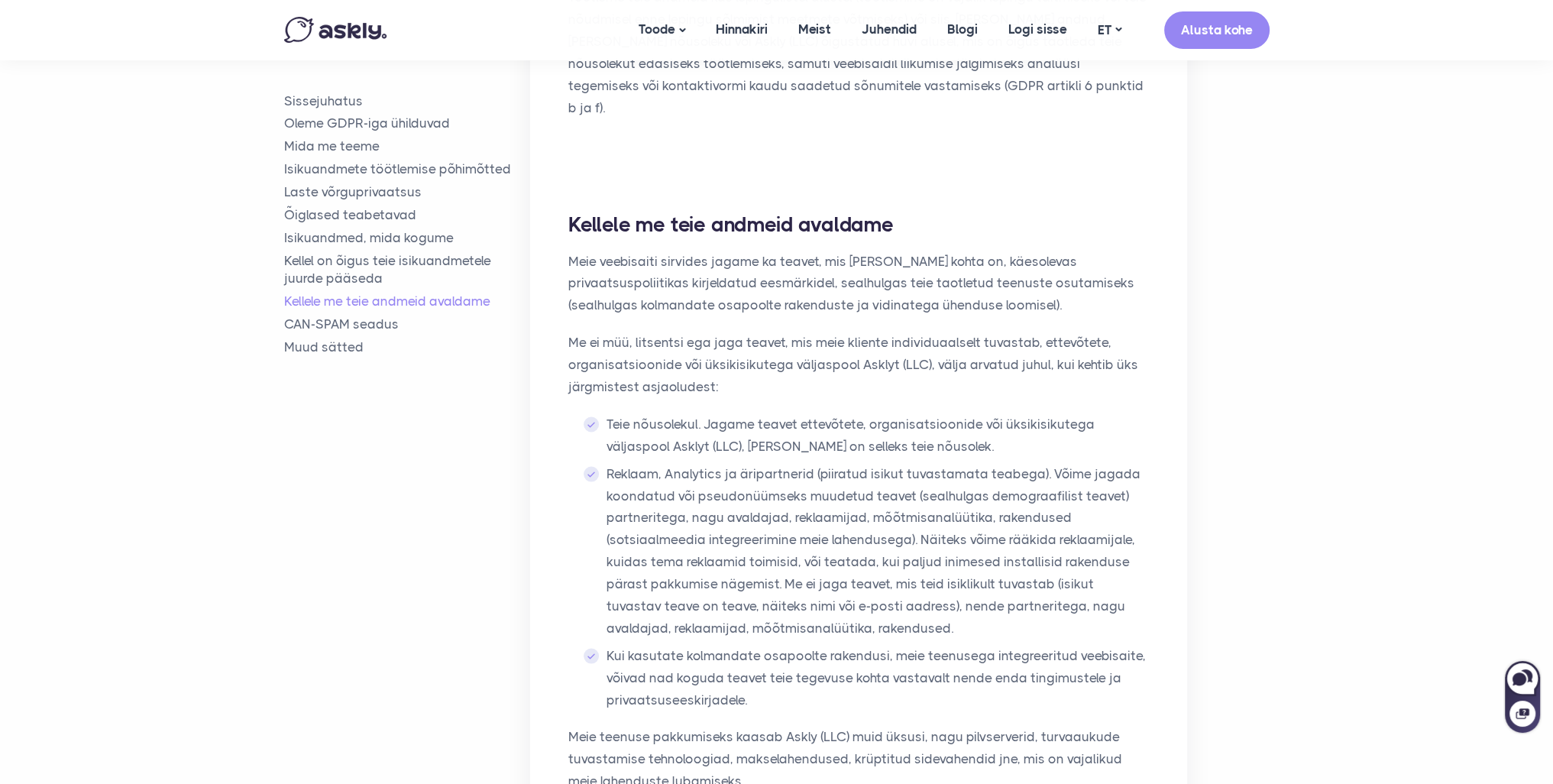
scroll to position [3818, 0]
